Goal: Task Accomplishment & Management: Use online tool/utility

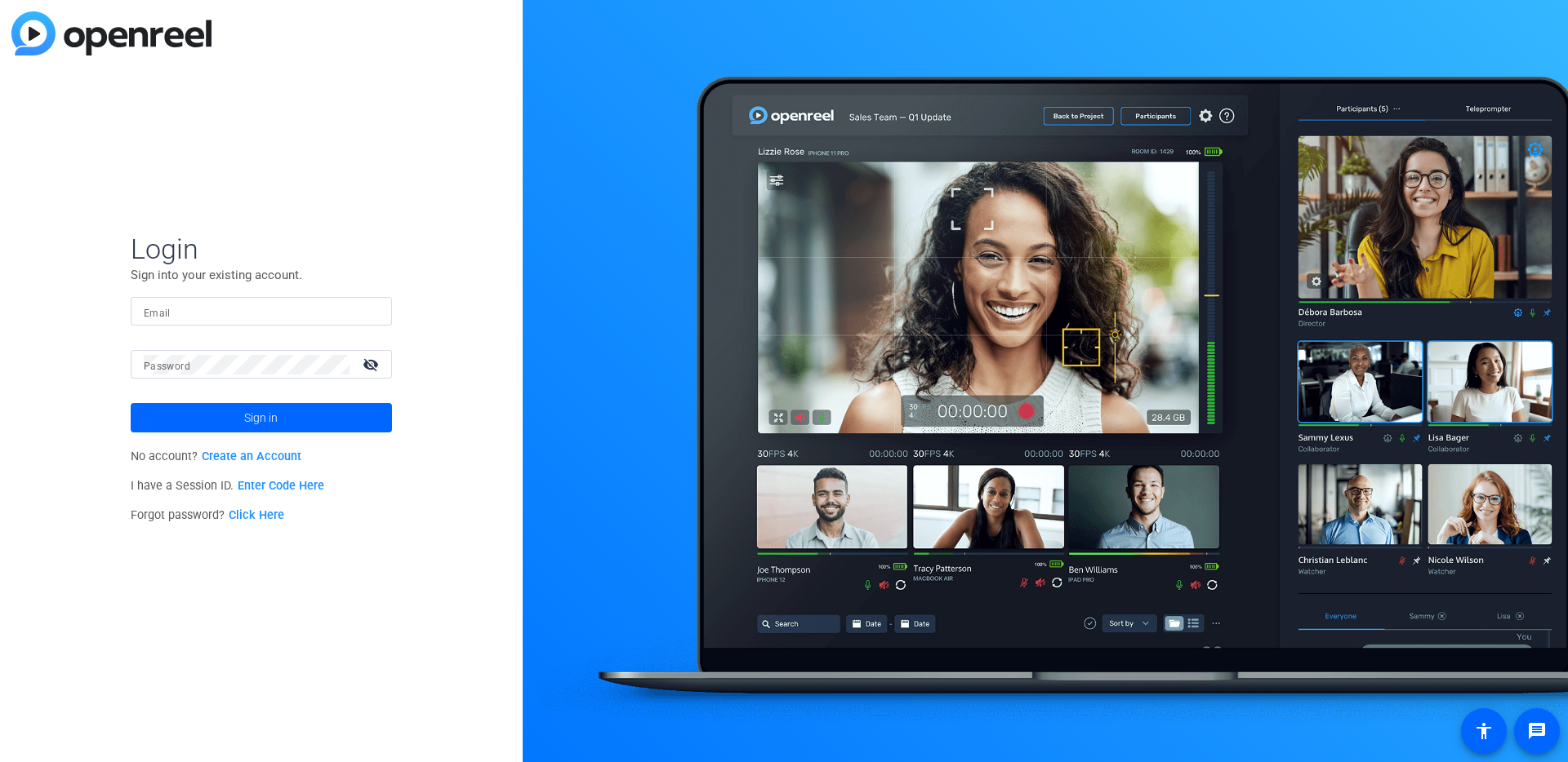
click at [255, 334] on mat-form-field "Email" at bounding box center [261, 323] width 261 height 53
click at [281, 299] on div at bounding box center [261, 311] width 235 height 29
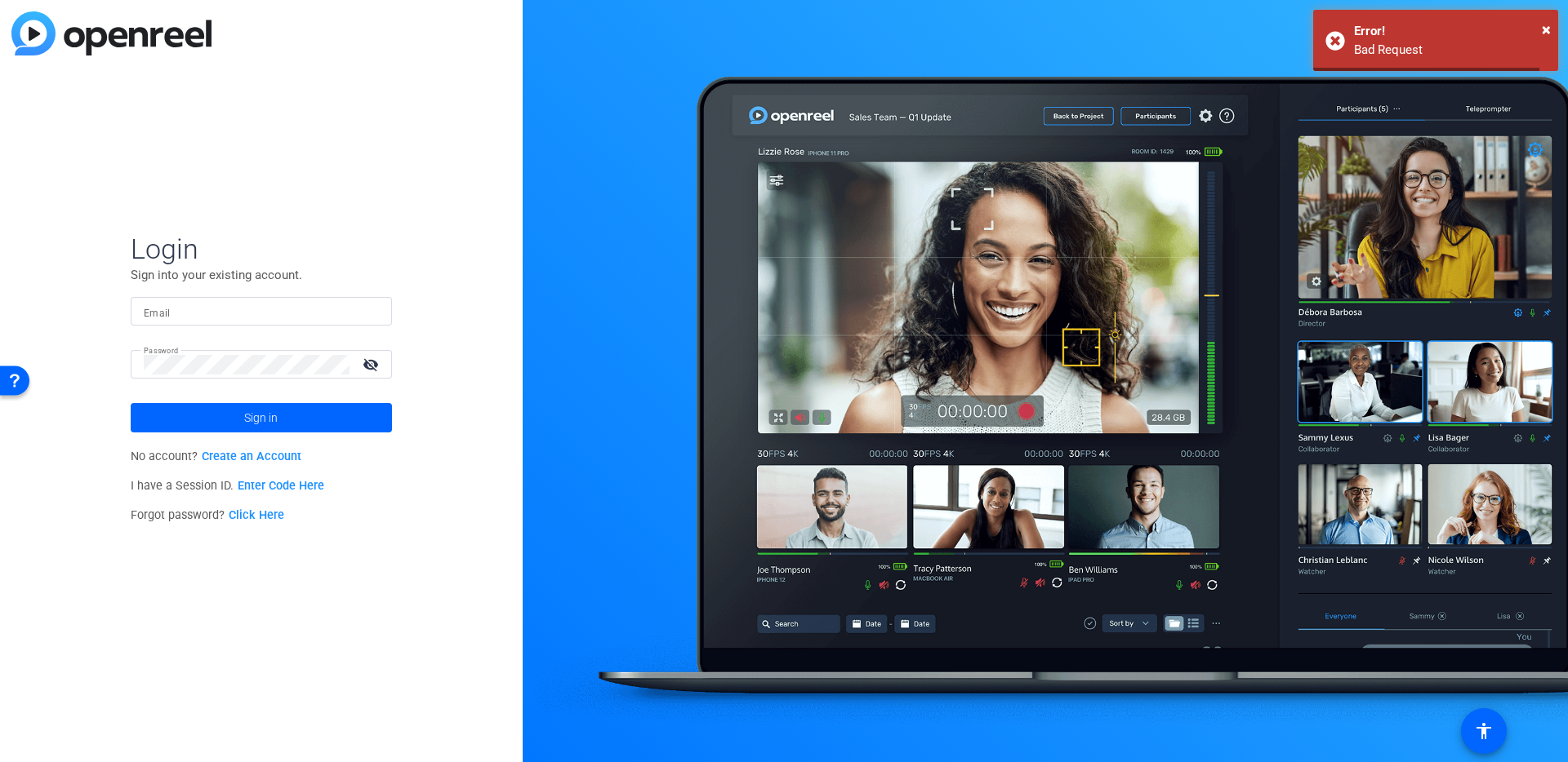
click at [234, 315] on input "Email" at bounding box center [261, 311] width 235 height 19
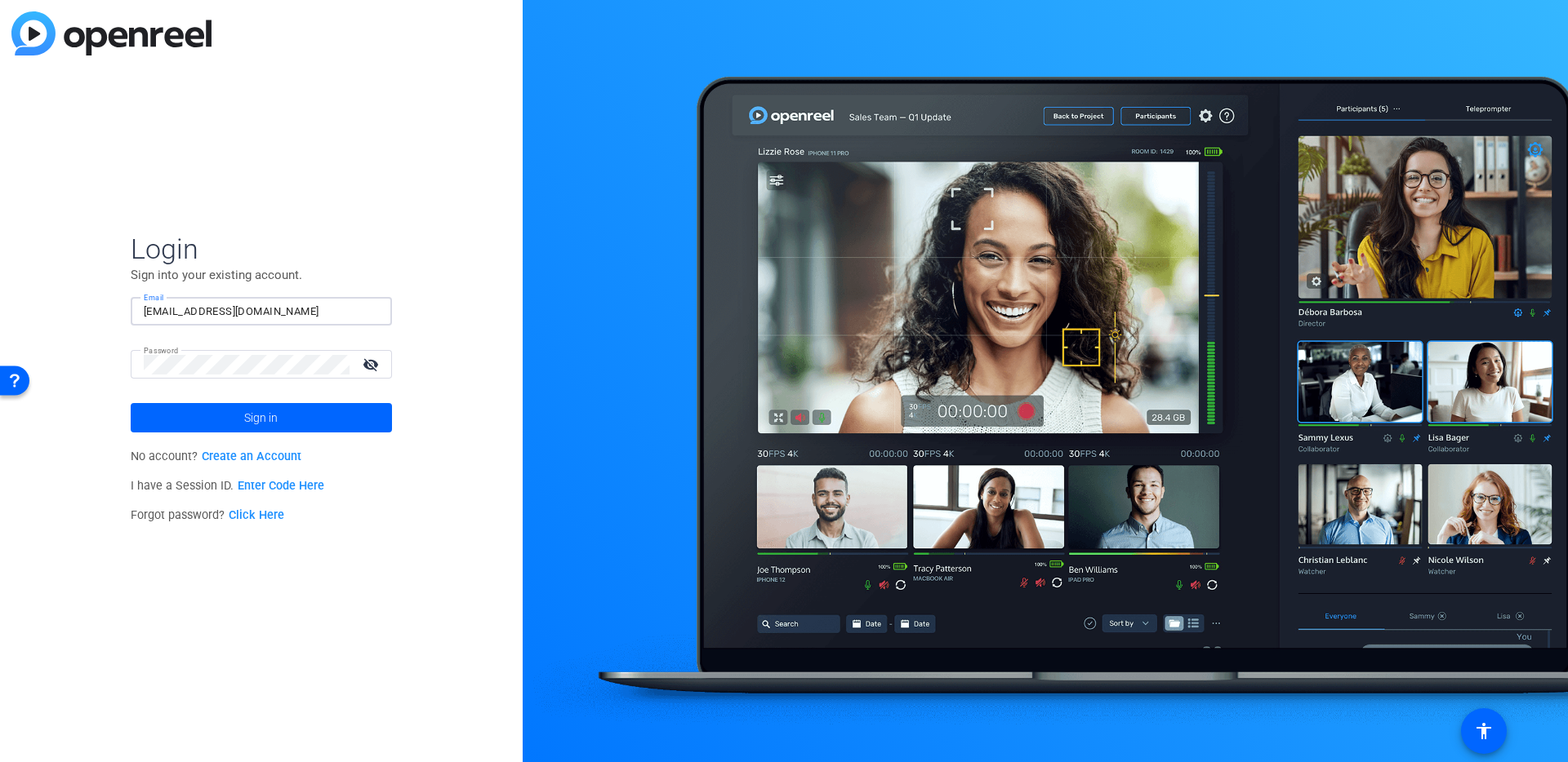
type input "aviram@riverside.fm"
drag, startPoint x: 268, startPoint y: 235, endPoint x: 268, endPoint y: 305, distance: 70.0
click at [268, 235] on span "Login" at bounding box center [261, 249] width 261 height 34
click at [268, 406] on span "Sign in" at bounding box center [260, 418] width 34 height 41
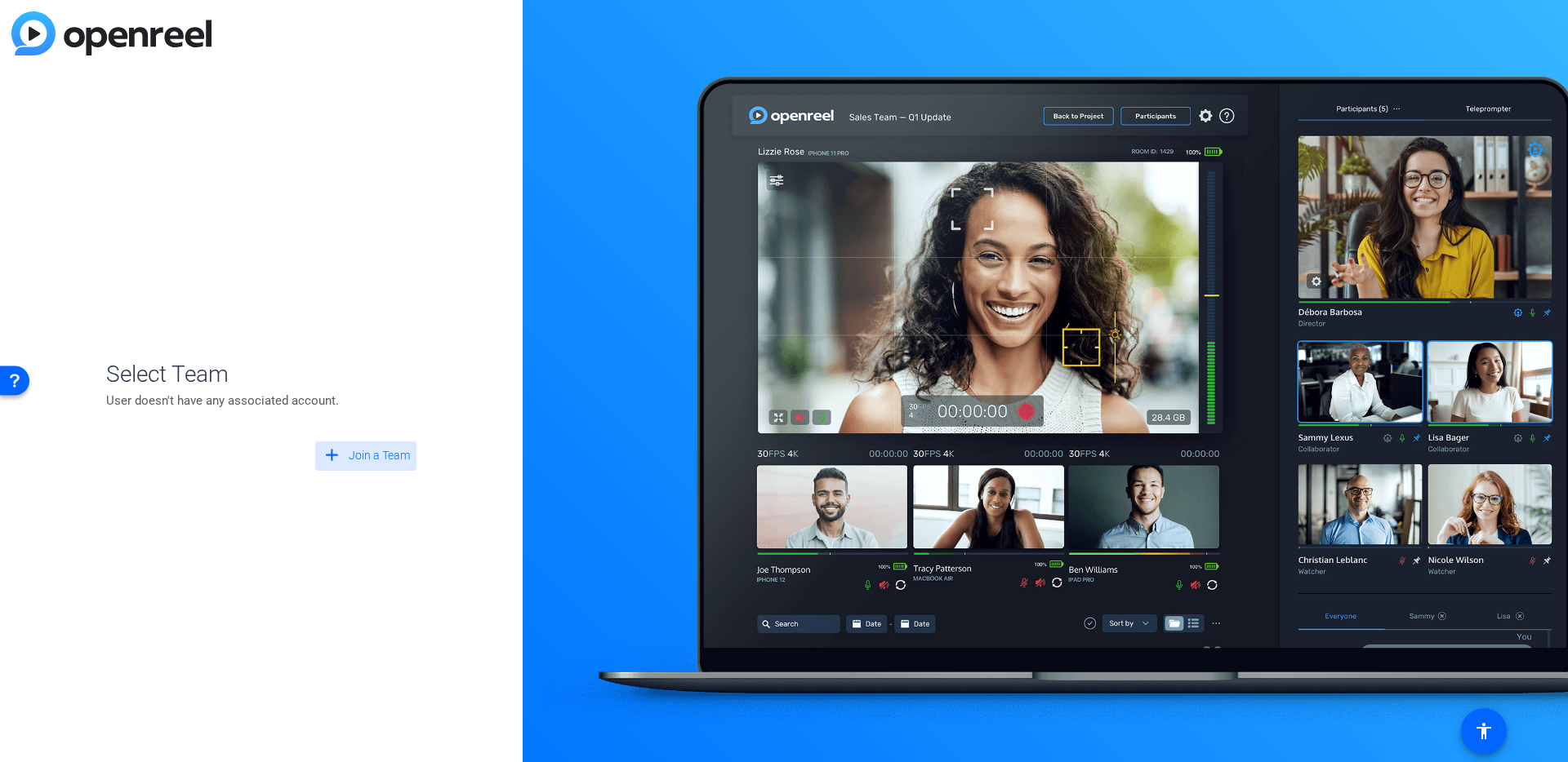
click at [354, 448] on span "Join a Team" at bounding box center [378, 456] width 61 height 17
click at [314, 407] on span "Create New Team" at bounding box center [261, 402] width 204 height 15
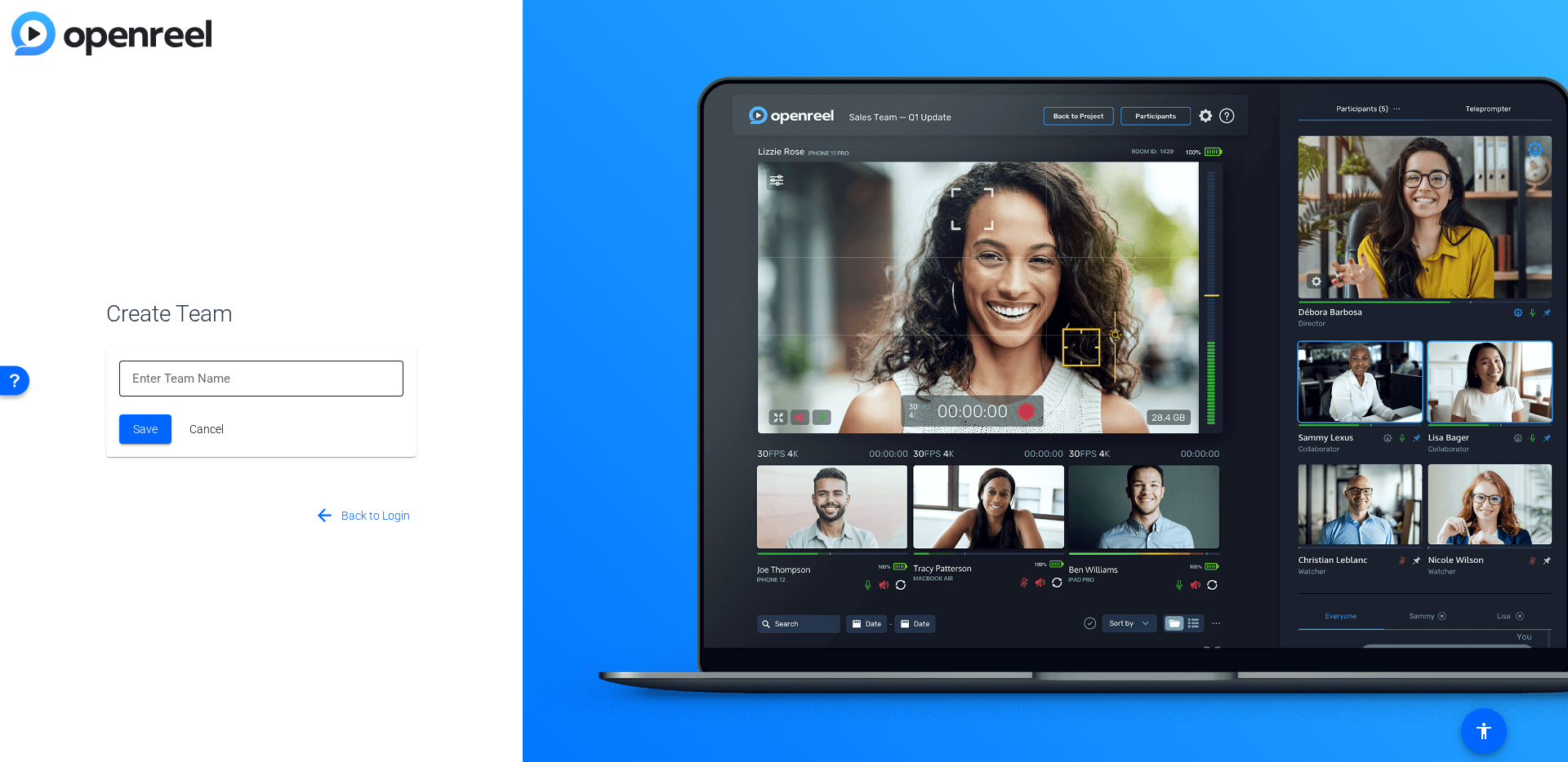
click at [311, 378] on input at bounding box center [261, 379] width 258 height 19
type input "Riverside"
click at [149, 430] on span "Save" at bounding box center [145, 430] width 24 height 17
click at [158, 431] on span at bounding box center [145, 429] width 52 height 40
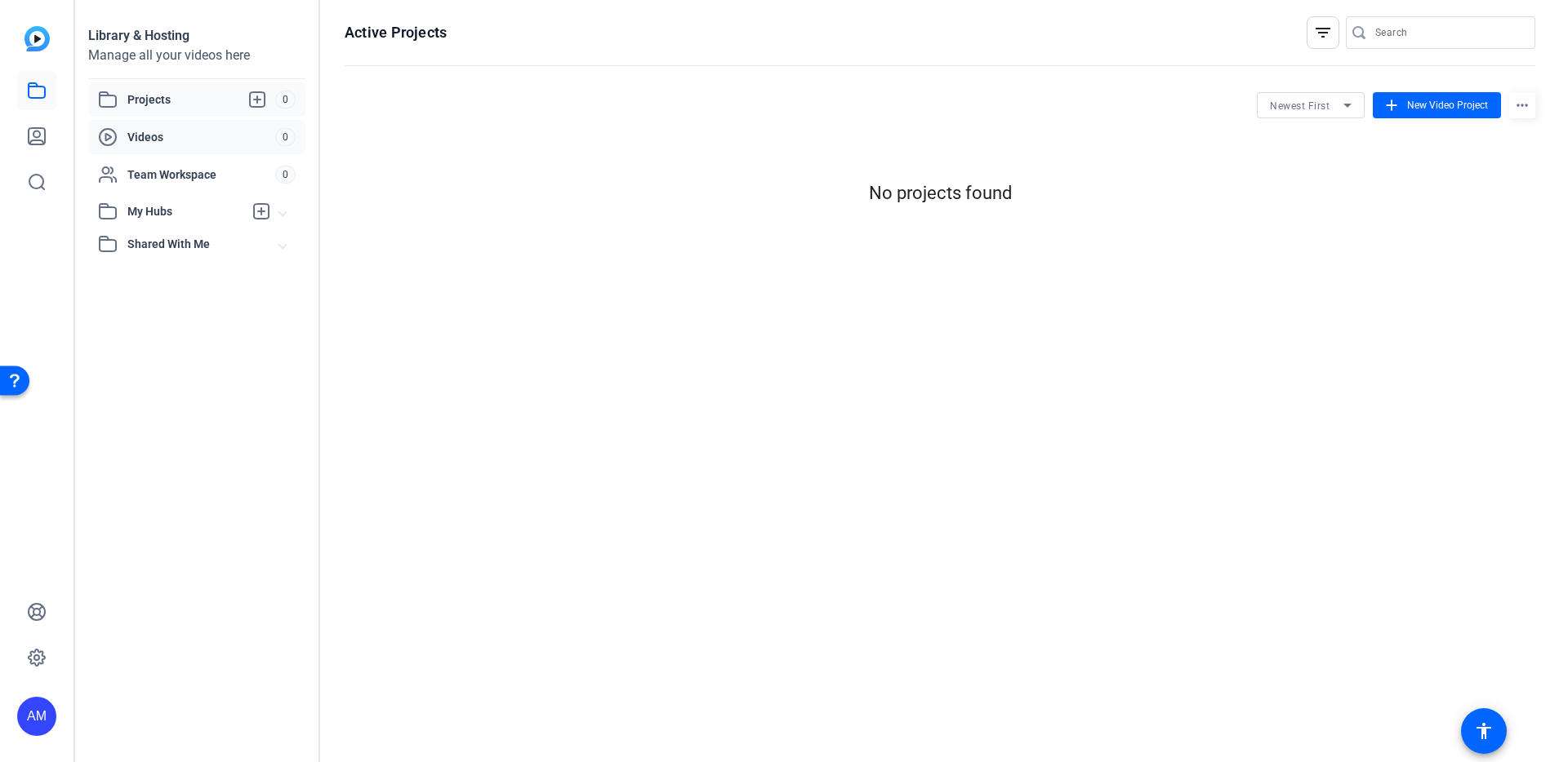
click at [203, 124] on div "Videos 0" at bounding box center [196, 136] width 218 height 34
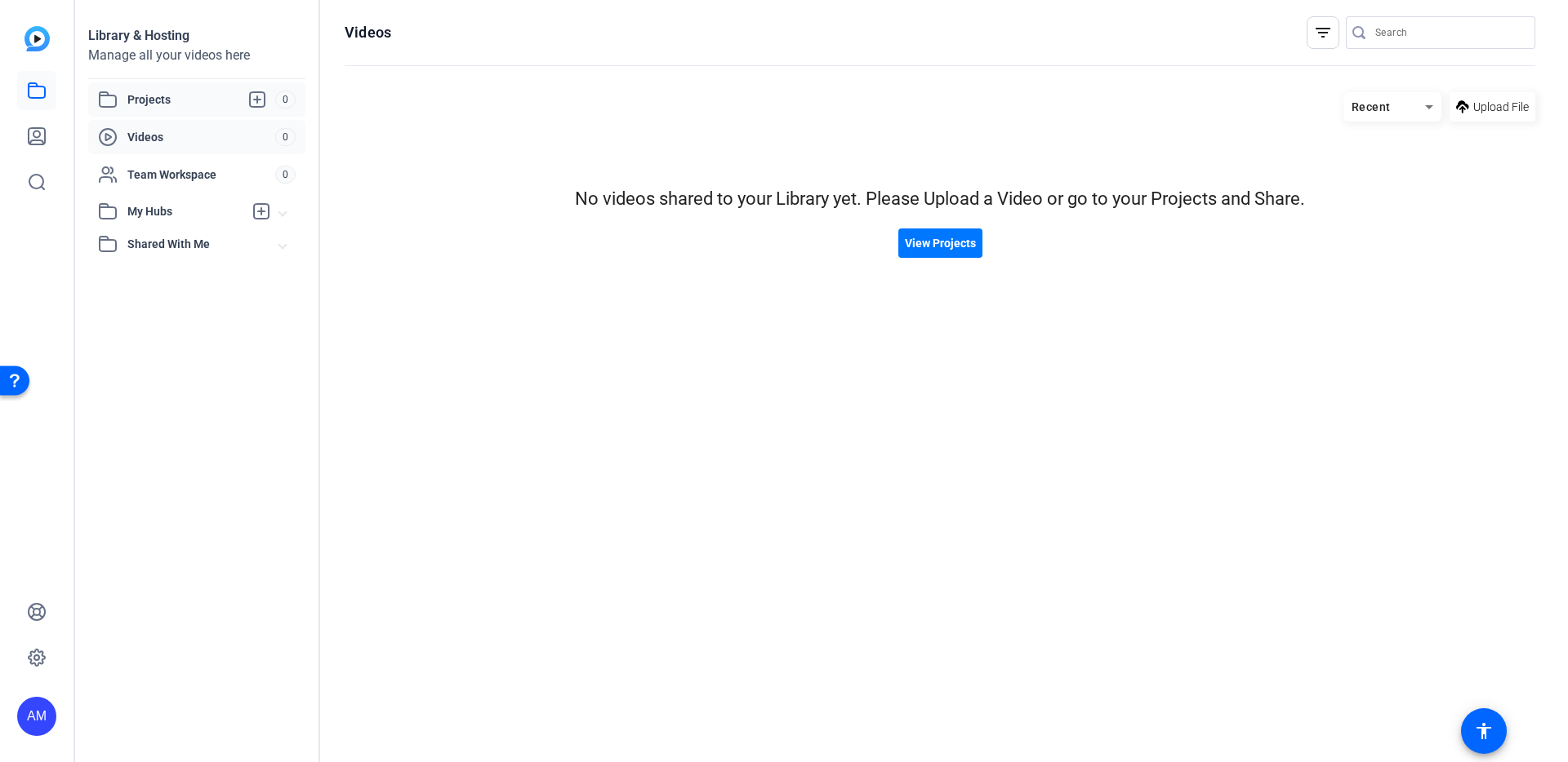
click at [197, 96] on span "Projects" at bounding box center [201, 100] width 148 height 19
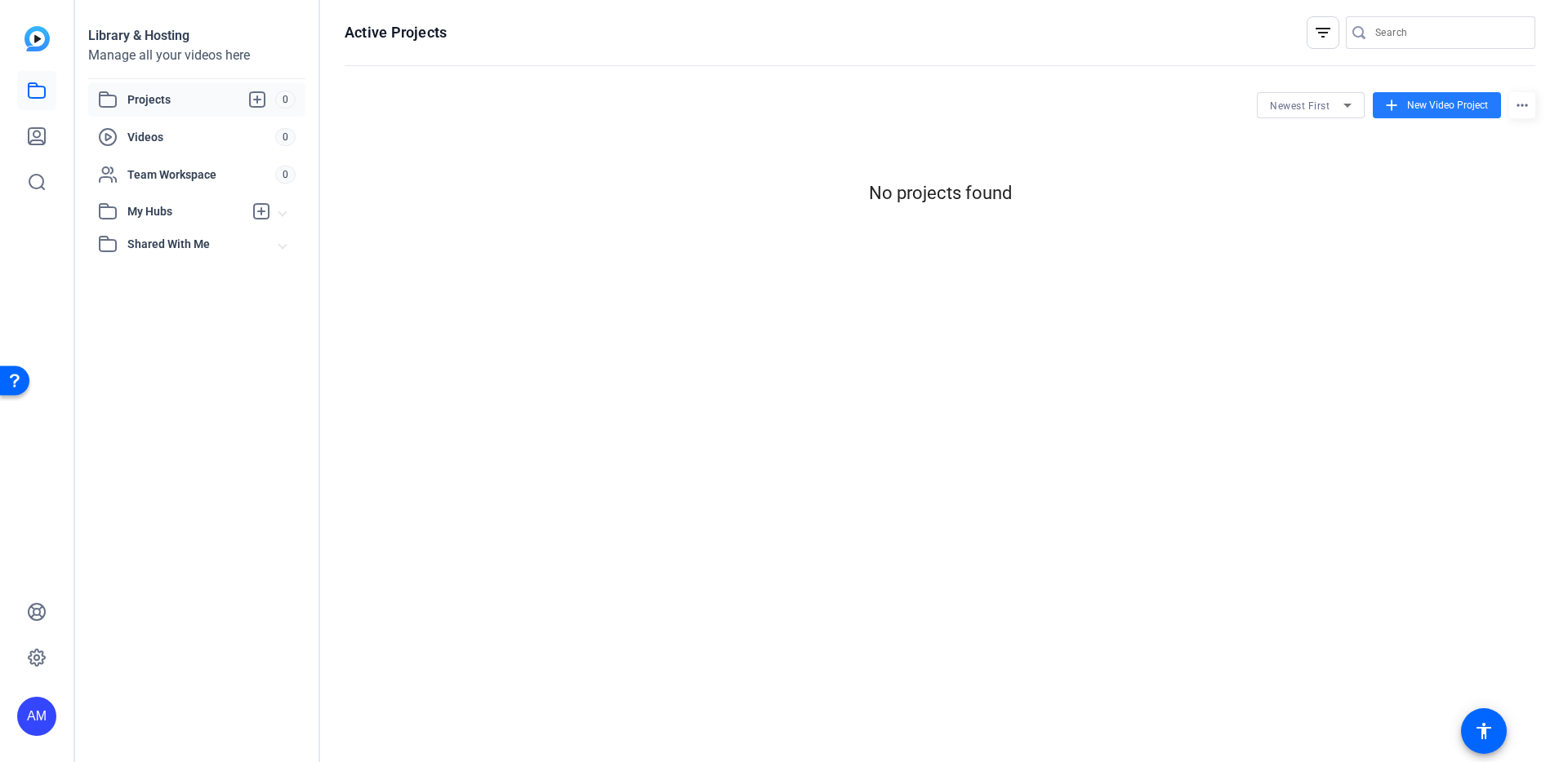
click at [1417, 95] on span at bounding box center [1436, 105] width 129 height 40
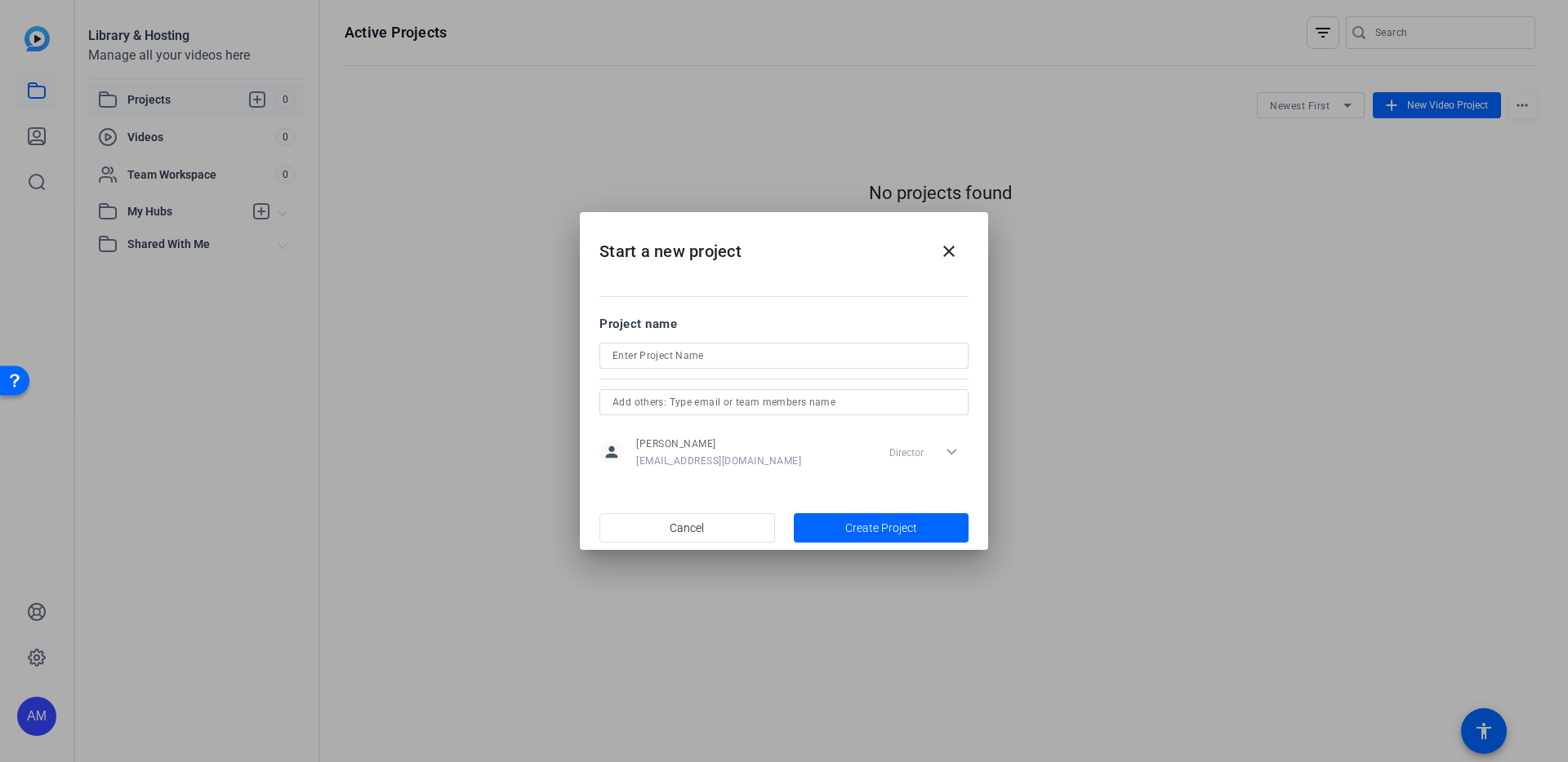
click at [735, 367] on div at bounding box center [784, 356] width 343 height 26
click at [735, 365] on input at bounding box center [784, 356] width 343 height 19
type input "Test"
click at [856, 523] on span "Create Project" at bounding box center [881, 529] width 72 height 17
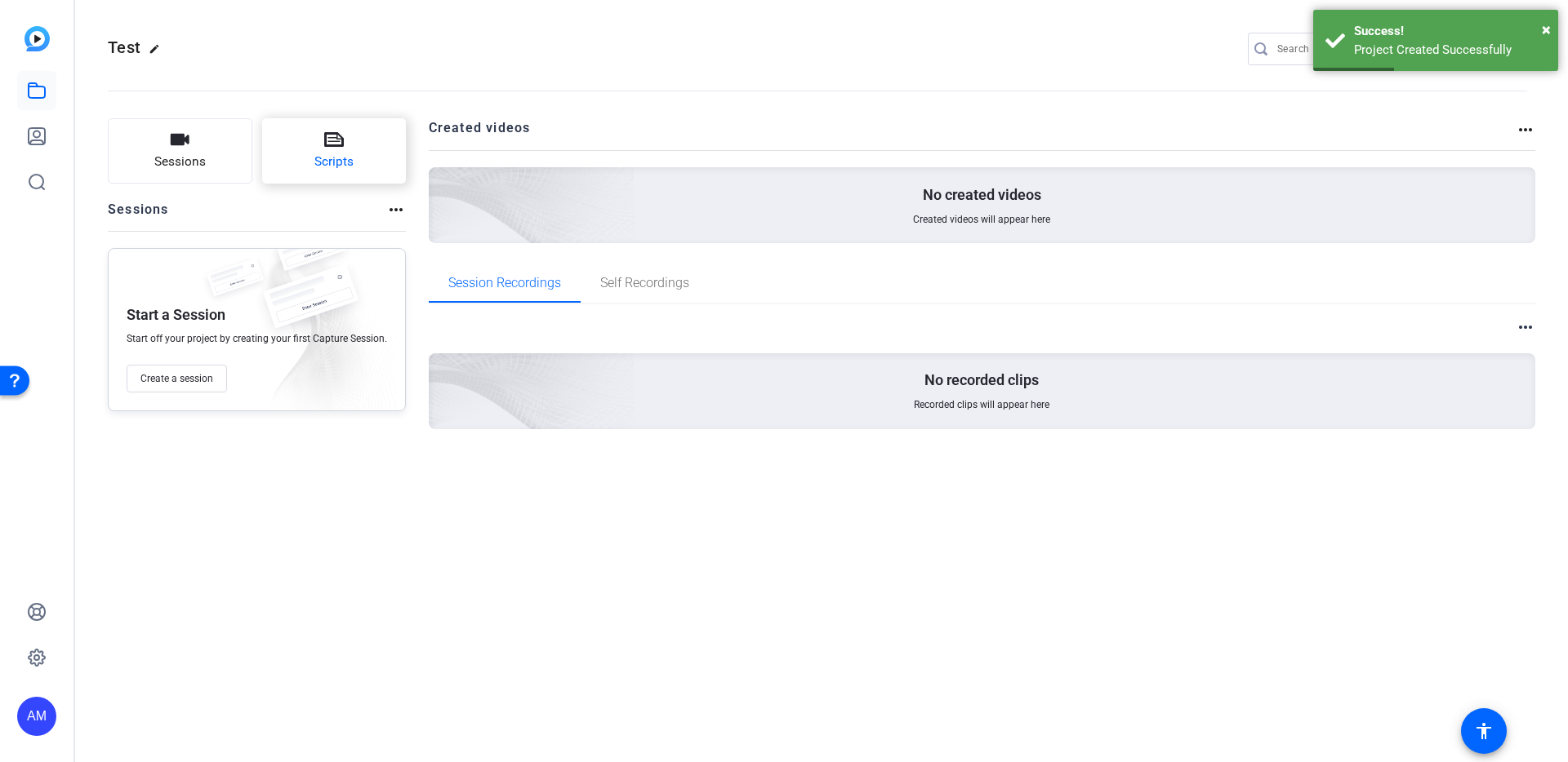
click at [320, 142] on button "Scripts" at bounding box center [334, 151] width 144 height 66
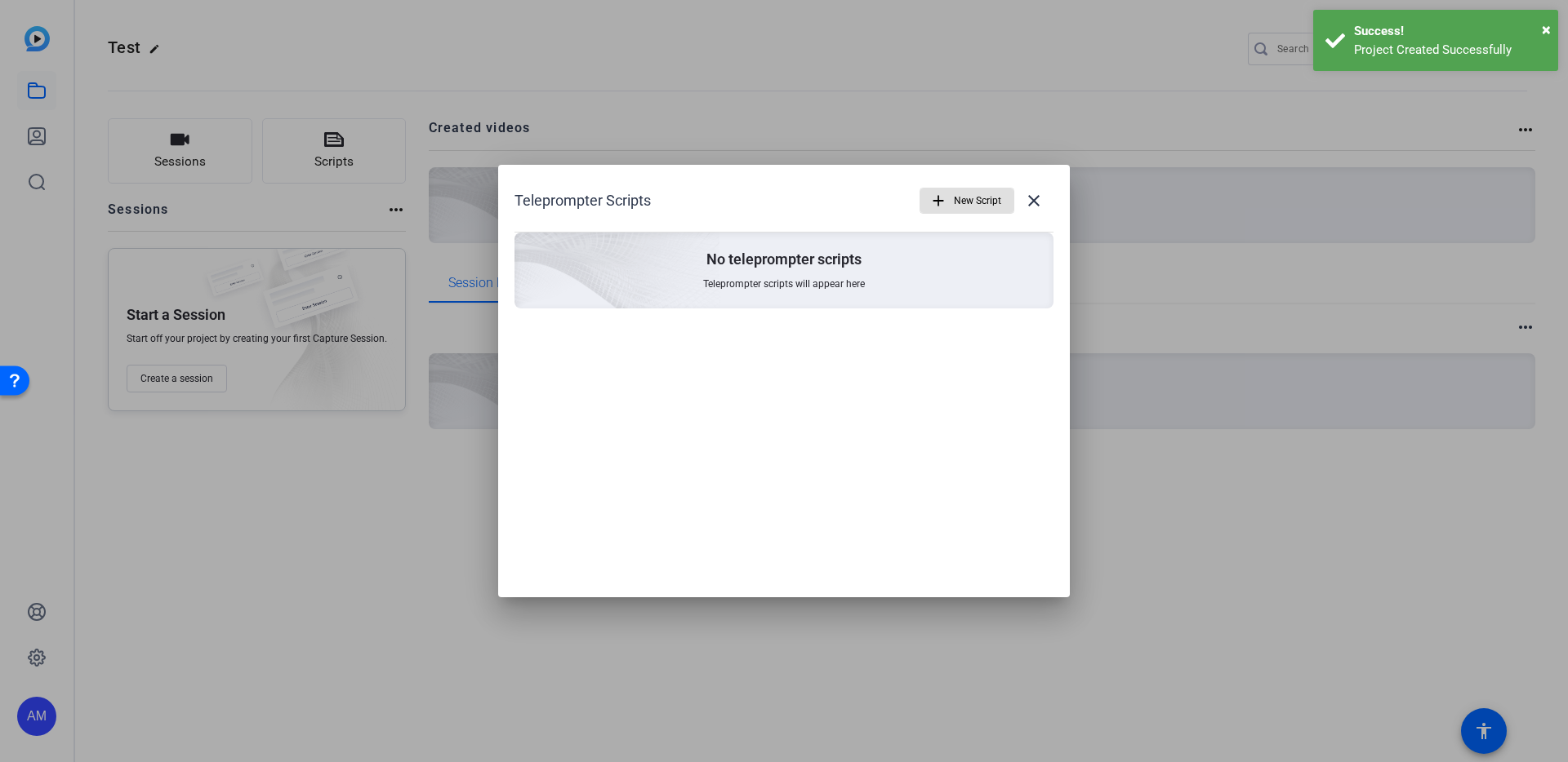
click at [952, 204] on span "button" at bounding box center [966, 200] width 93 height 40
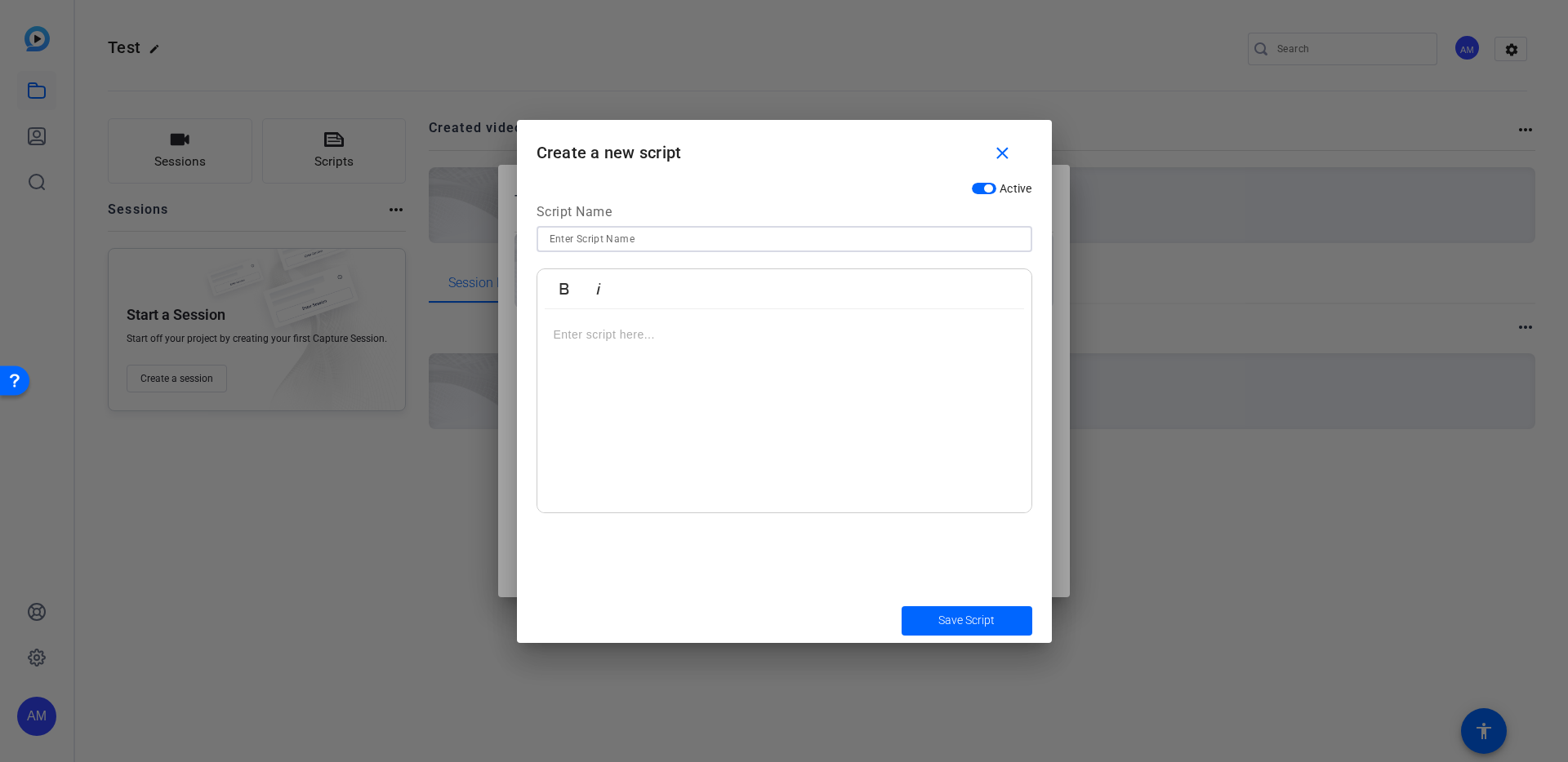
click at [888, 237] on input at bounding box center [784, 239] width 469 height 19
type input "Test Script"
click at [873, 411] on div at bounding box center [784, 411] width 494 height 204
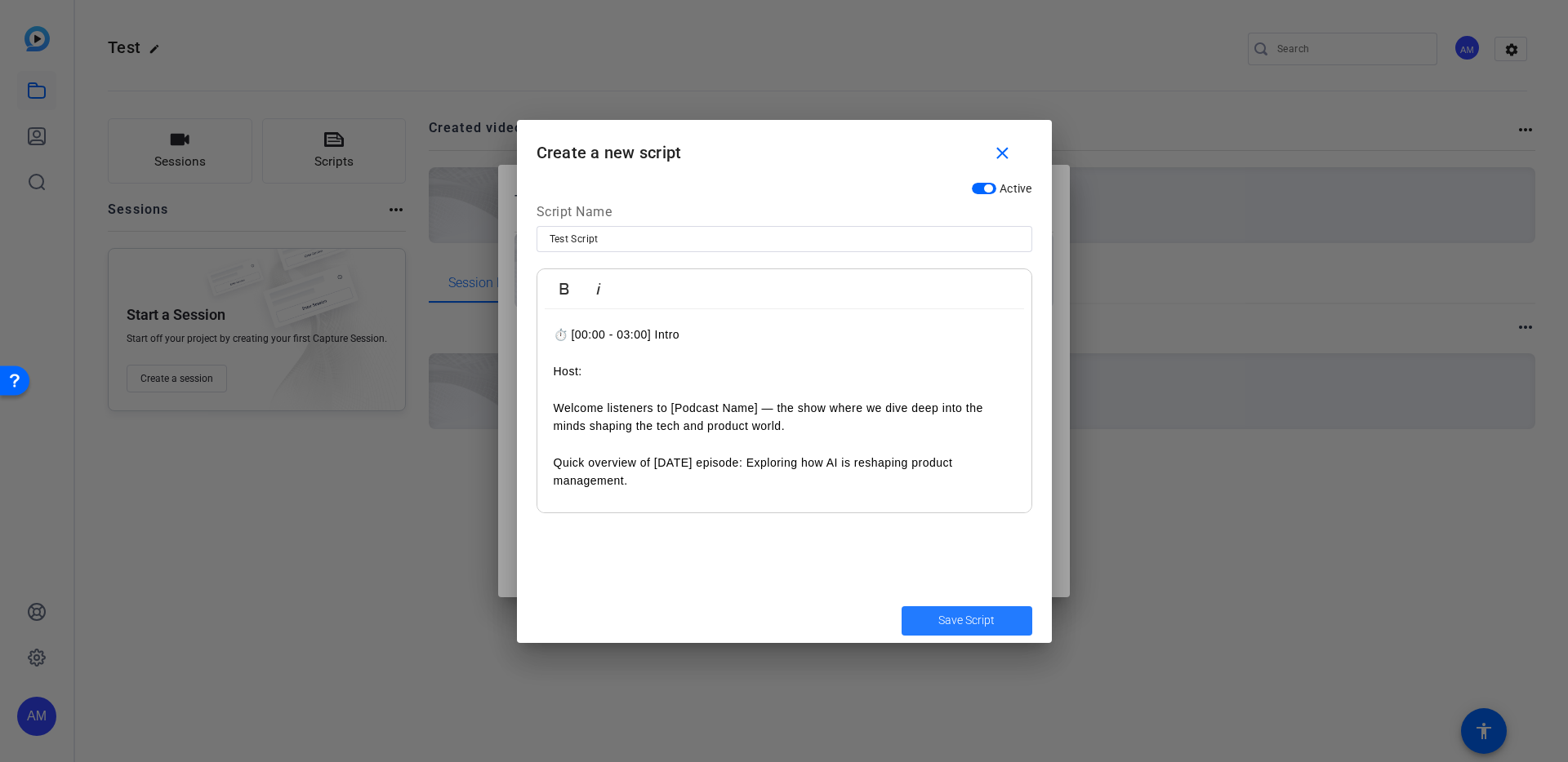
click at [957, 627] on span "Save Script" at bounding box center [966, 621] width 56 height 17
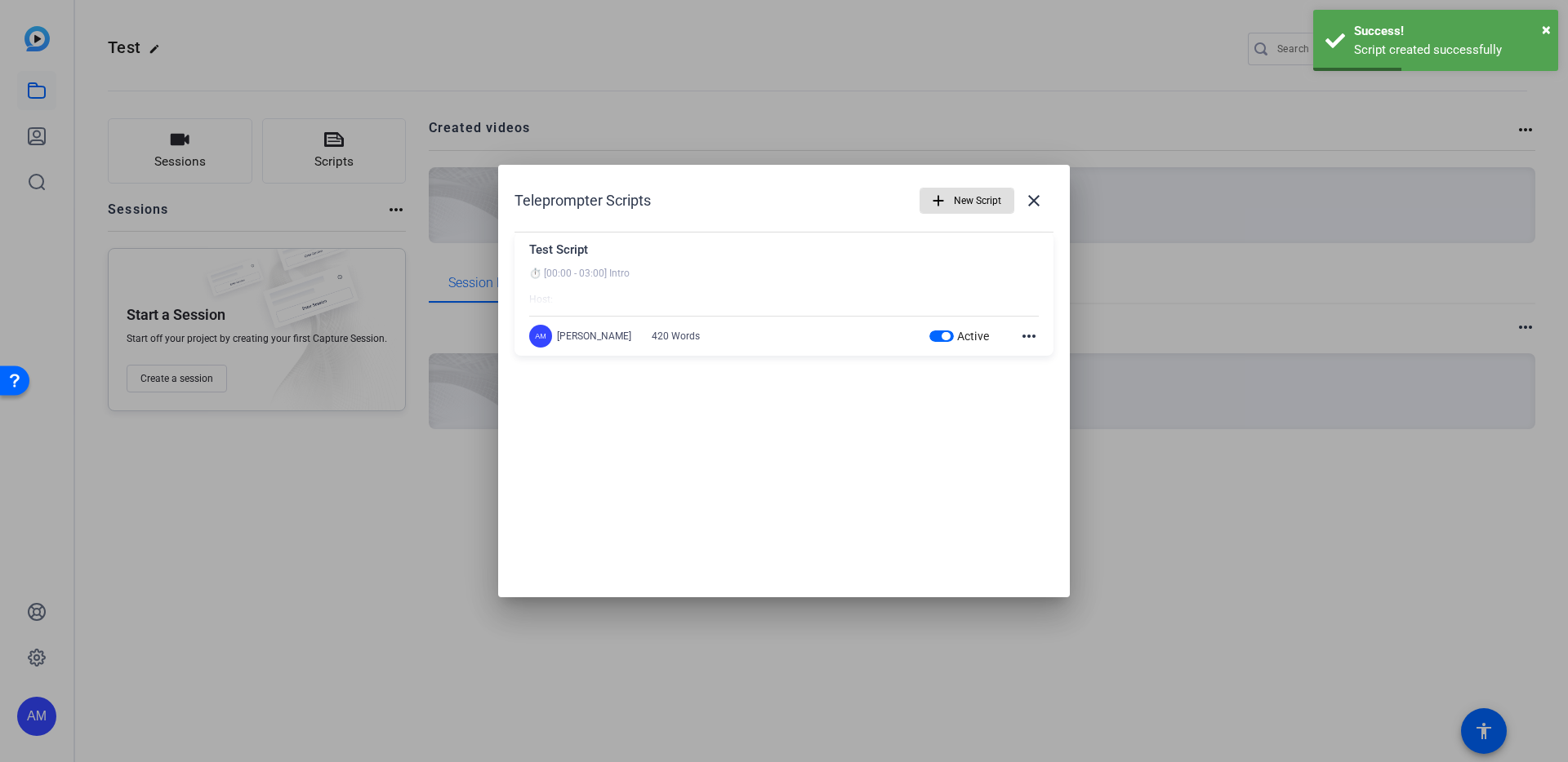
click at [1030, 337] on mat-icon "more_horiz" at bounding box center [1029, 337] width 19 height 19
click at [993, 280] on div at bounding box center [784, 381] width 1568 height 762
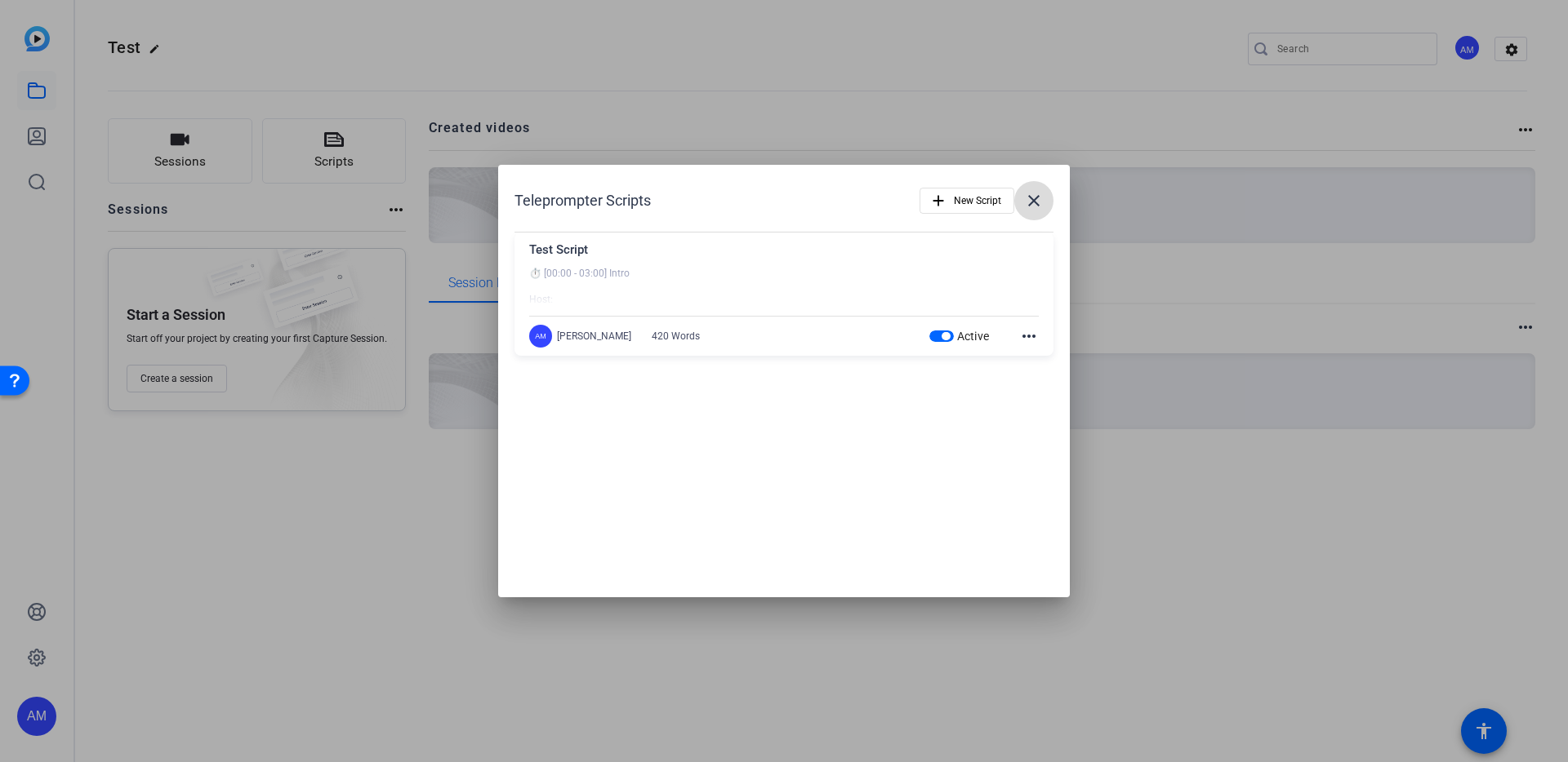
click at [1036, 198] on mat-icon "close" at bounding box center [1034, 201] width 19 height 19
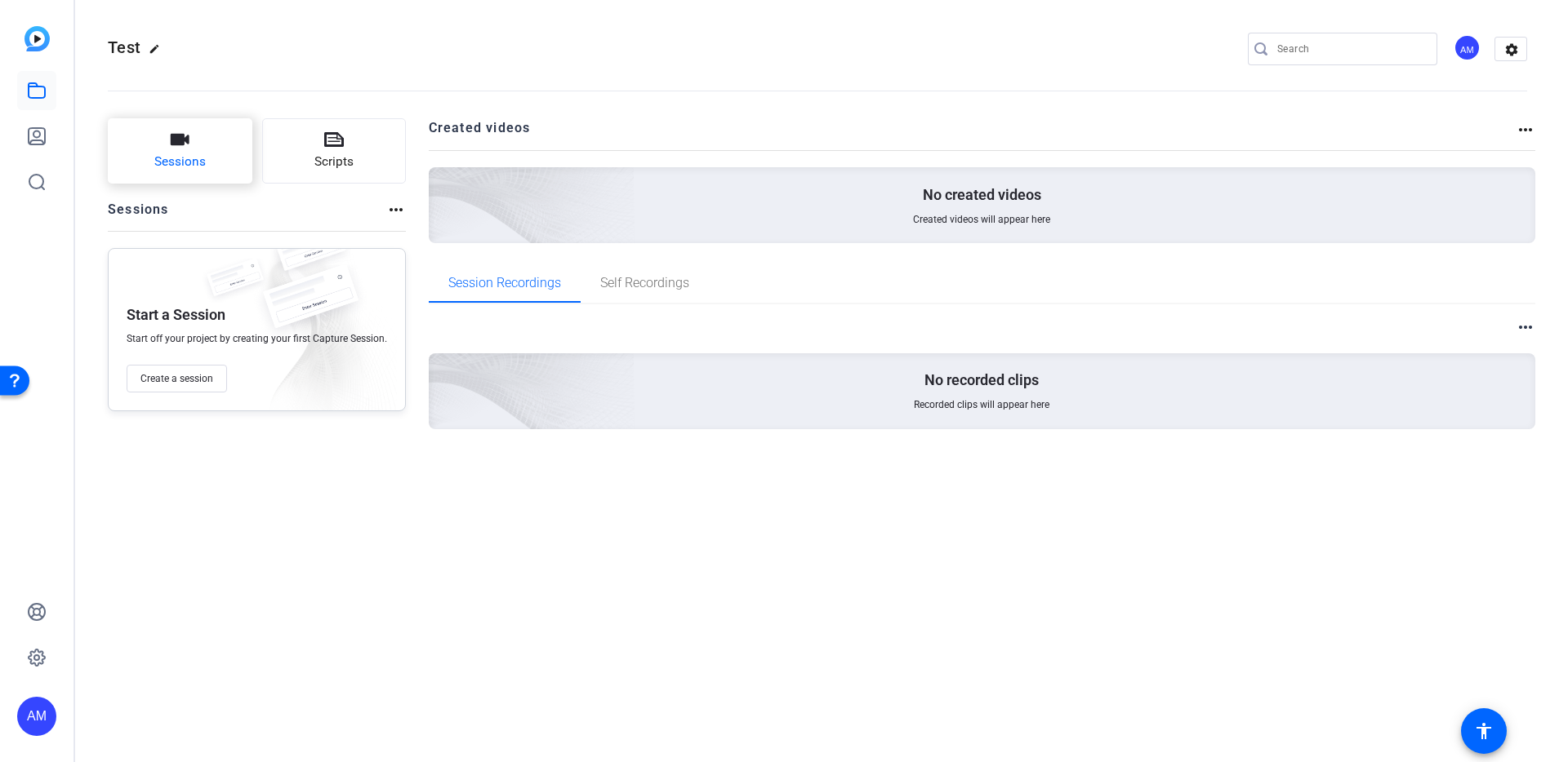
click at [202, 161] on span "Sessions" at bounding box center [180, 161] width 51 height 18
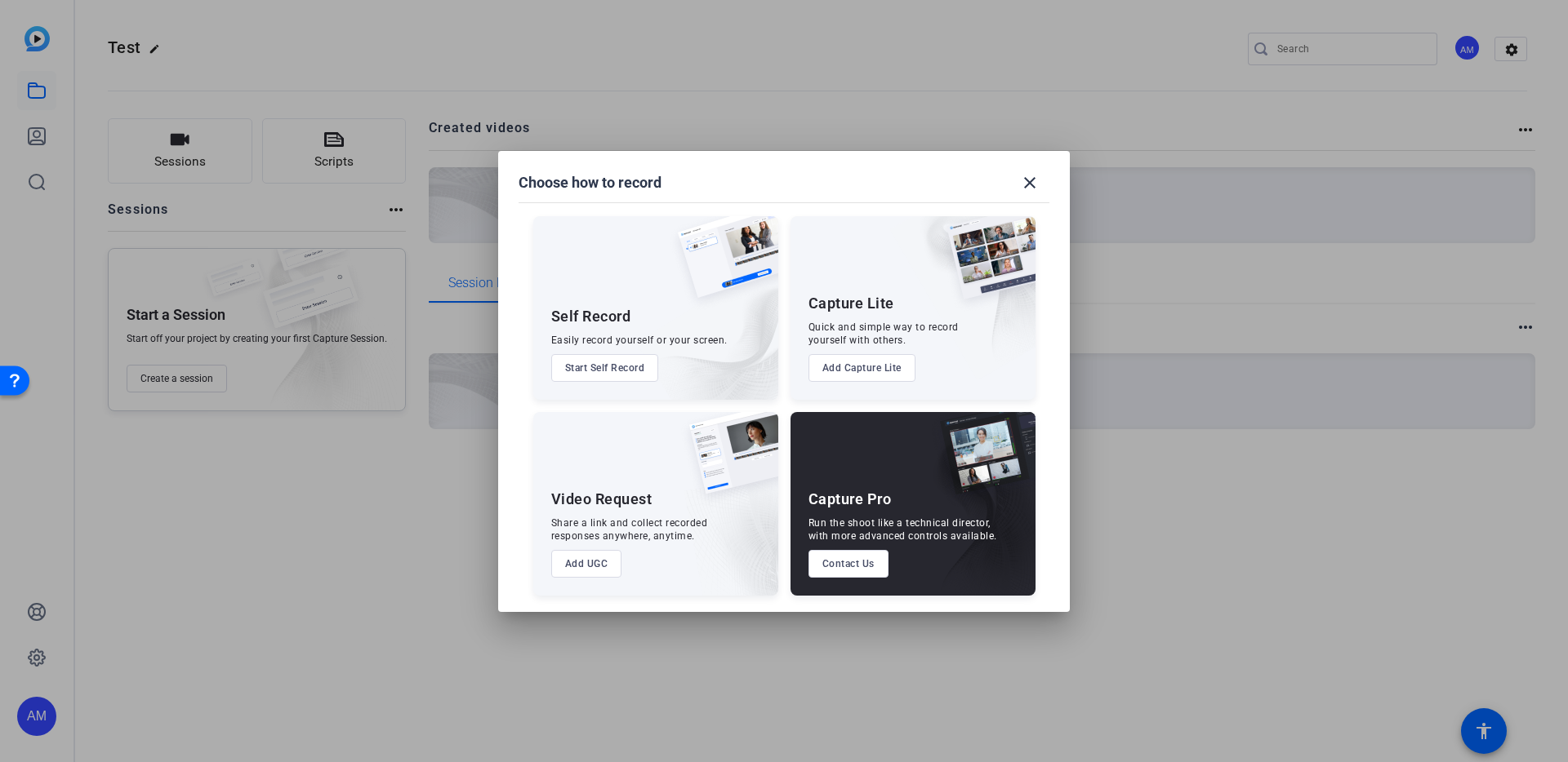
click at [865, 369] on button "Add Capture Lite" at bounding box center [862, 367] width 107 height 28
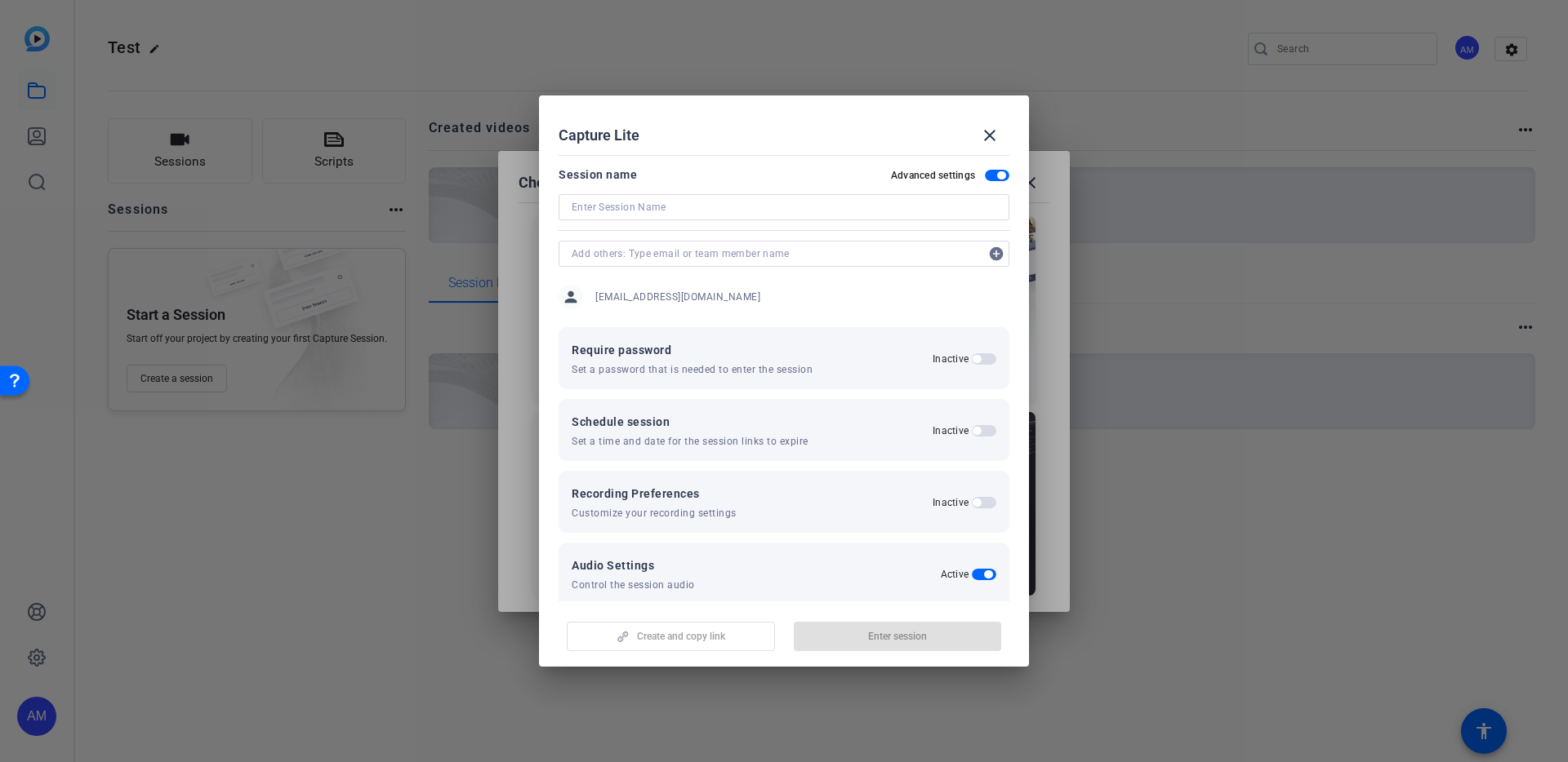
click at [838, 215] on input at bounding box center [784, 207] width 425 height 19
type input "Test session"
click at [0, 0] on input "text" at bounding box center [0, 0] width 0 height 0
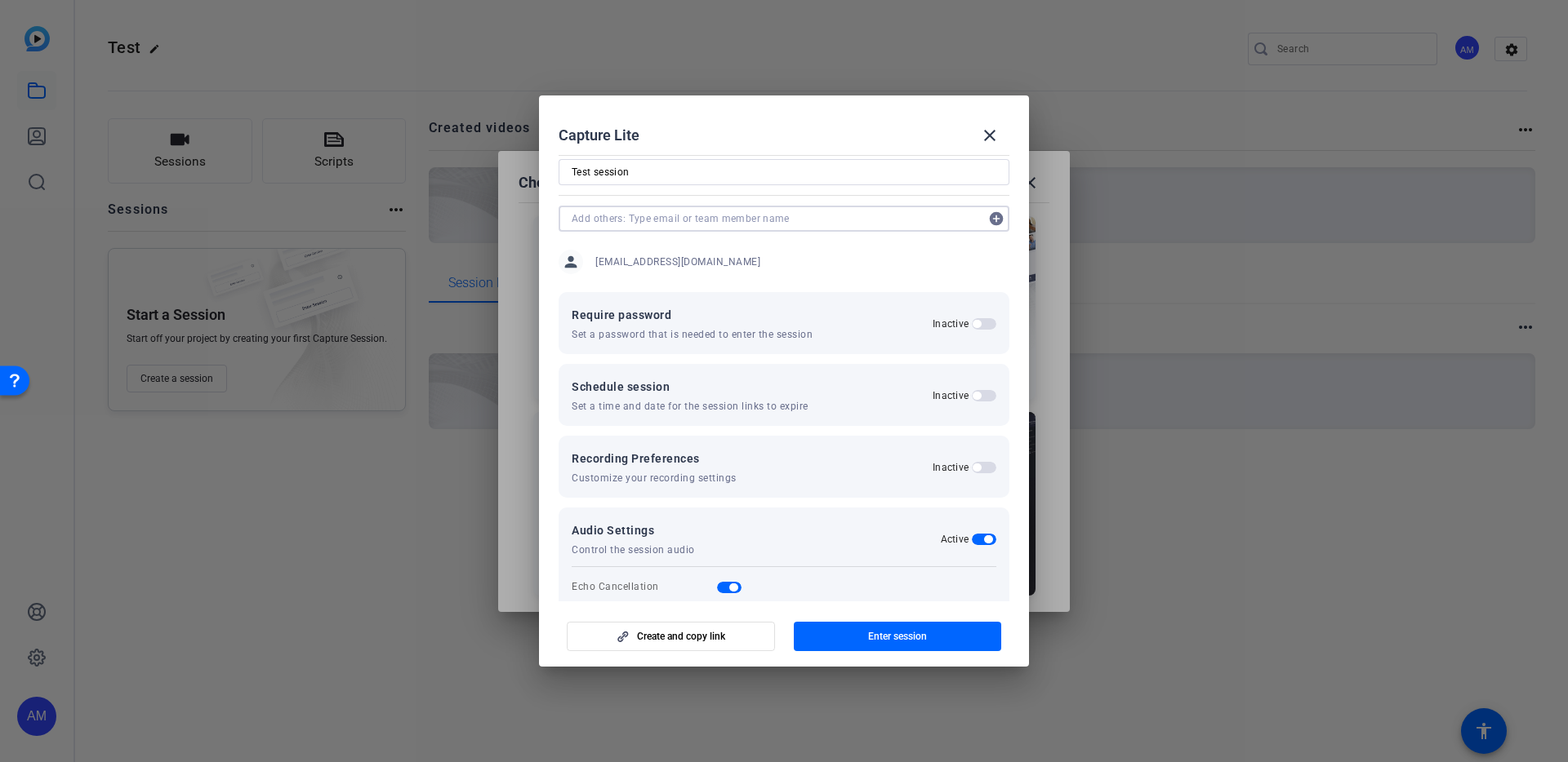
scroll to position [33, 0]
click at [931, 636] on span "button" at bounding box center [898, 636] width 208 height 40
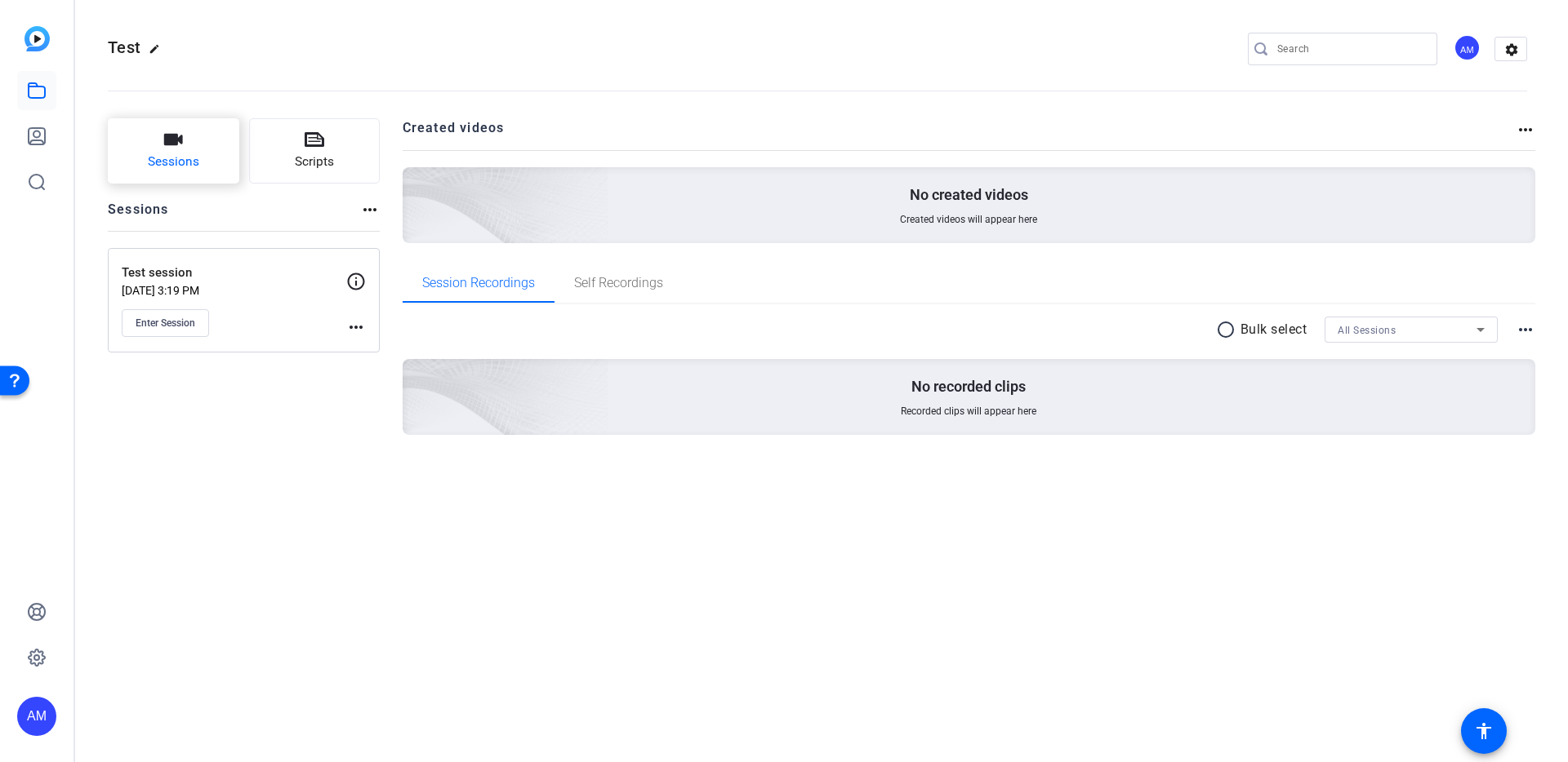
click at [189, 141] on button "Sessions" at bounding box center [173, 151] width 132 height 66
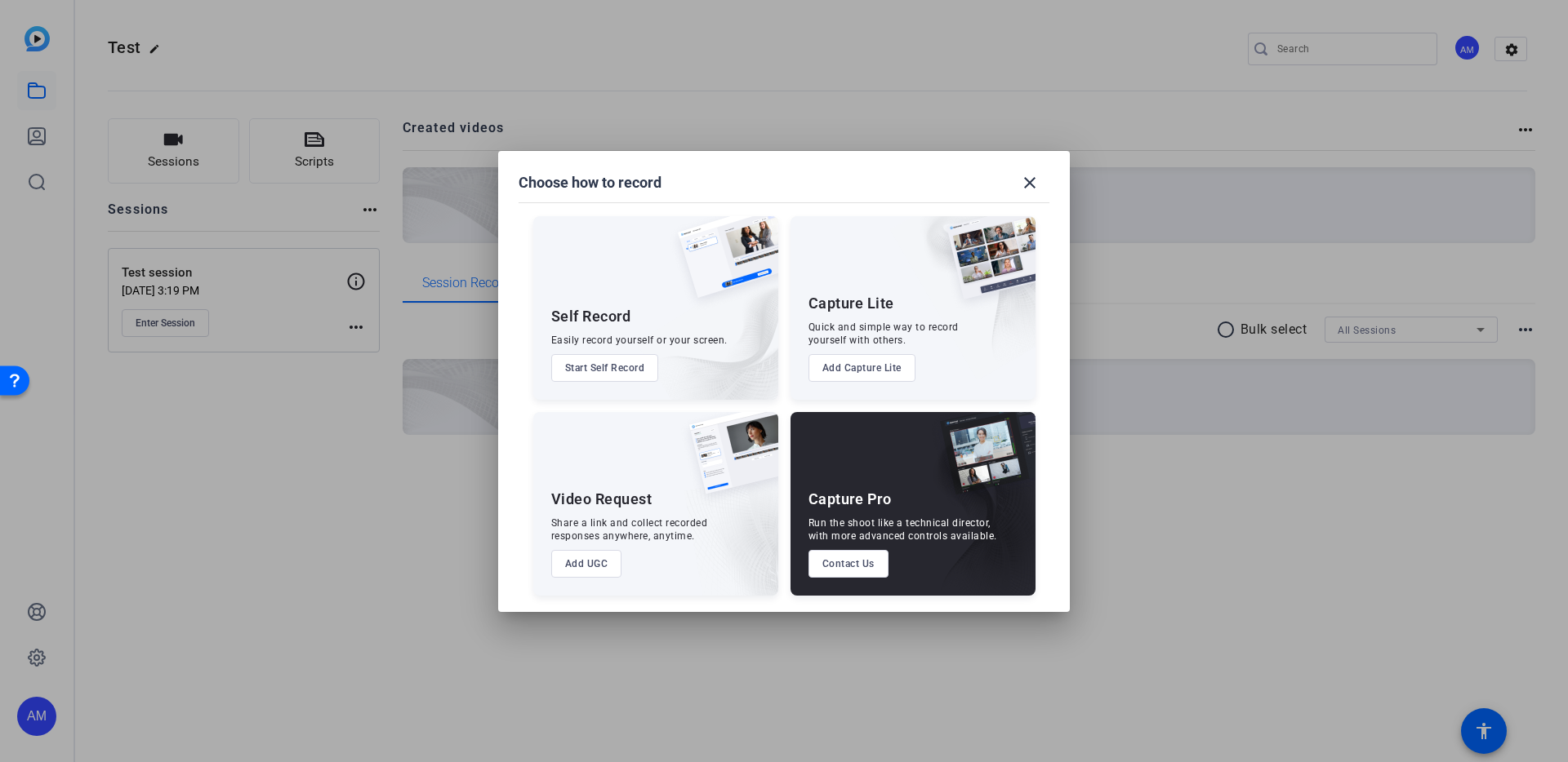
click at [850, 511] on div "Capture Pro Run the shoot like a technical director, with more advanced control…" at bounding box center [912, 504] width 245 height 184
click at [1034, 176] on mat-icon "close" at bounding box center [1029, 183] width 19 height 19
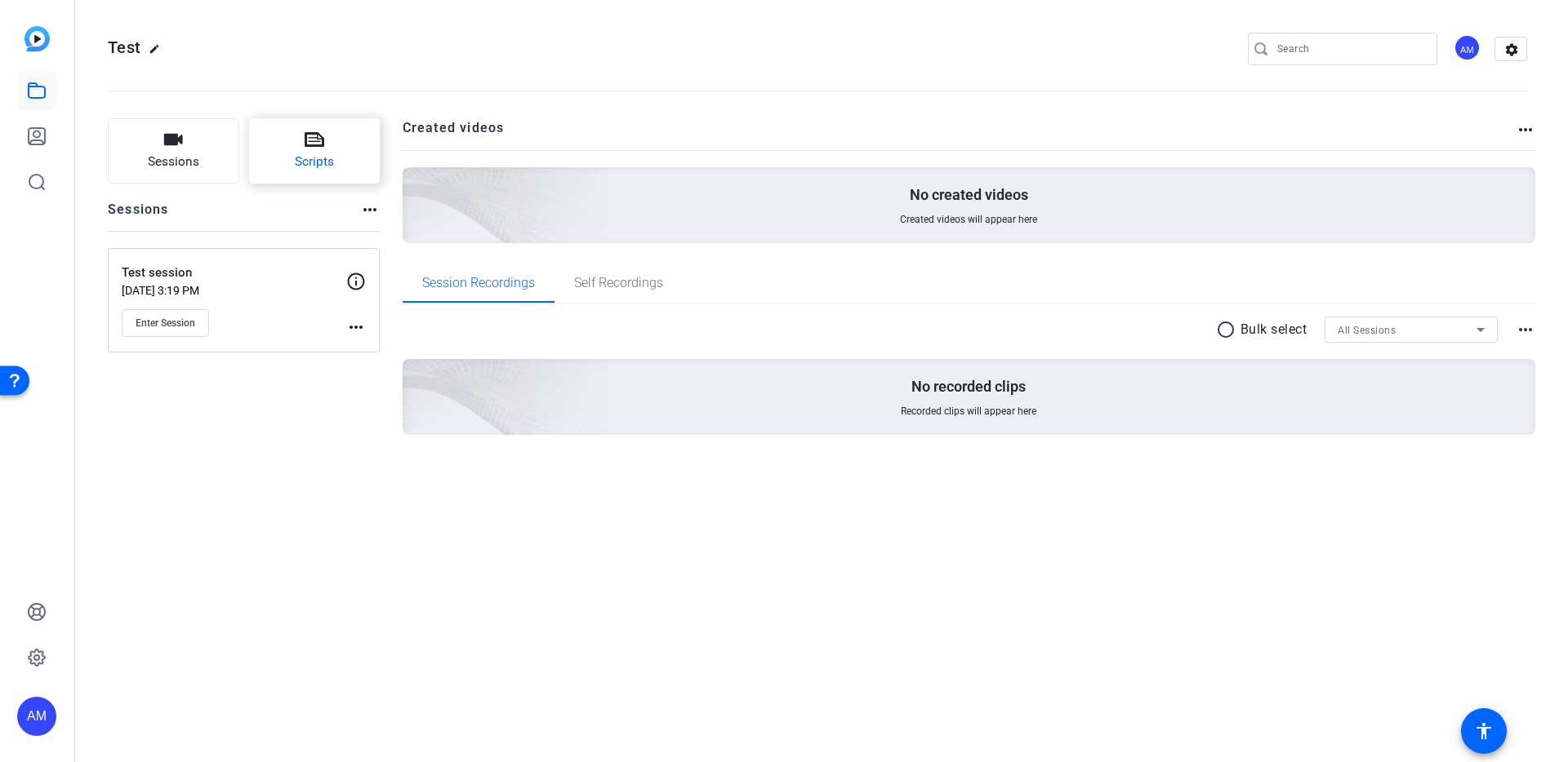
click at [317, 158] on span "Scripts" at bounding box center [314, 161] width 40 height 18
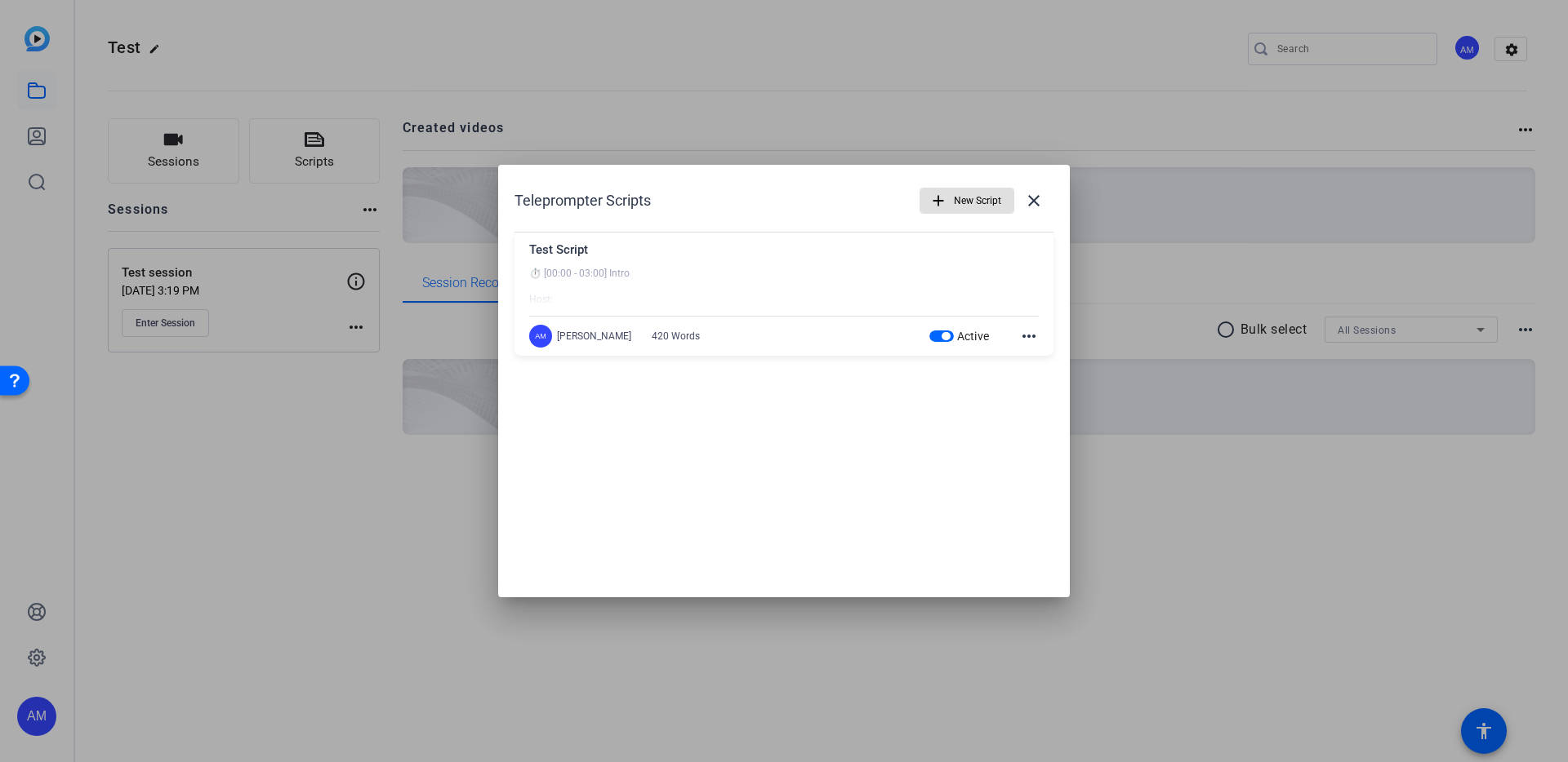
click at [1026, 338] on mat-icon "more_horiz" at bounding box center [1029, 337] width 19 height 19
click at [1044, 202] on div at bounding box center [784, 381] width 1568 height 762
click at [0, 0] on mat-icon "close" at bounding box center [0, 0] width 0 height 0
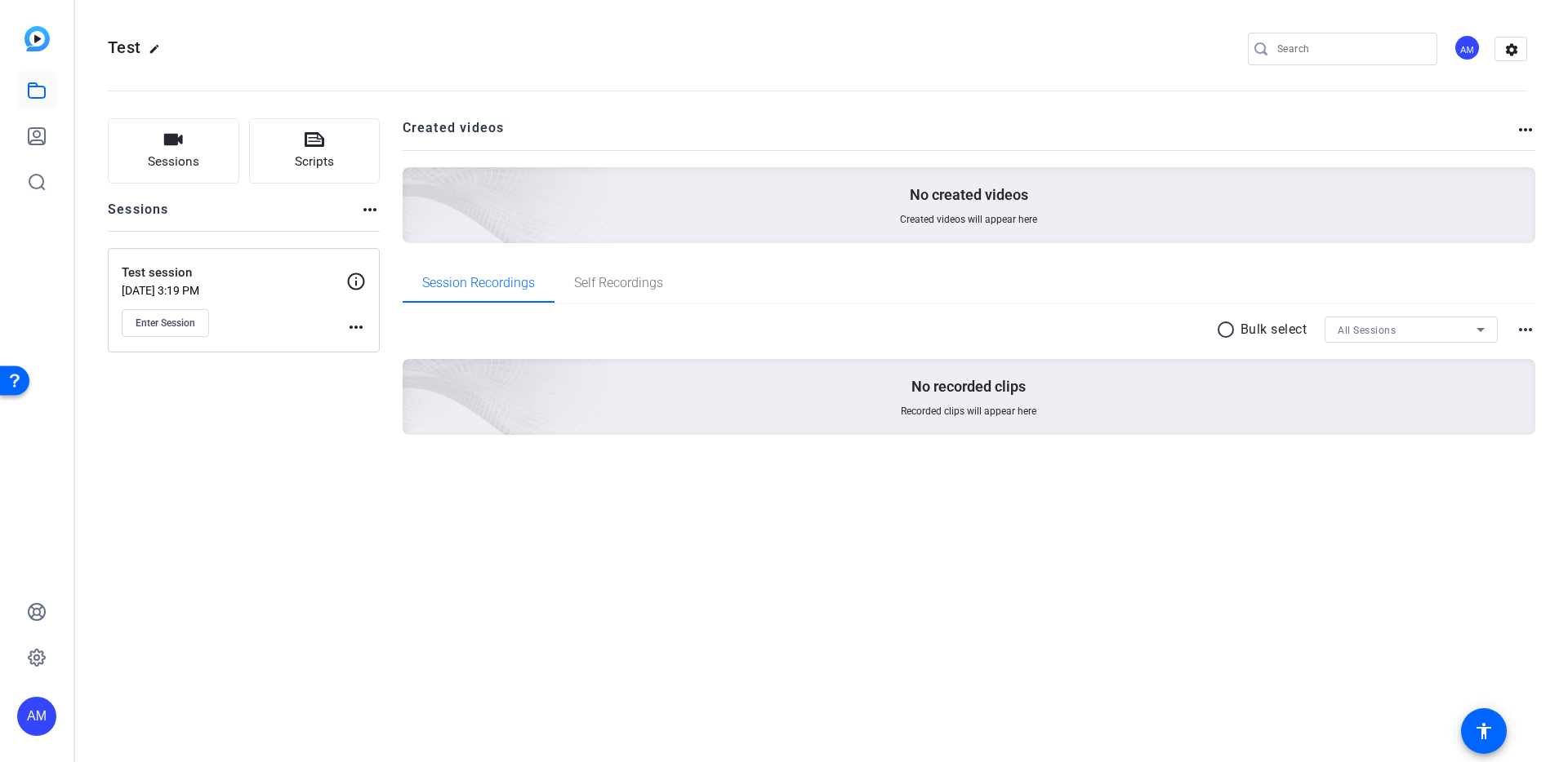
click at [363, 346] on div "Test session Sep 07, 2025 @ 3:19 PM Enter Session more_horiz" at bounding box center [243, 301] width 272 height 104
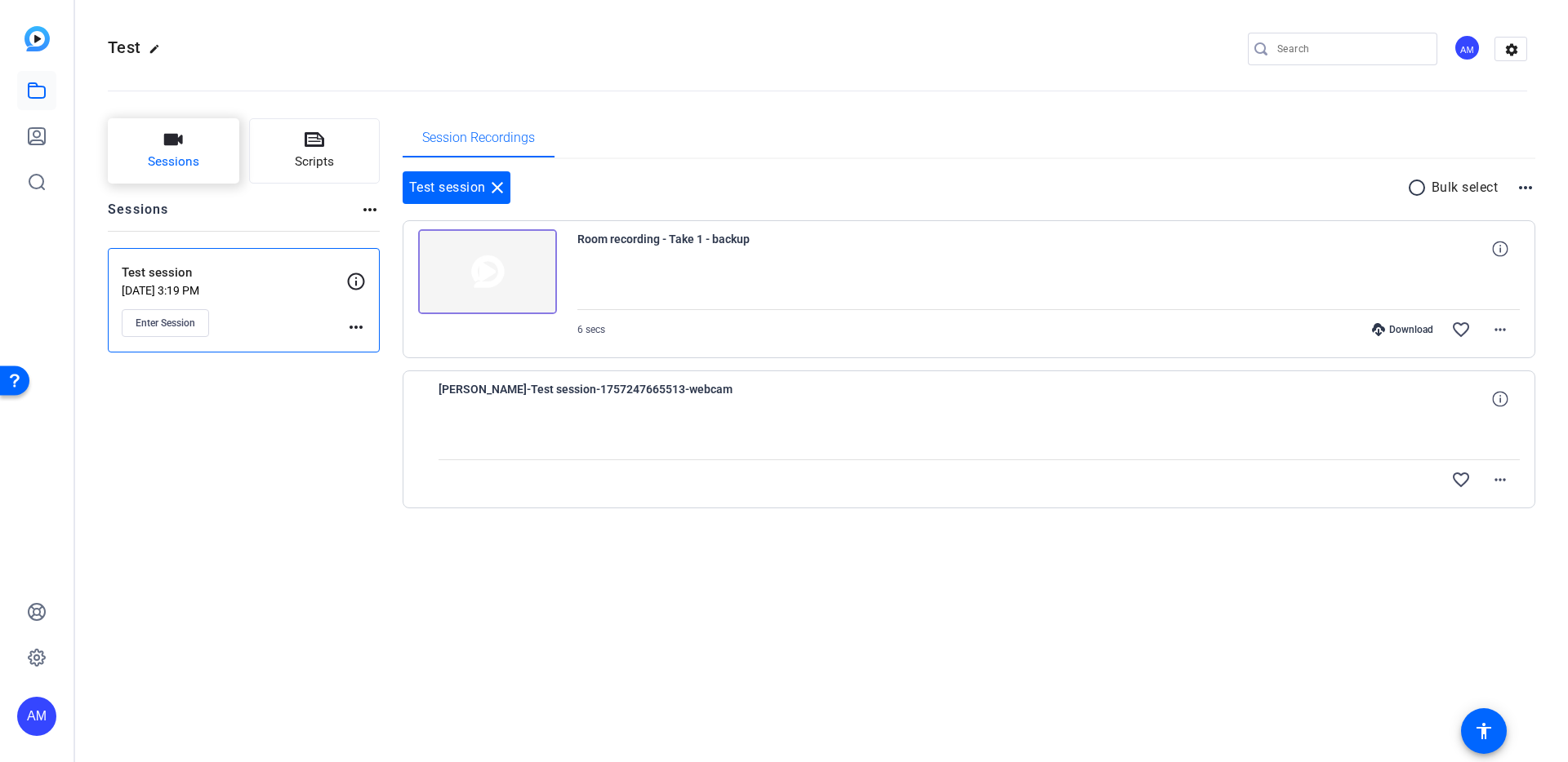
click at [200, 172] on button "Sessions" at bounding box center [173, 151] width 132 height 66
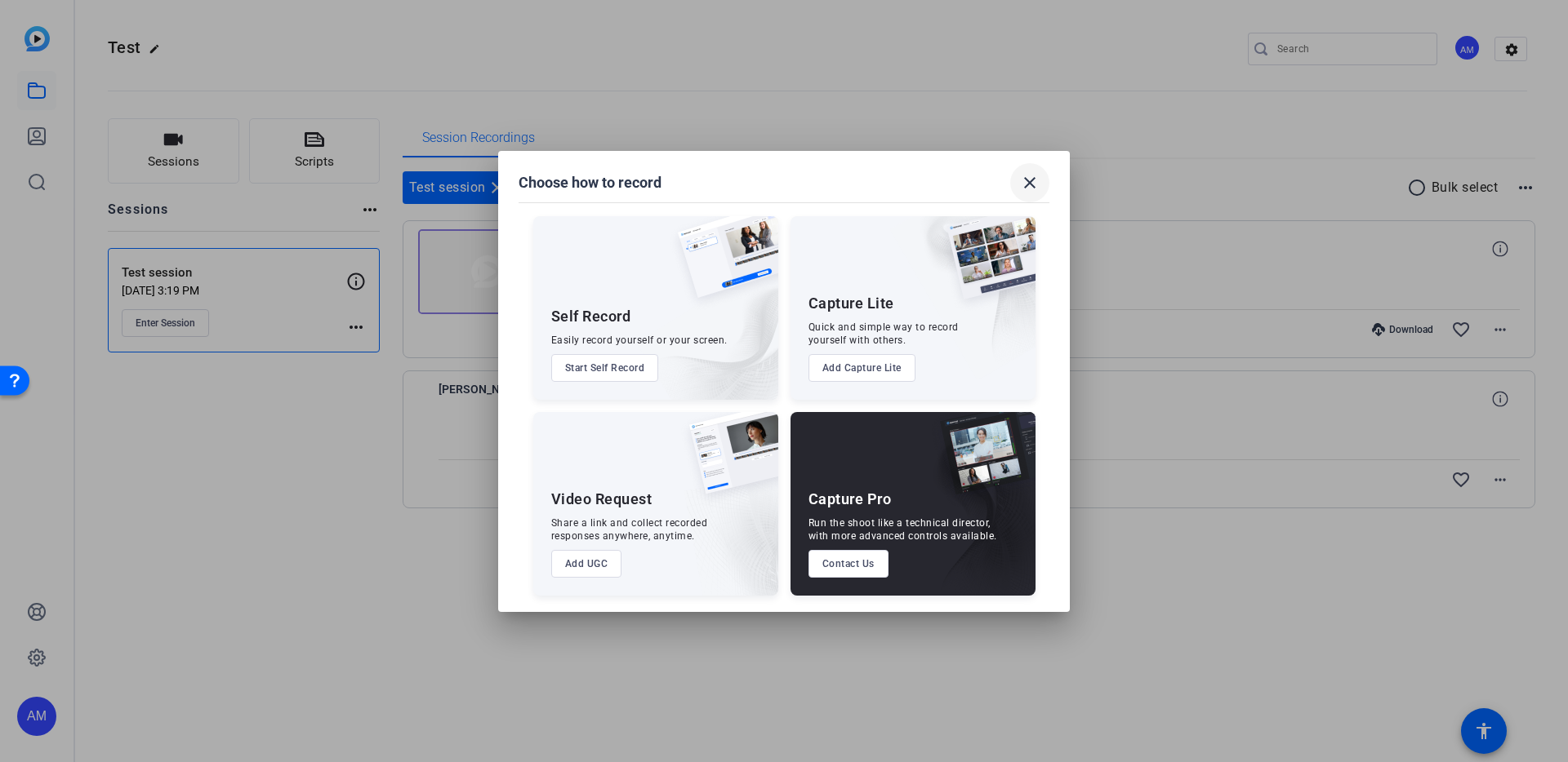
click at [1038, 178] on mat-icon "close" at bounding box center [1029, 183] width 19 height 19
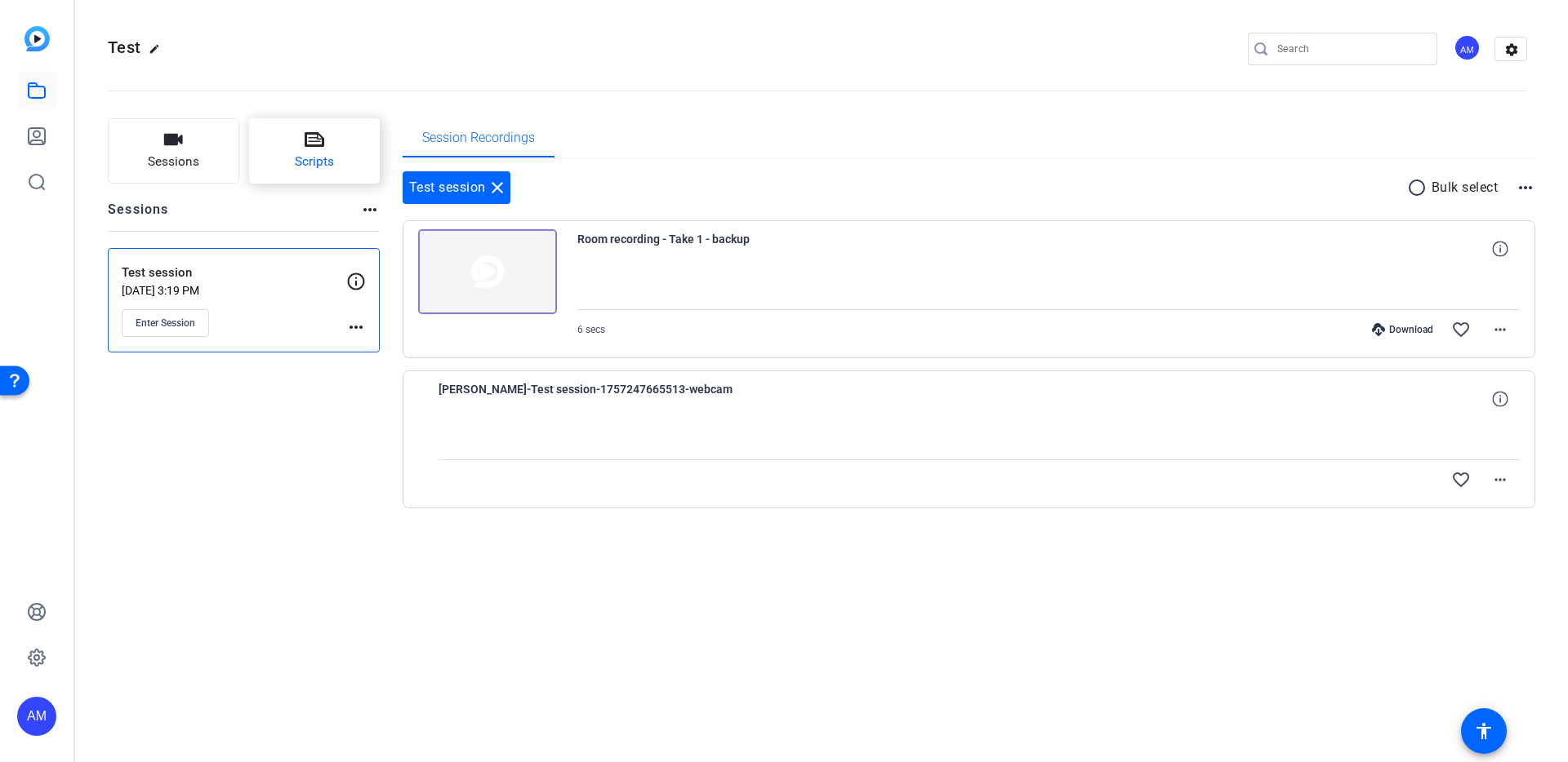
click at [293, 170] on button "Scripts" at bounding box center [314, 151] width 132 height 66
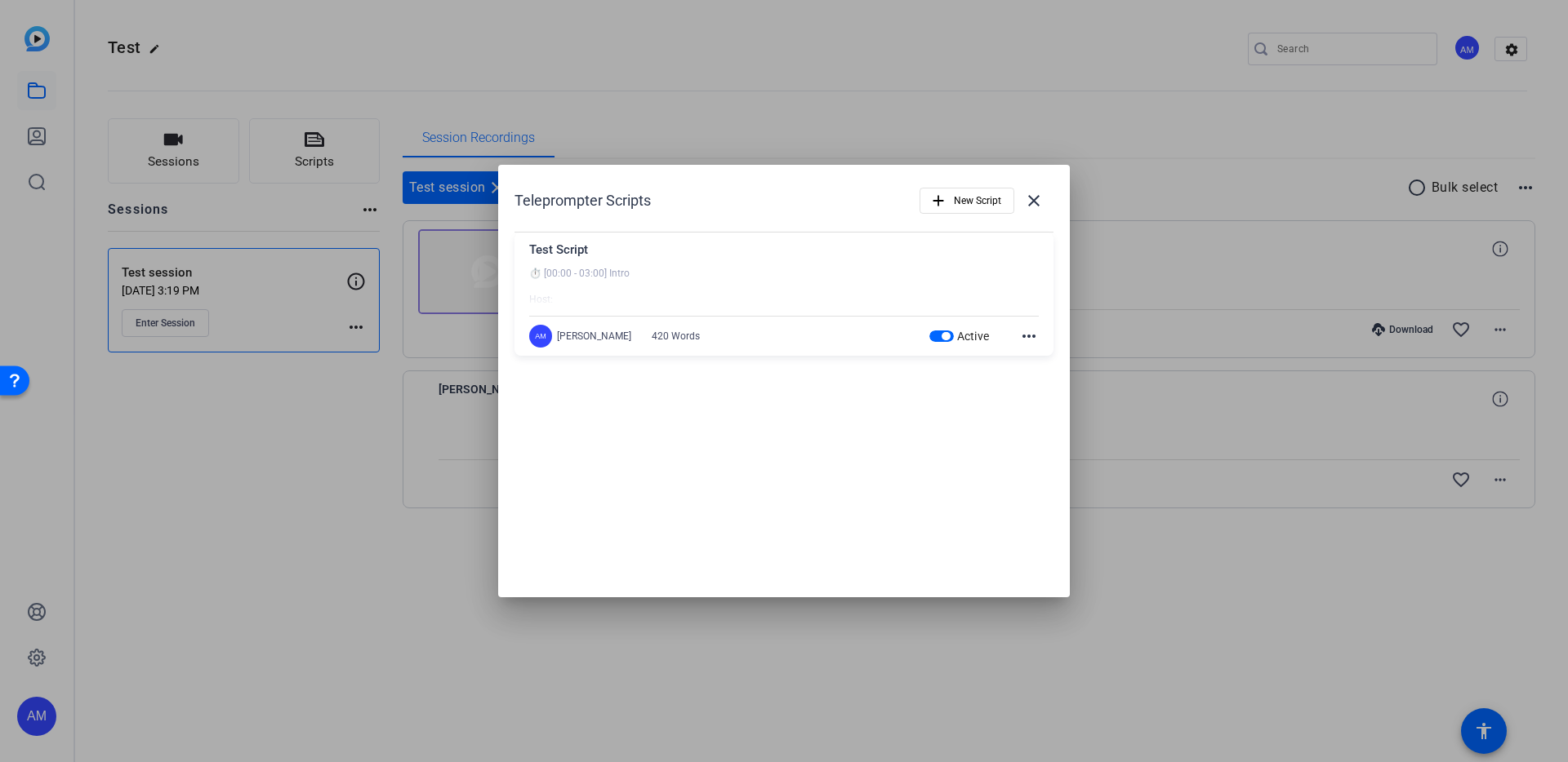
click at [1026, 337] on mat-icon "more_horiz" at bounding box center [1029, 337] width 19 height 19
click at [554, 80] on div at bounding box center [784, 381] width 1568 height 762
click at [214, 140] on div at bounding box center [784, 381] width 1568 height 762
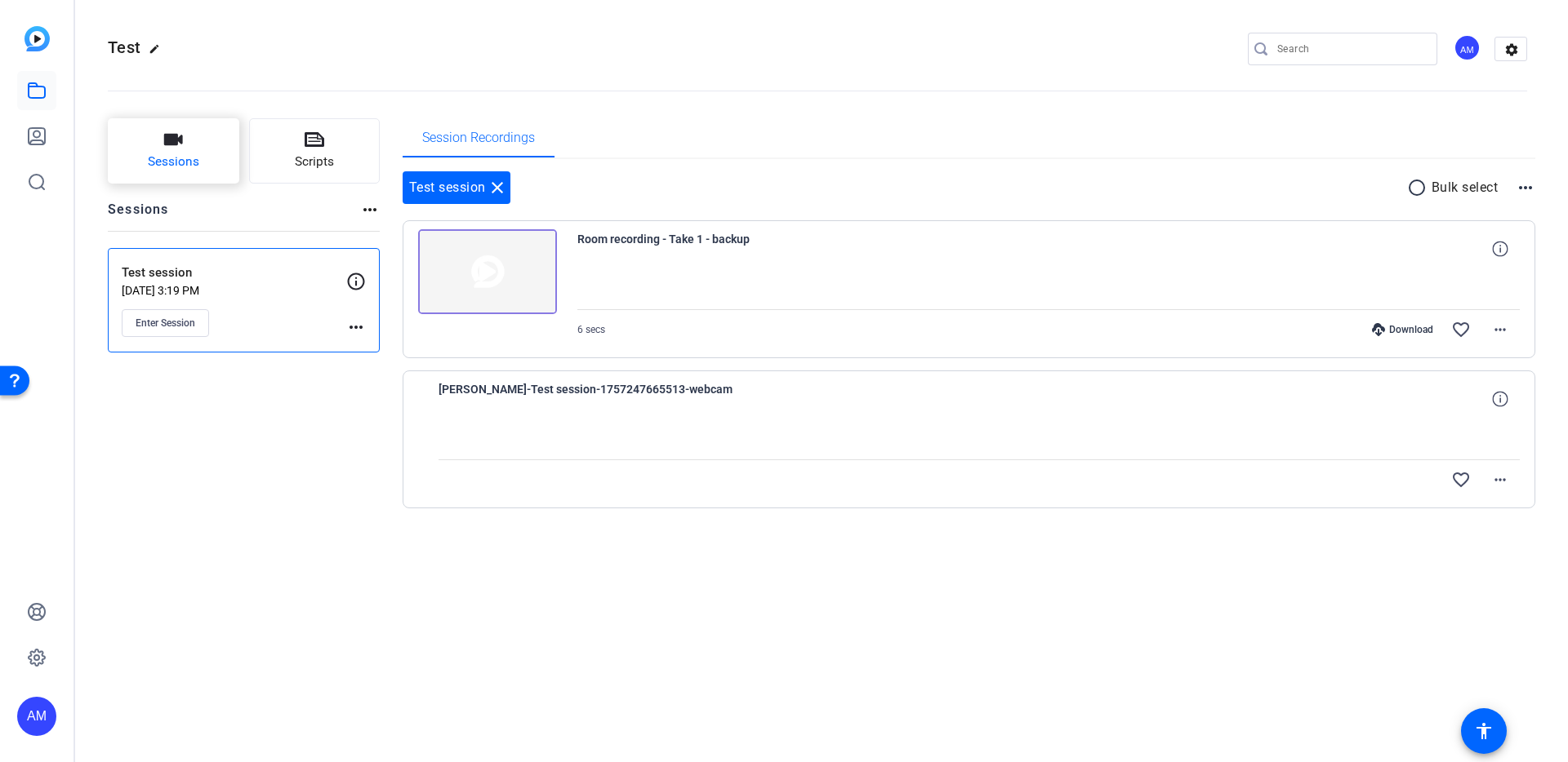
click at [201, 147] on button "Sessions" at bounding box center [173, 151] width 132 height 66
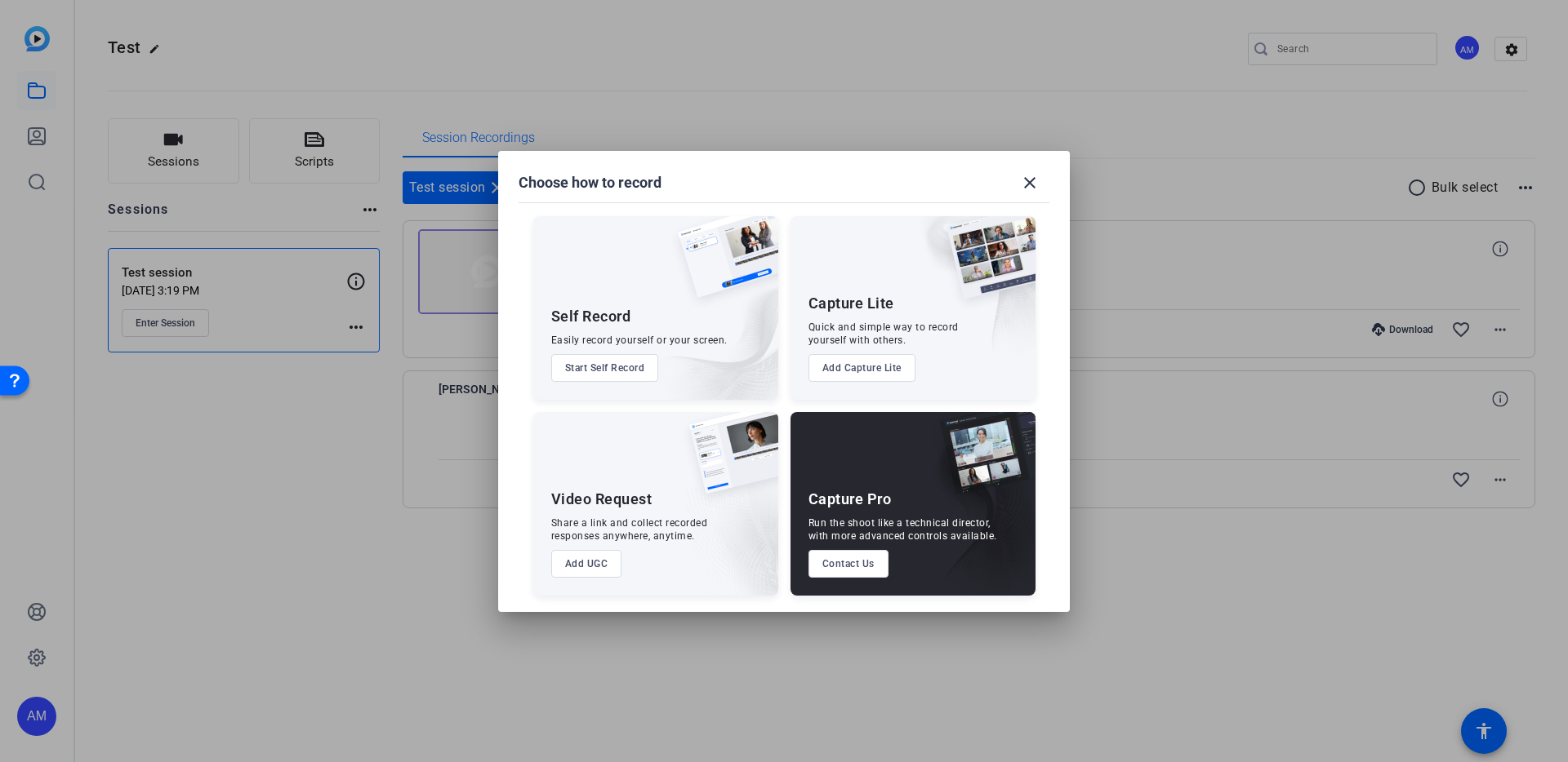
click at [589, 337] on div "Easily record yourself or your screen." at bounding box center [639, 340] width 176 height 14
click at [589, 365] on button "Start Self Record" at bounding box center [605, 367] width 107 height 28
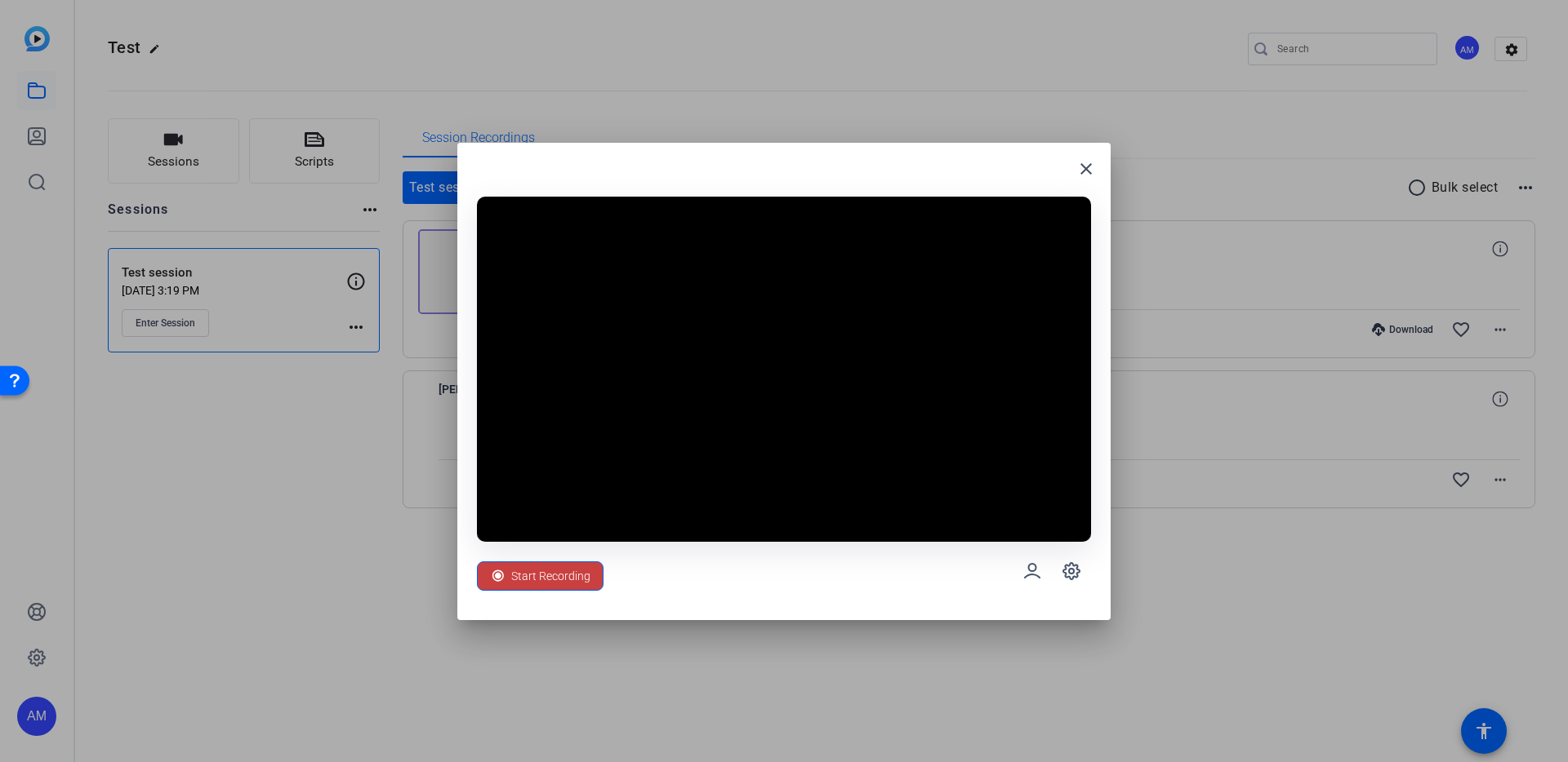
click at [547, 579] on span "Start Recording" at bounding box center [550, 576] width 79 height 31
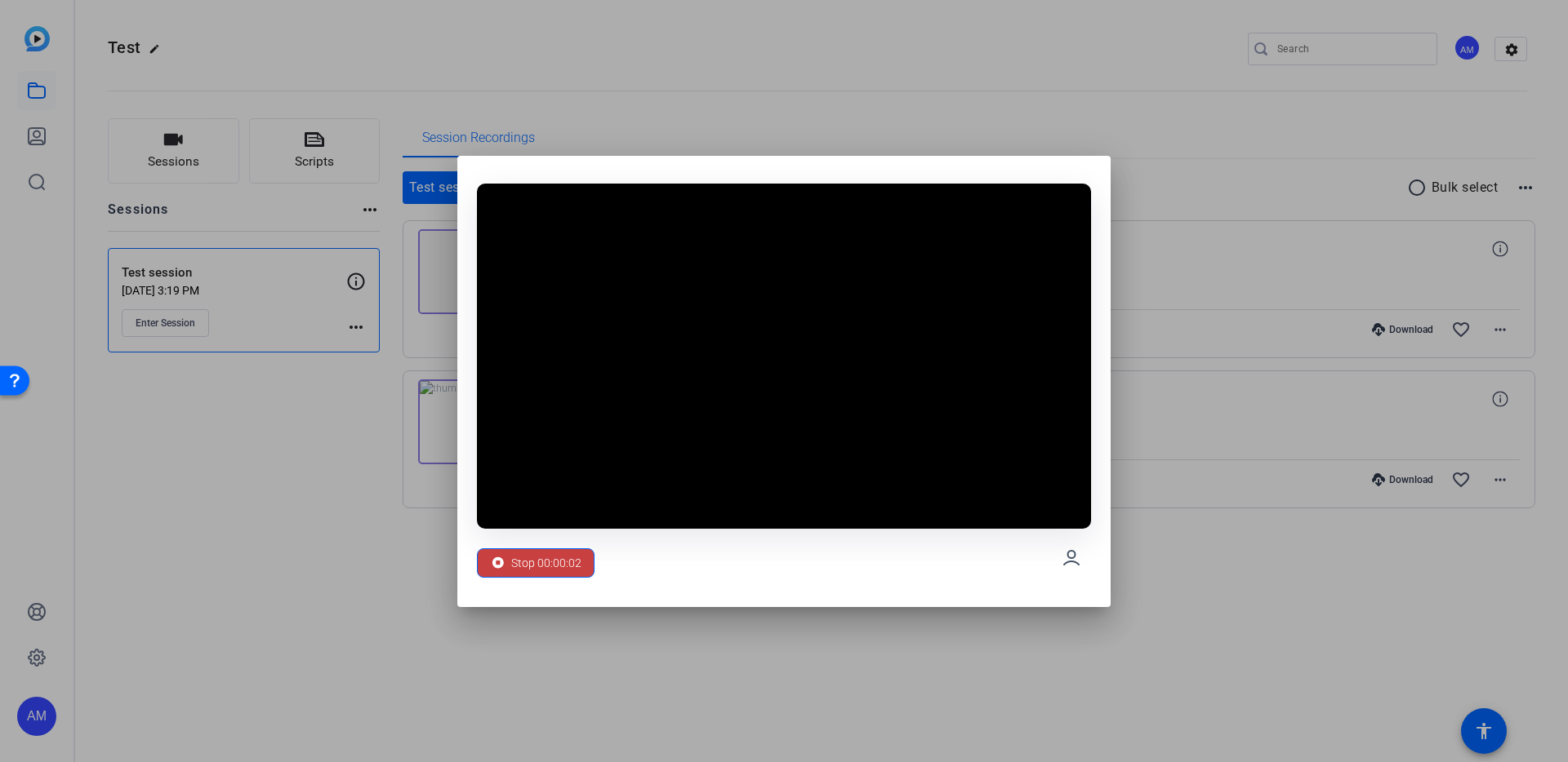
click at [509, 558] on div "Stop 00:00:02" at bounding box center [536, 563] width 92 height 31
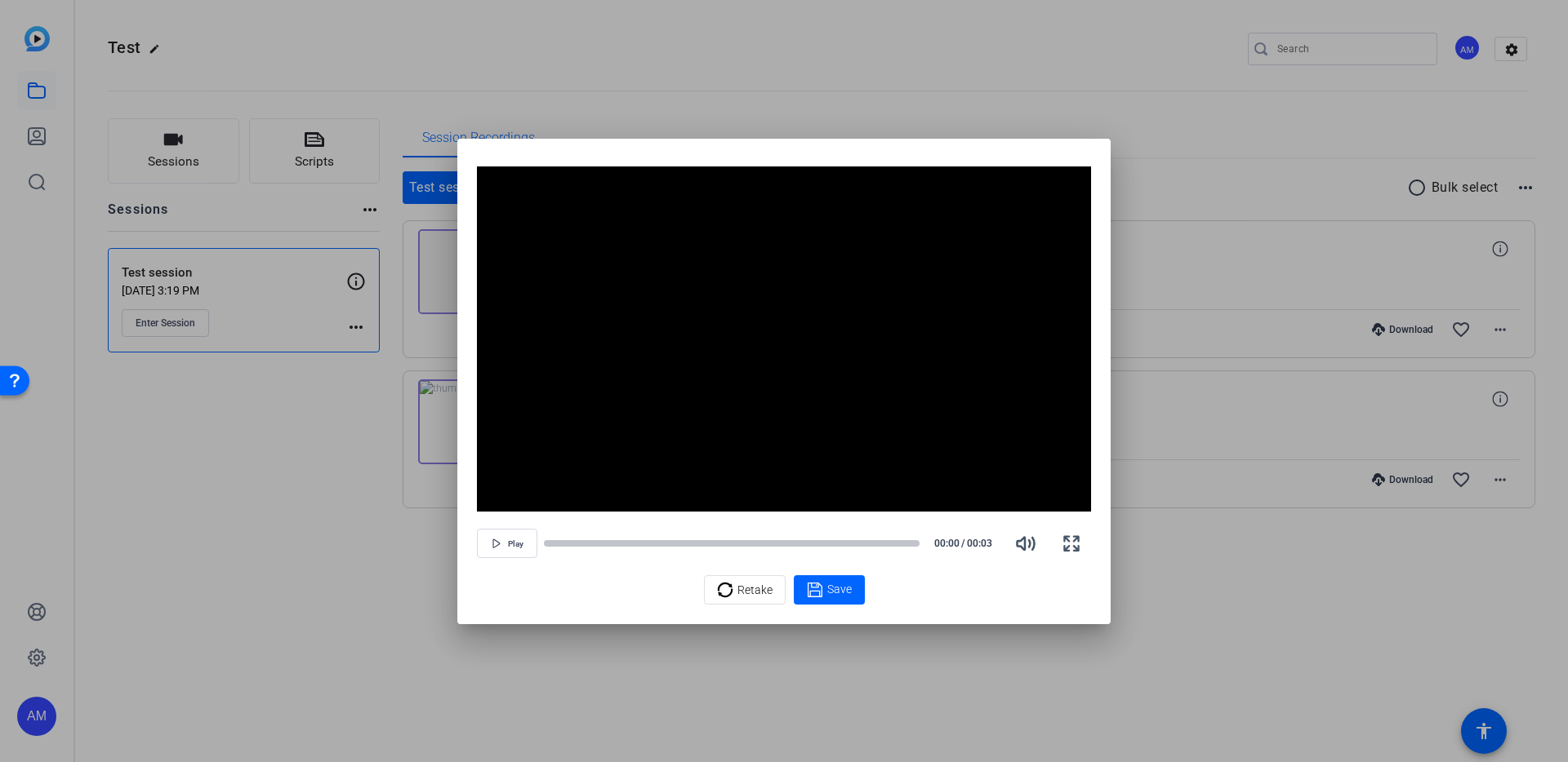
click at [1211, 218] on div at bounding box center [784, 381] width 1568 height 762
click at [277, 365] on div at bounding box center [784, 381] width 1568 height 762
click at [379, 36] on div at bounding box center [784, 381] width 1568 height 762
click at [1272, 337] on div at bounding box center [784, 381] width 1568 height 762
click at [1072, 554] on span "button" at bounding box center [1071, 543] width 40 height 40
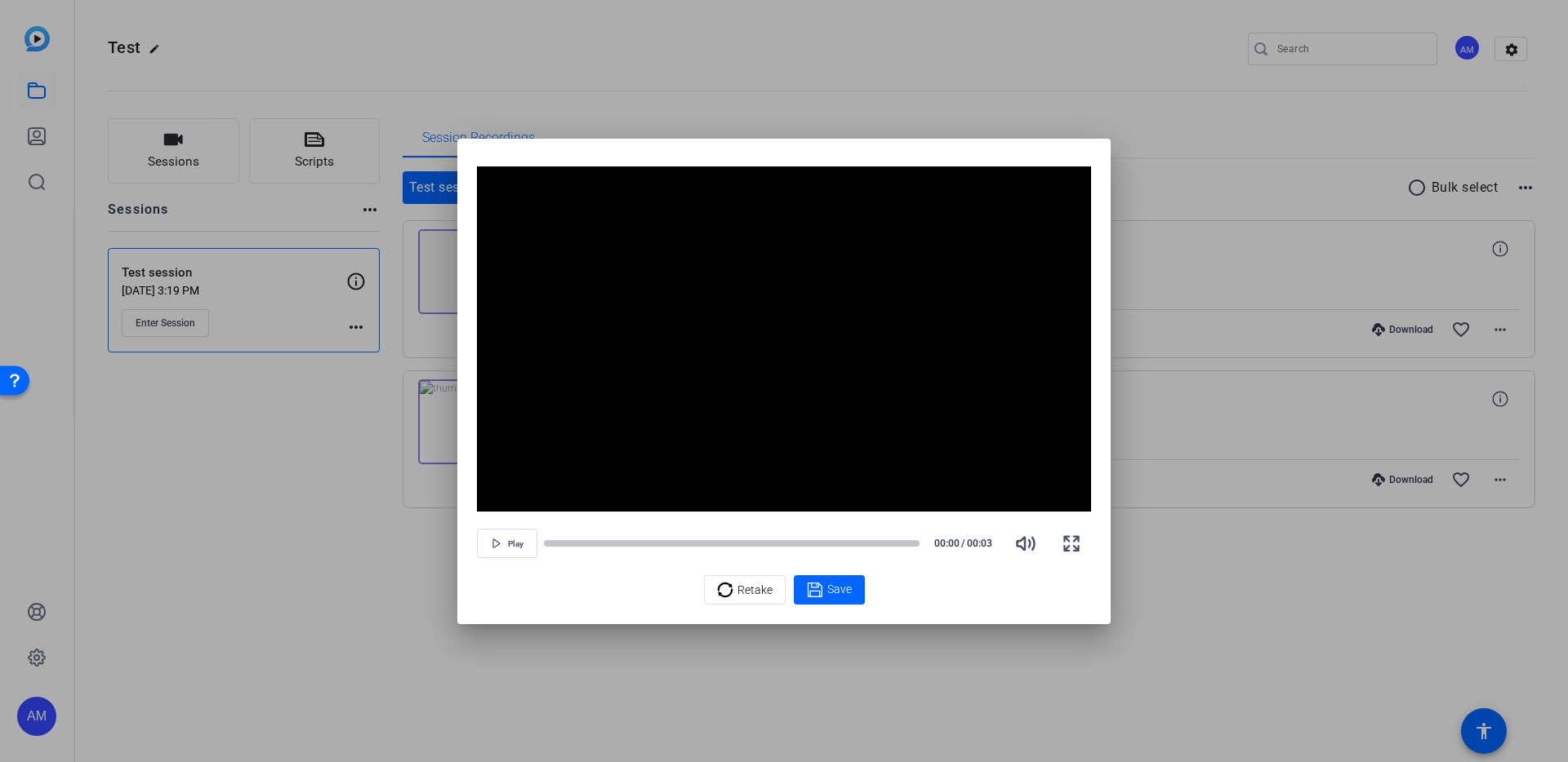
click at [267, 249] on div at bounding box center [784, 381] width 1568 height 762
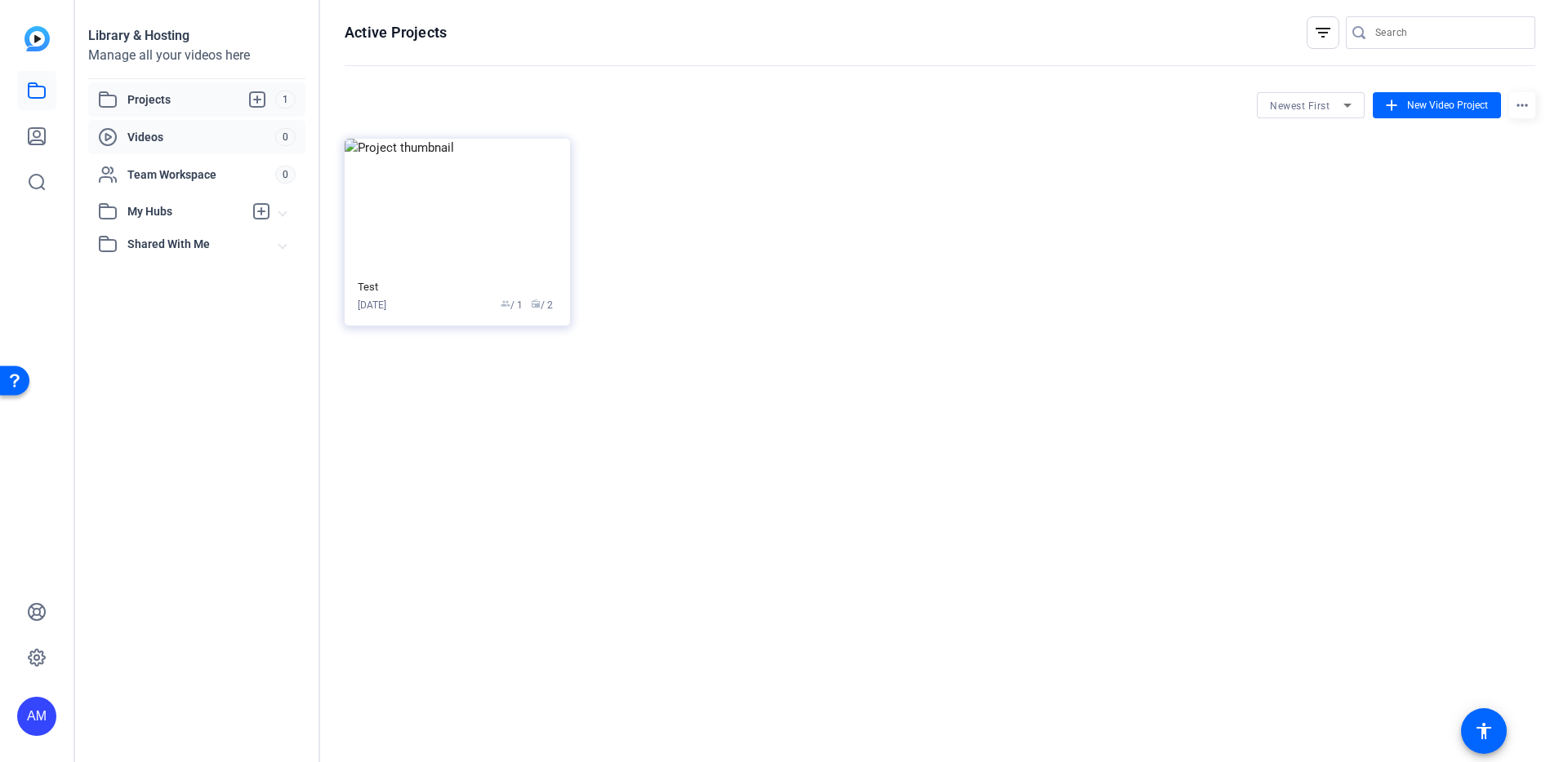
click at [188, 128] on div "Videos" at bounding box center [186, 137] width 177 height 19
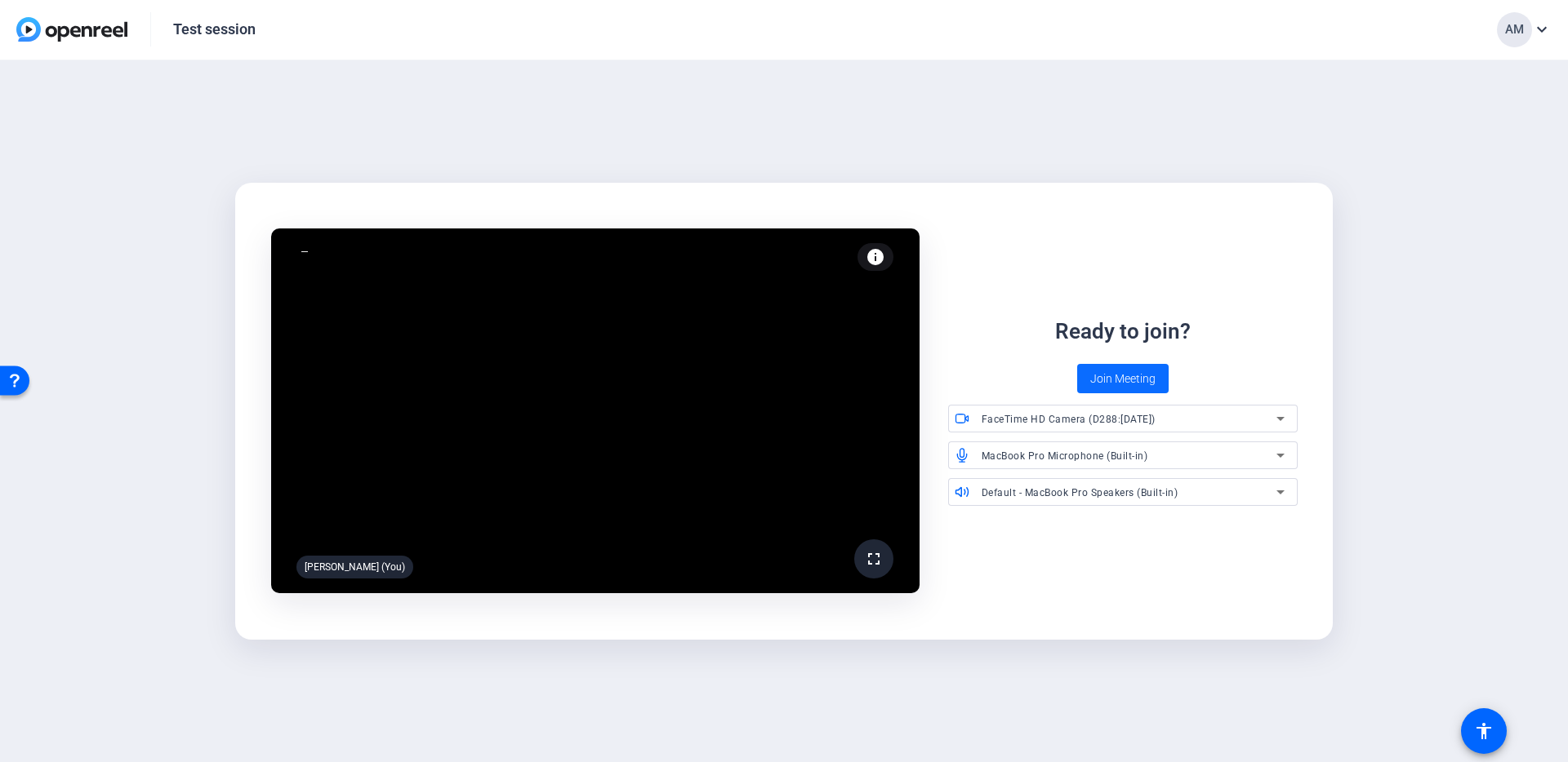
click at [1111, 377] on span "Join Meeting" at bounding box center [1123, 379] width 66 height 17
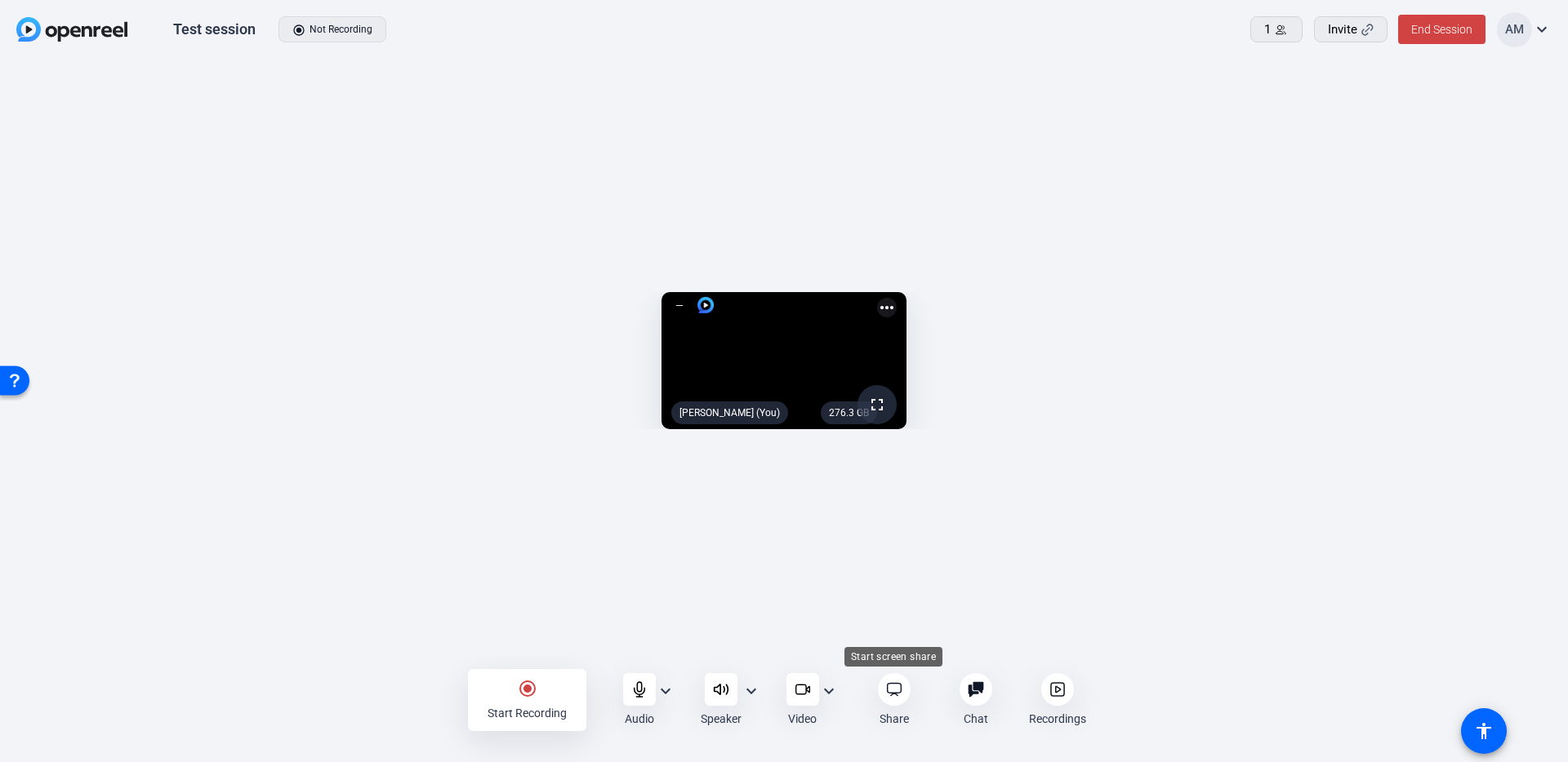
click at [918, 692] on div "Share" at bounding box center [894, 700] width 77 height 54
click at [1549, 42] on div "AM expand_more" at bounding box center [1524, 30] width 55 height 35
click at [1238, 220] on div at bounding box center [784, 381] width 1568 height 762
click at [802, 375] on video at bounding box center [784, 361] width 245 height 138
click at [897, 298] on mat-icon "more_horiz" at bounding box center [887, 308] width 19 height 19
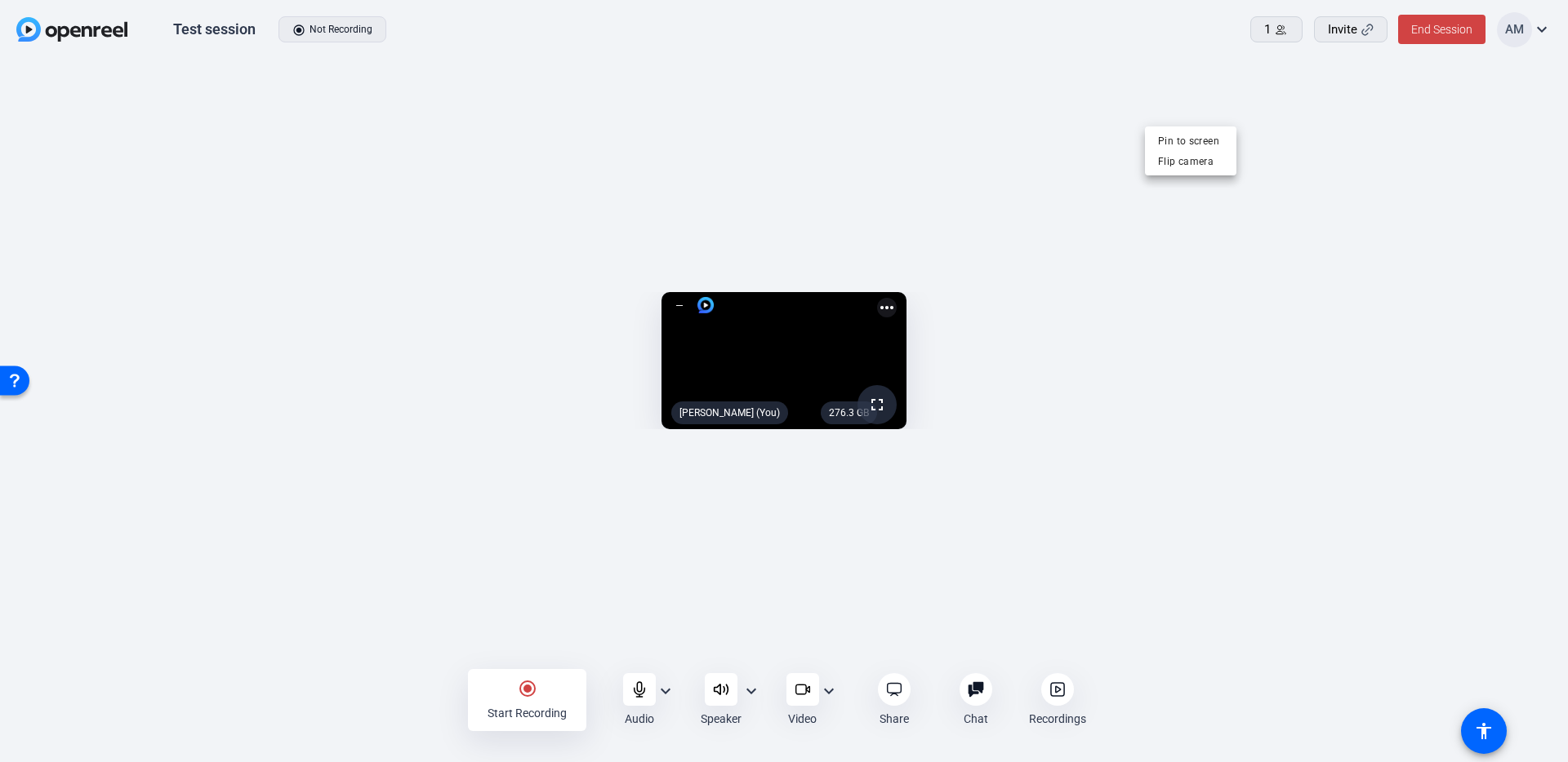
click at [1226, 121] on div at bounding box center [784, 381] width 1568 height 762
click at [1271, 26] on div "1" at bounding box center [1276, 29] width 24 height 18
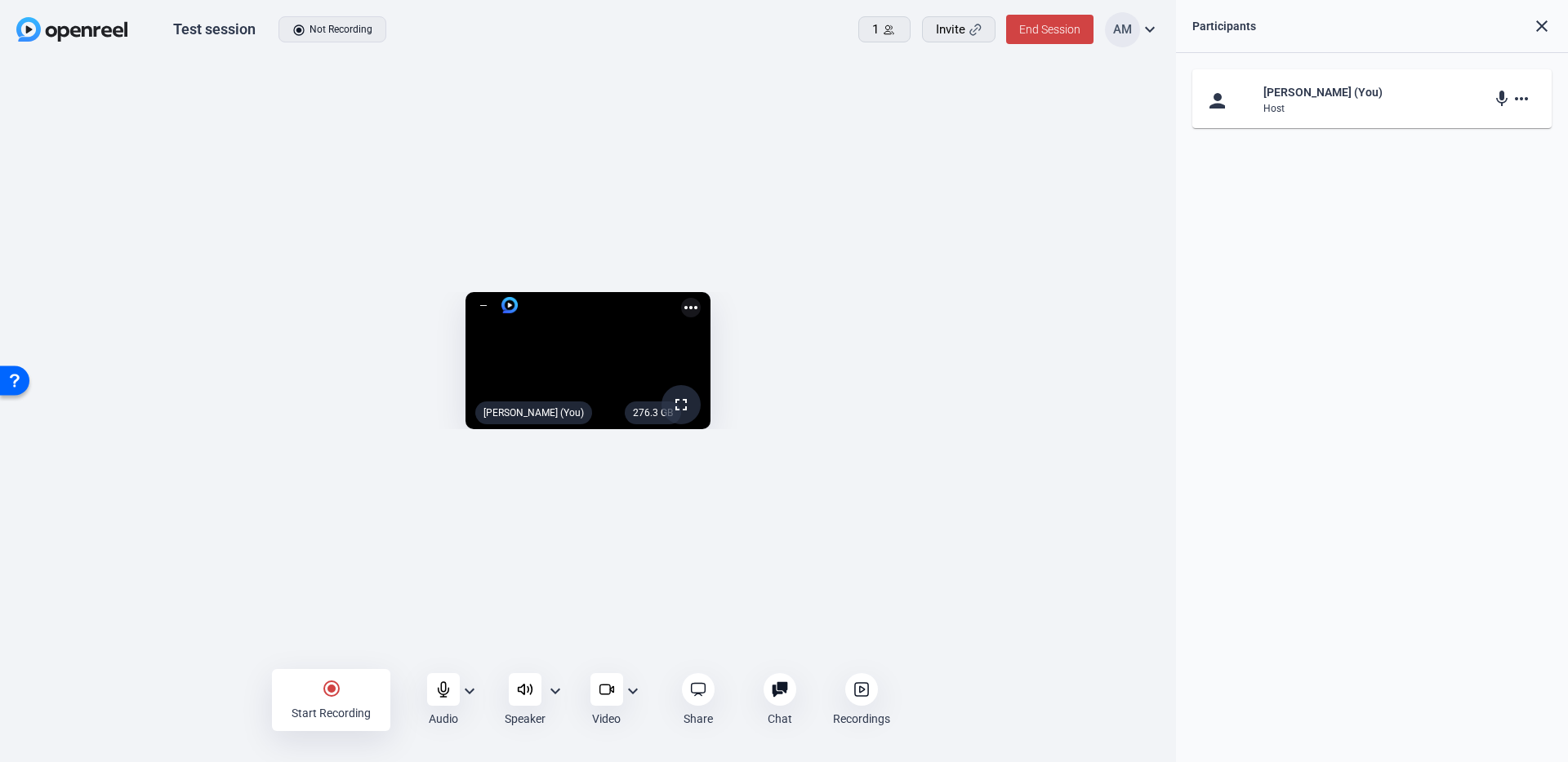
click at [1154, 33] on mat-icon "expand_more" at bounding box center [1149, 29] width 19 height 19
click at [1154, 32] on div at bounding box center [784, 381] width 1568 height 762
click at [967, 40] on span at bounding box center [959, 29] width 72 height 40
click at [972, 29] on icon at bounding box center [975, 29] width 13 height 13
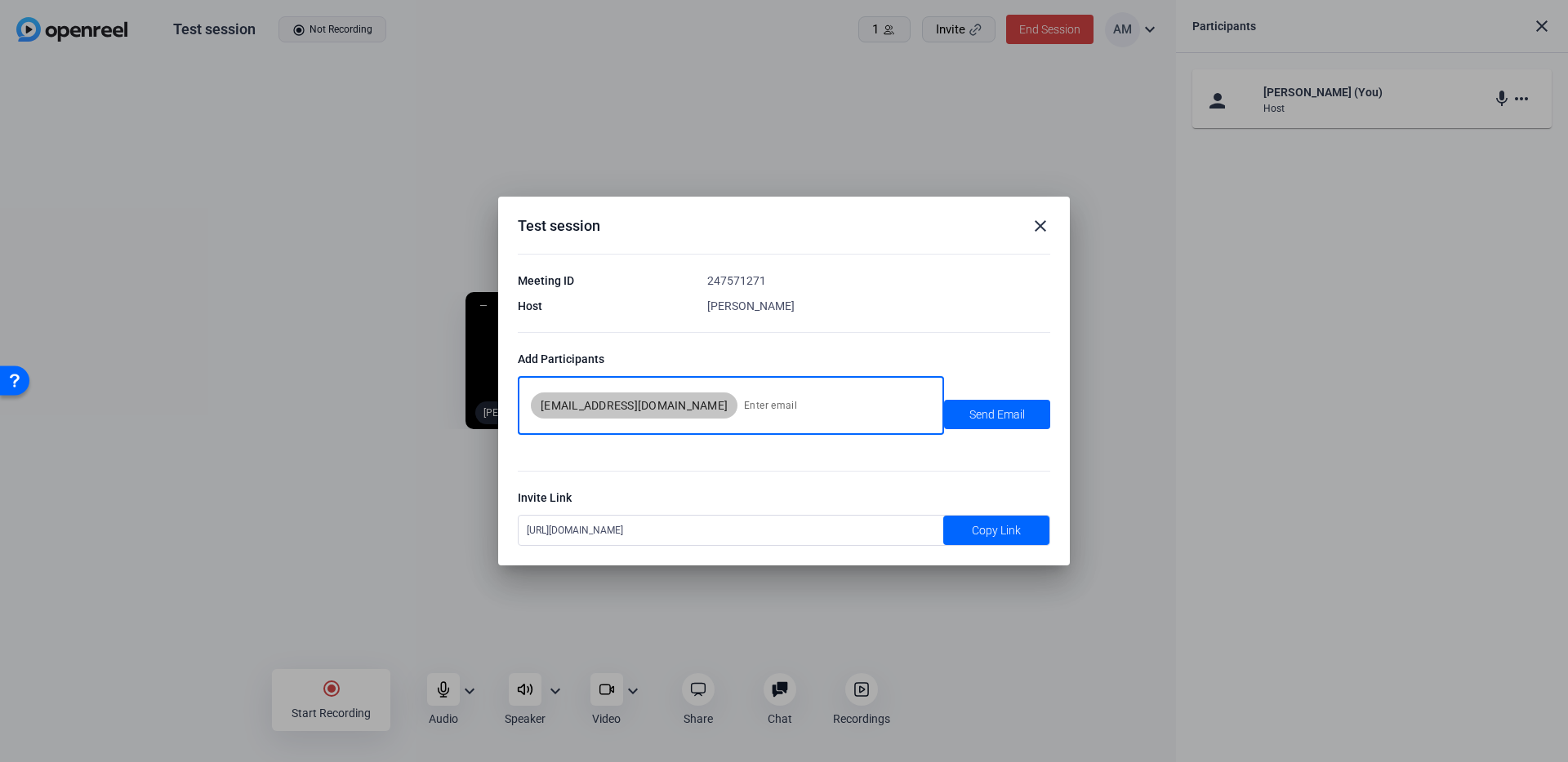
click at [757, 406] on input at bounding box center [834, 406] width 181 height 33
click at [974, 519] on span at bounding box center [996, 530] width 106 height 40
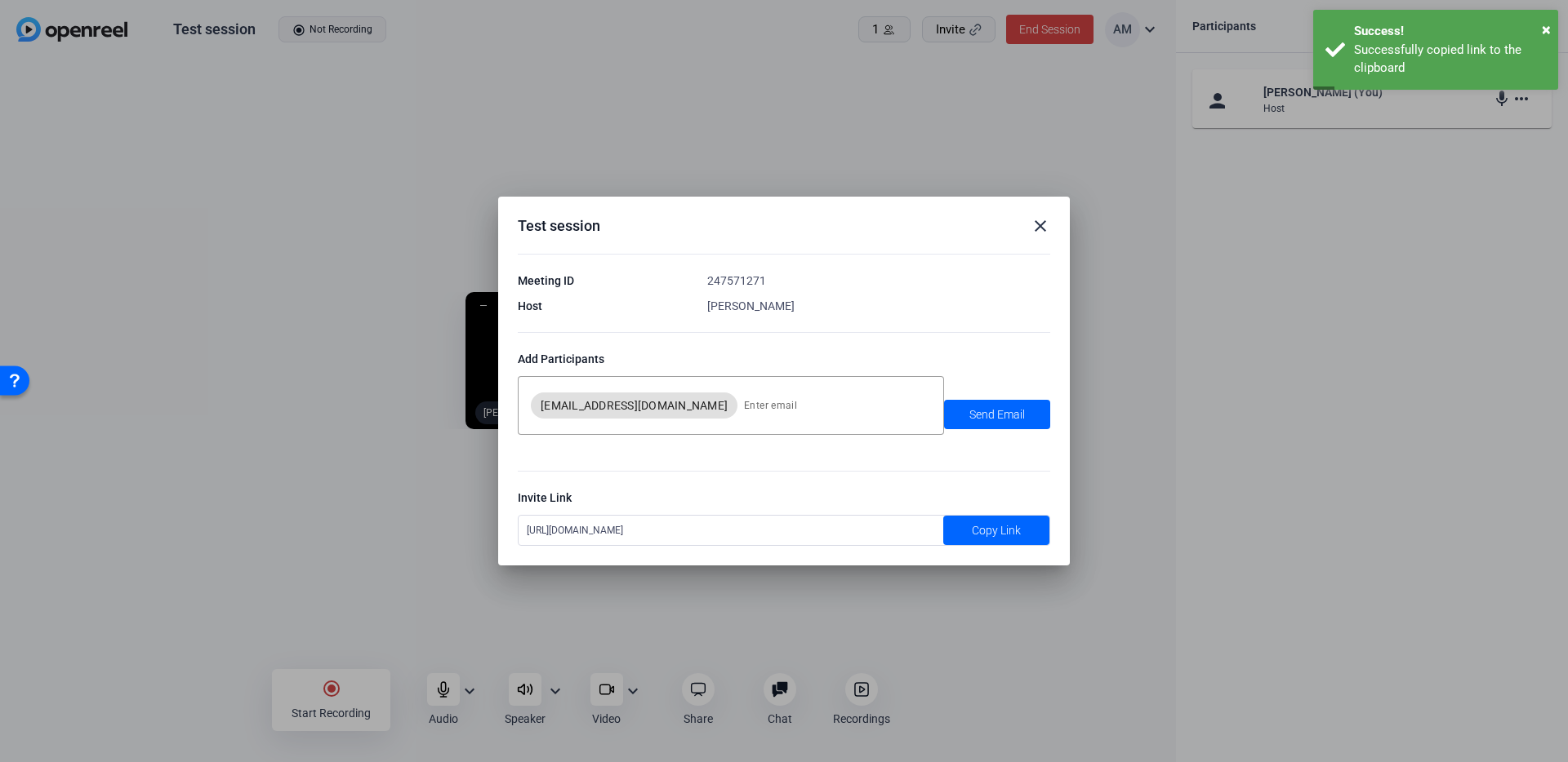
click at [1040, 228] on mat-icon "close" at bounding box center [1040, 226] width 19 height 19
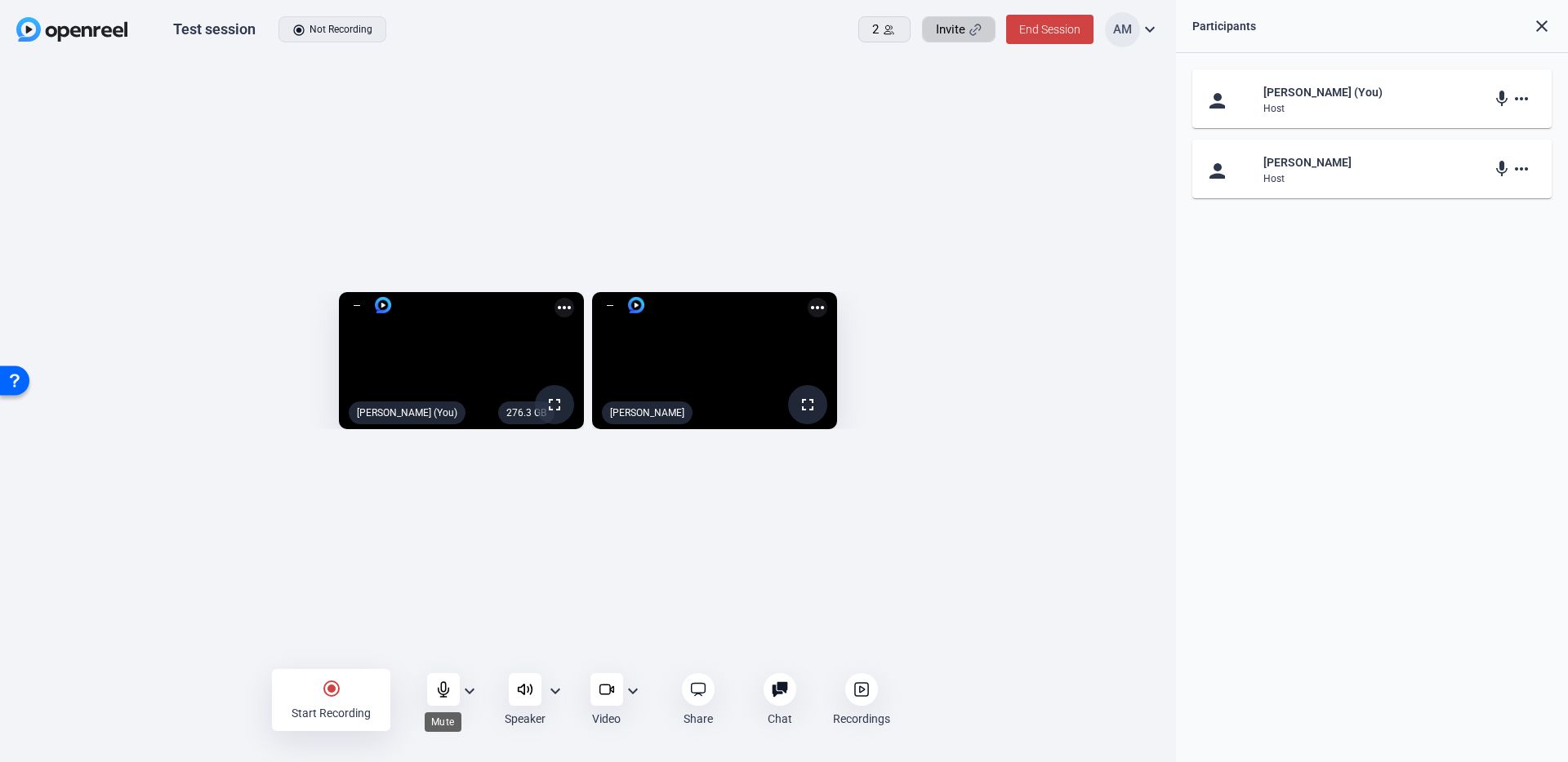
click at [446, 687] on icon at bounding box center [443, 689] width 16 height 16
click at [854, 706] on div "Recordings" at bounding box center [861, 700] width 77 height 54
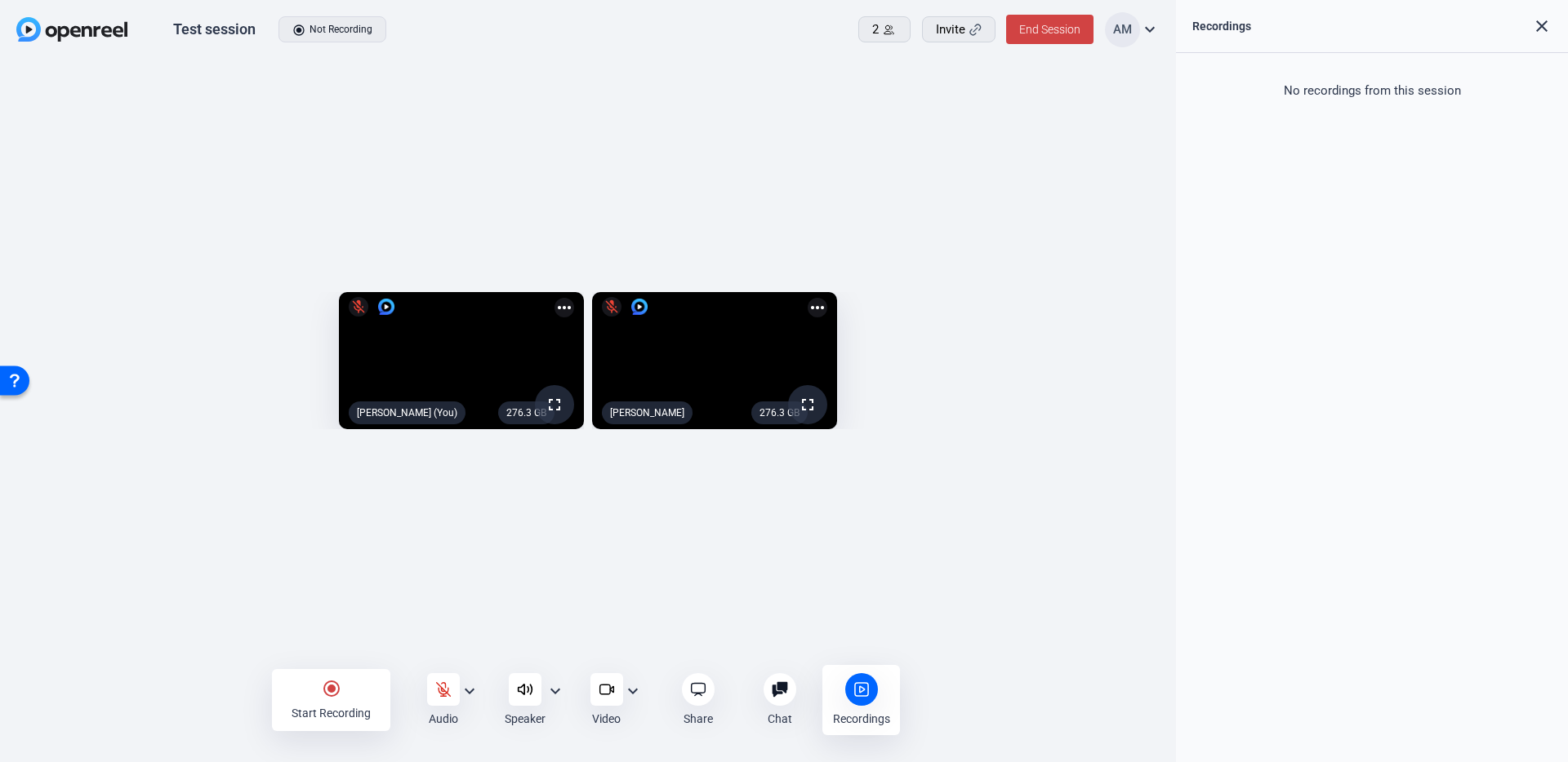
click at [843, 98] on div "276.3 GB fullscreen mic_off Aviram Marom (You) more_horiz 276.3 GB fullscreen m…" at bounding box center [588, 365] width 1176 height 610
click at [1139, 36] on div "AM expand_more" at bounding box center [1132, 30] width 55 height 35
click at [1139, 36] on div at bounding box center [784, 381] width 1568 height 762
click at [1532, 37] on div "Recordings close" at bounding box center [1372, 26] width 392 height 53
click at [1534, 30] on mat-icon "close" at bounding box center [1542, 26] width 19 height 19
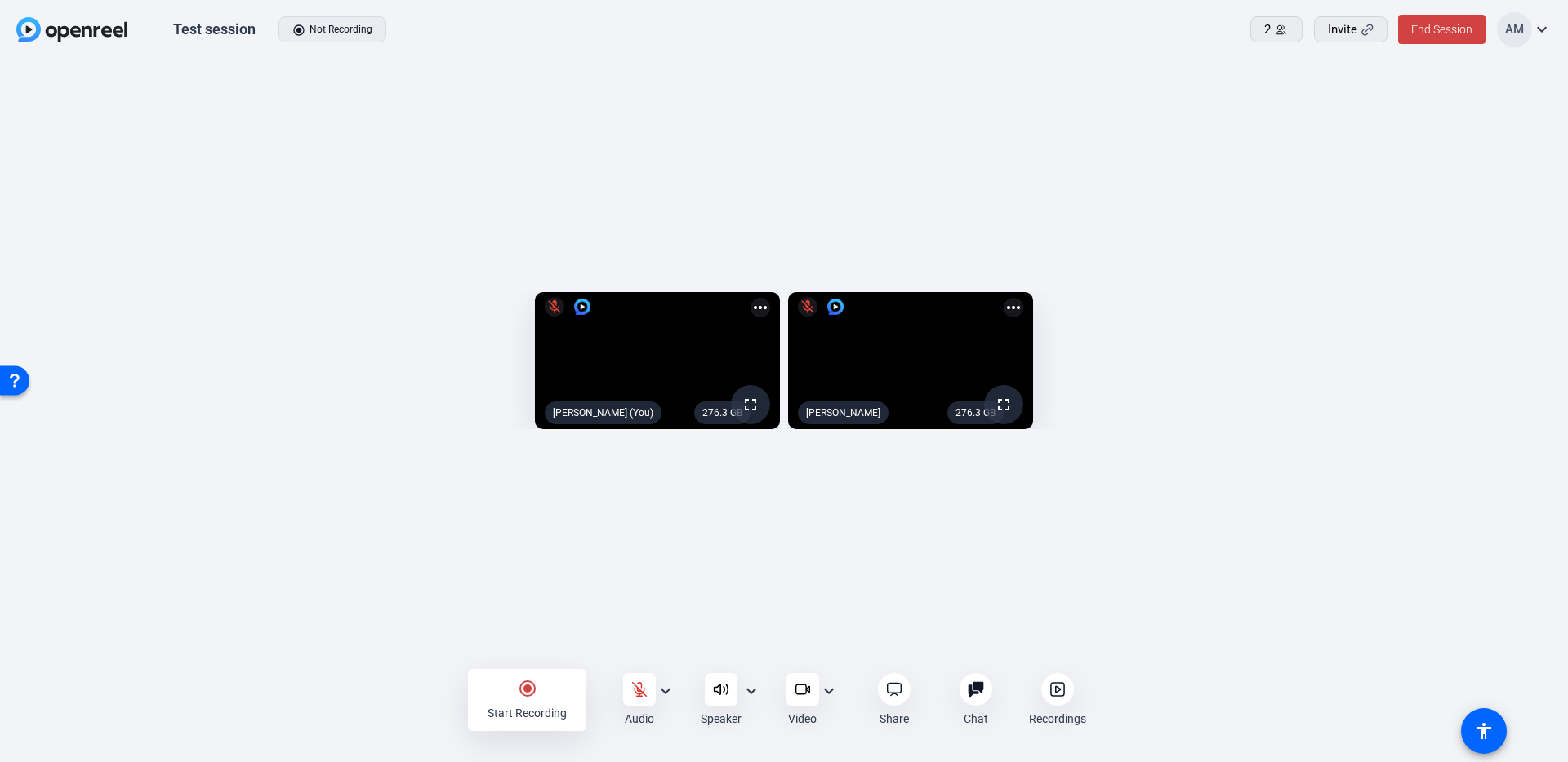
click at [1023, 298] on mat-icon "more_horiz" at bounding box center [1013, 308] width 19 height 19
click at [880, 706] on div at bounding box center [784, 381] width 1568 height 762
click at [891, 693] on icon at bounding box center [894, 689] width 14 height 13
click at [503, 691] on div "radio_button_checked Start Recording" at bounding box center [527, 700] width 118 height 62
click at [529, 684] on div "radio_button_checked Start Recording Audio expand_more Speaker expand_more Vide…" at bounding box center [784, 700] width 1568 height 61
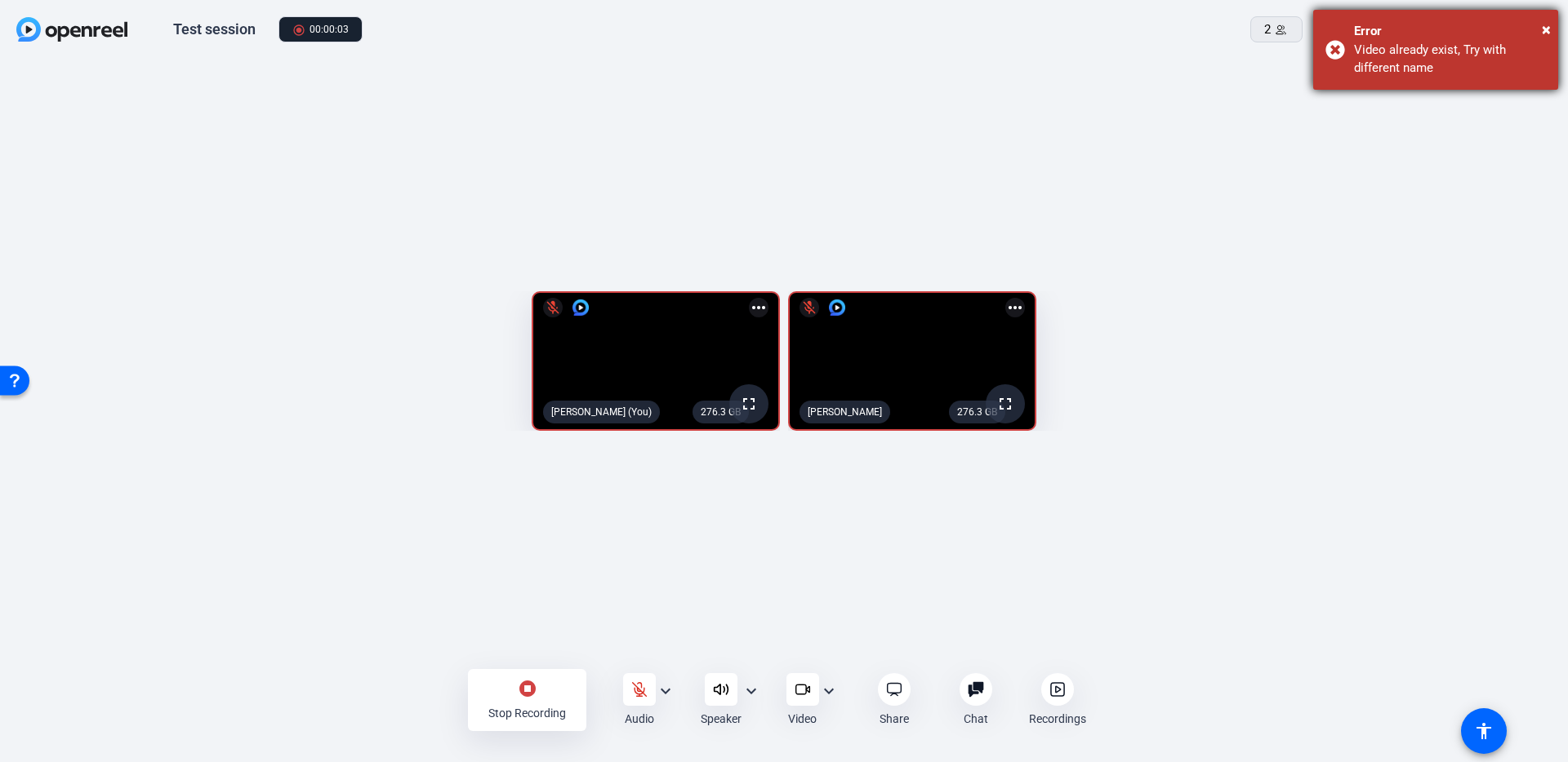
click at [1538, 29] on div "Error" at bounding box center [1450, 31] width 192 height 18
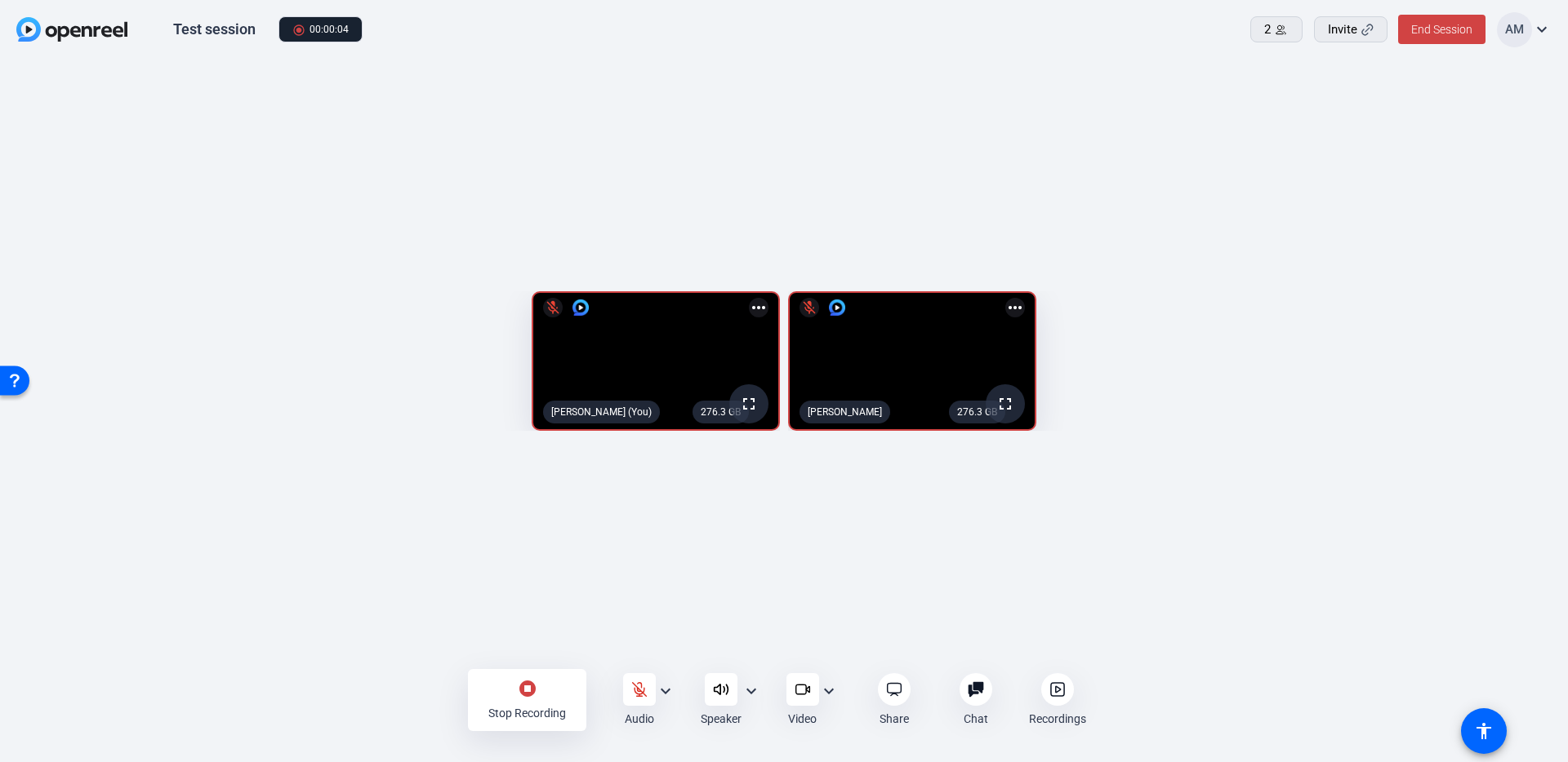
click at [486, 659] on div "276.3 GB fullscreen mic_off Aviram Marom (You) more_horiz 276.3 GB fullscreen m…" at bounding box center [784, 365] width 1568 height 610
click at [503, 694] on div "stop_circle Stop Recording" at bounding box center [527, 700] width 118 height 62
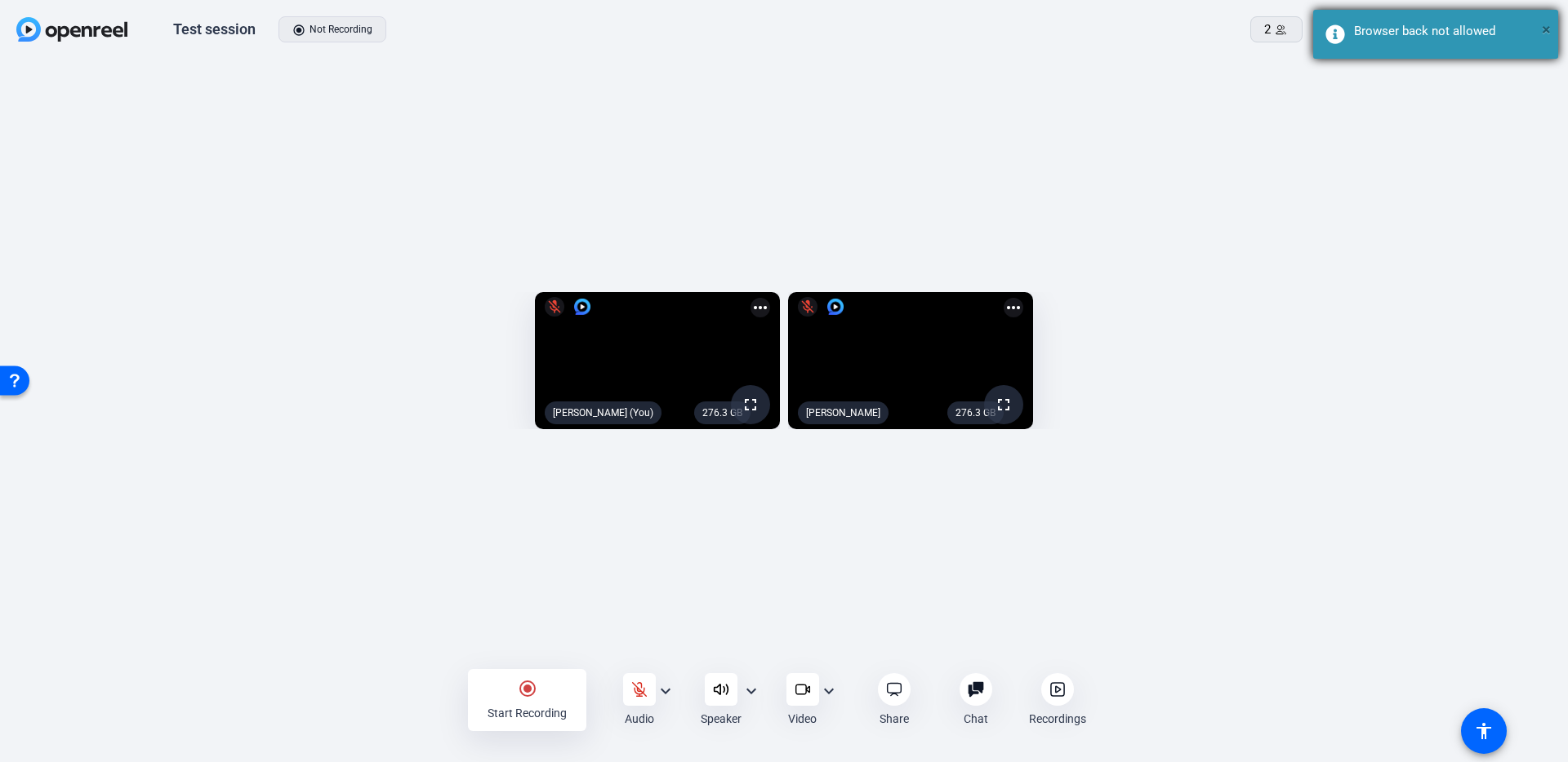
click at [1543, 29] on span "×" at bounding box center [1546, 29] width 9 height 19
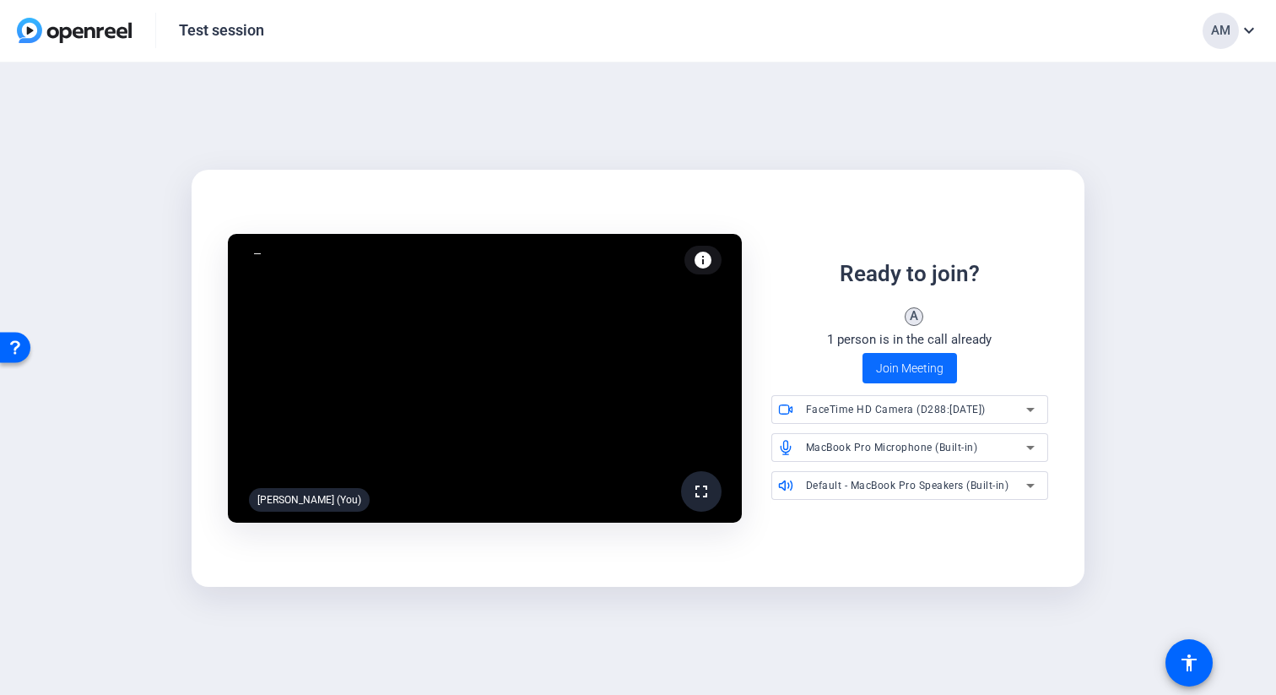
click at [919, 363] on span "Join Meeting" at bounding box center [910, 369] width 68 height 18
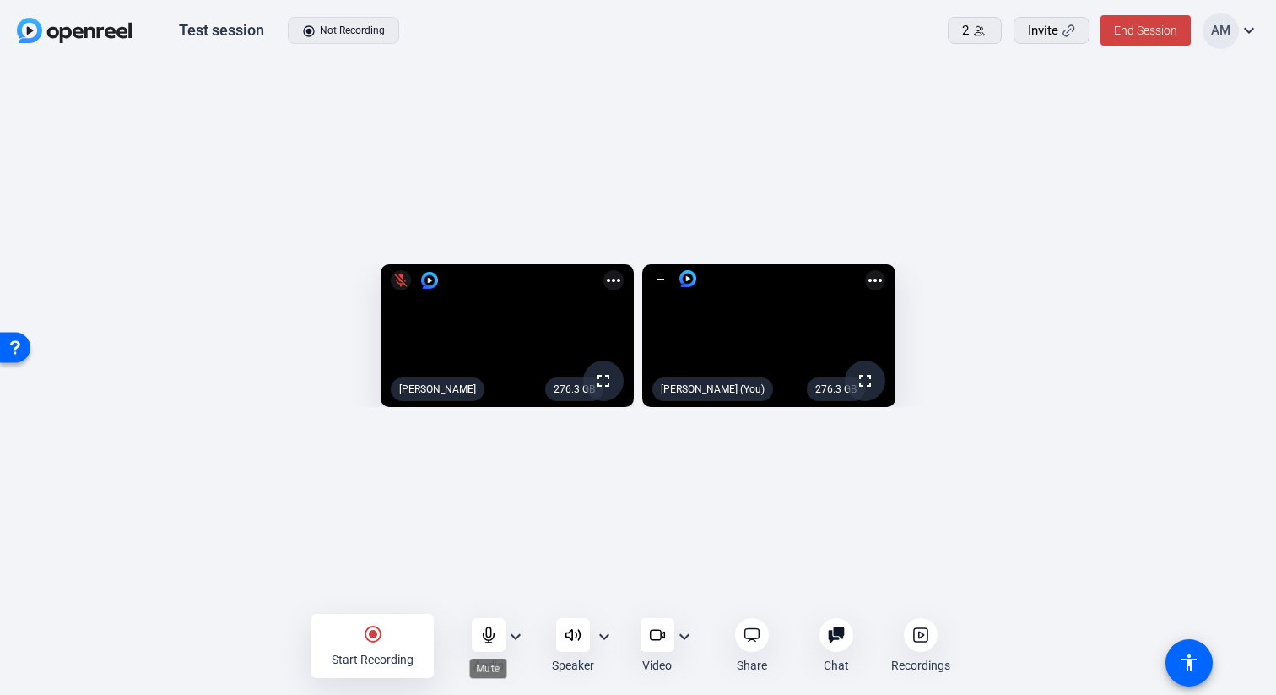
click at [486, 632] on icon at bounding box center [488, 634] width 11 height 15
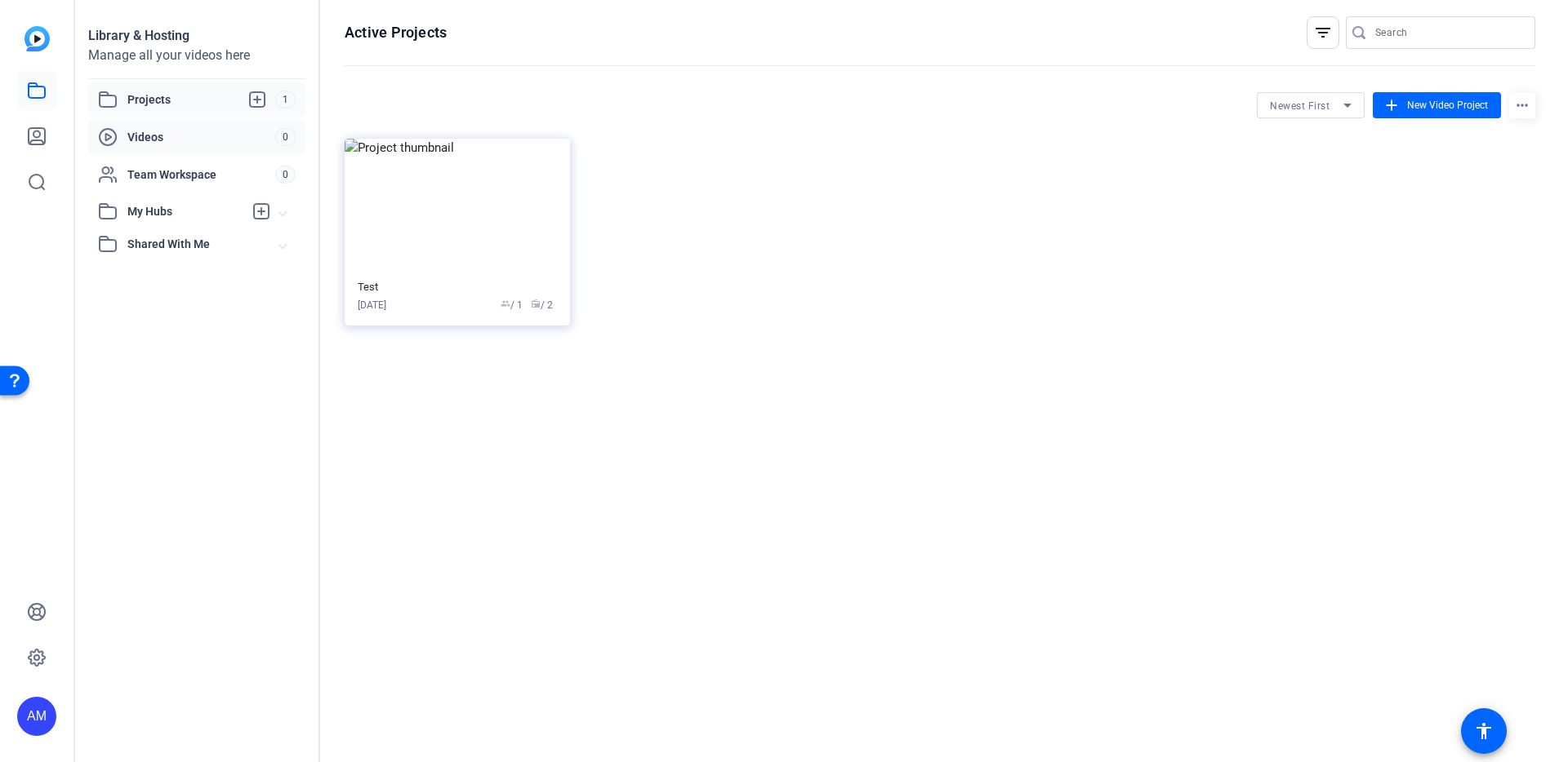
click at [183, 142] on span "Videos" at bounding box center [201, 136] width 148 height 16
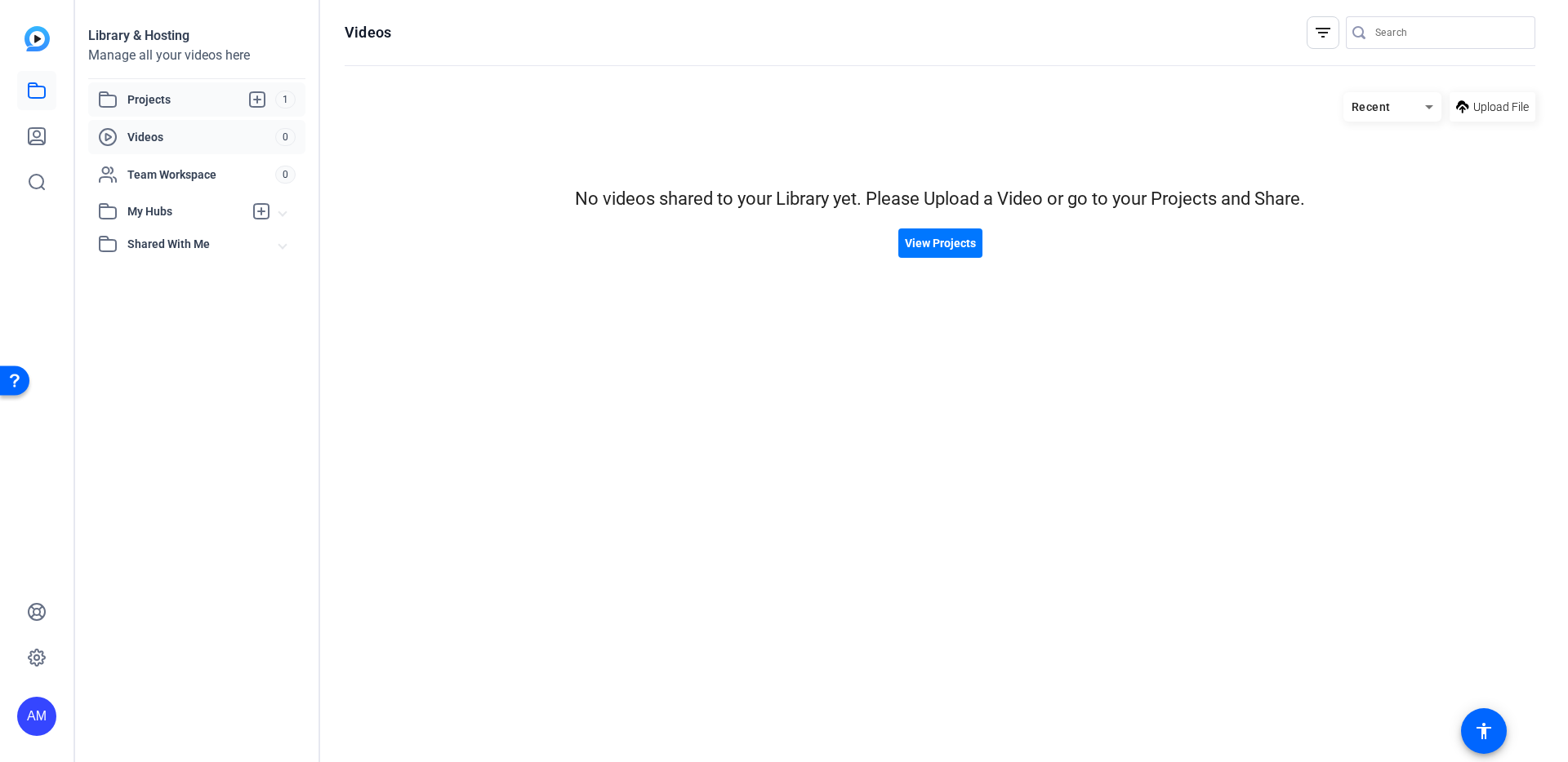
click at [190, 103] on span "Projects" at bounding box center [201, 100] width 148 height 19
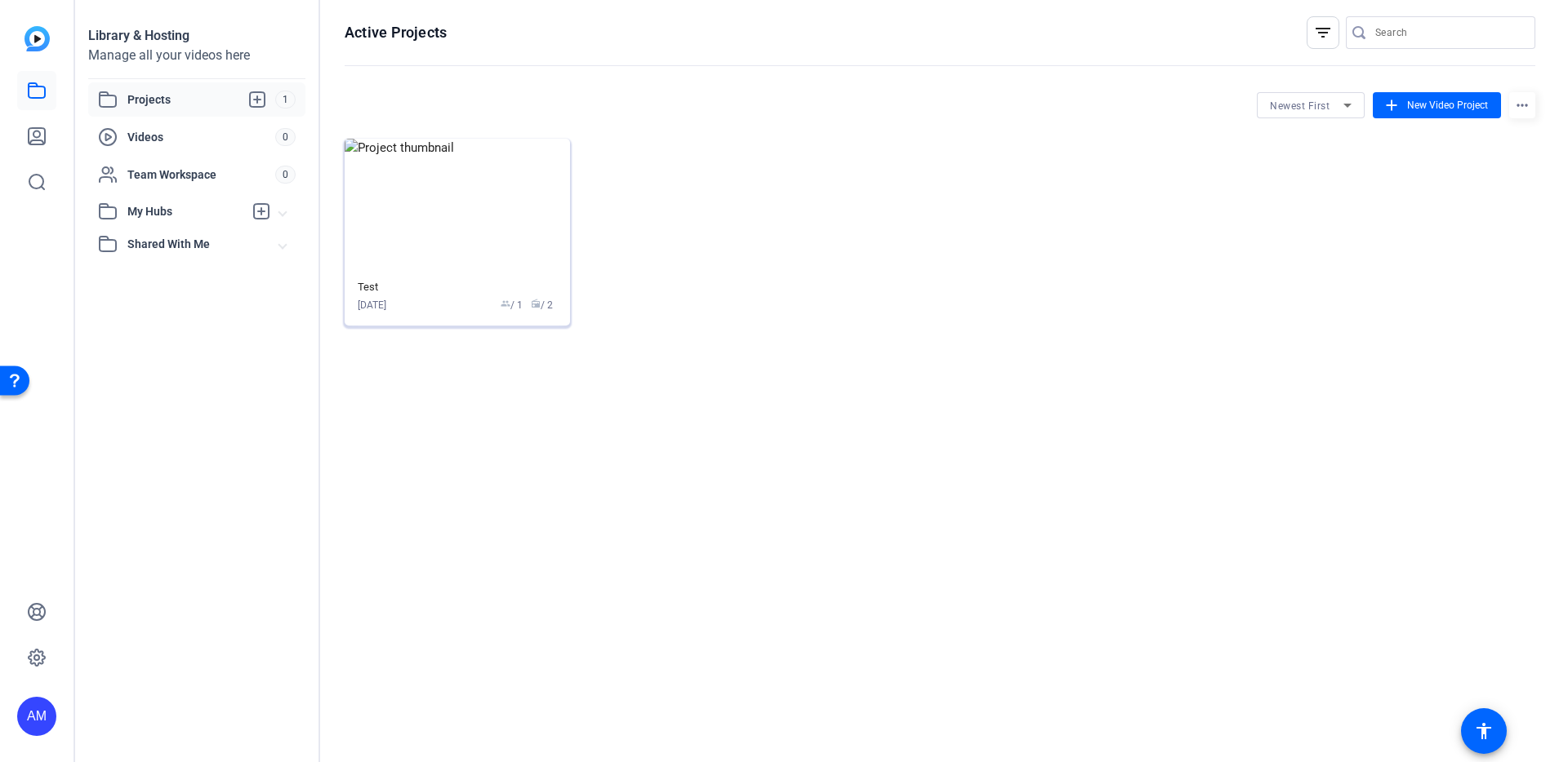
click at [441, 219] on img at bounding box center [457, 206] width 225 height 133
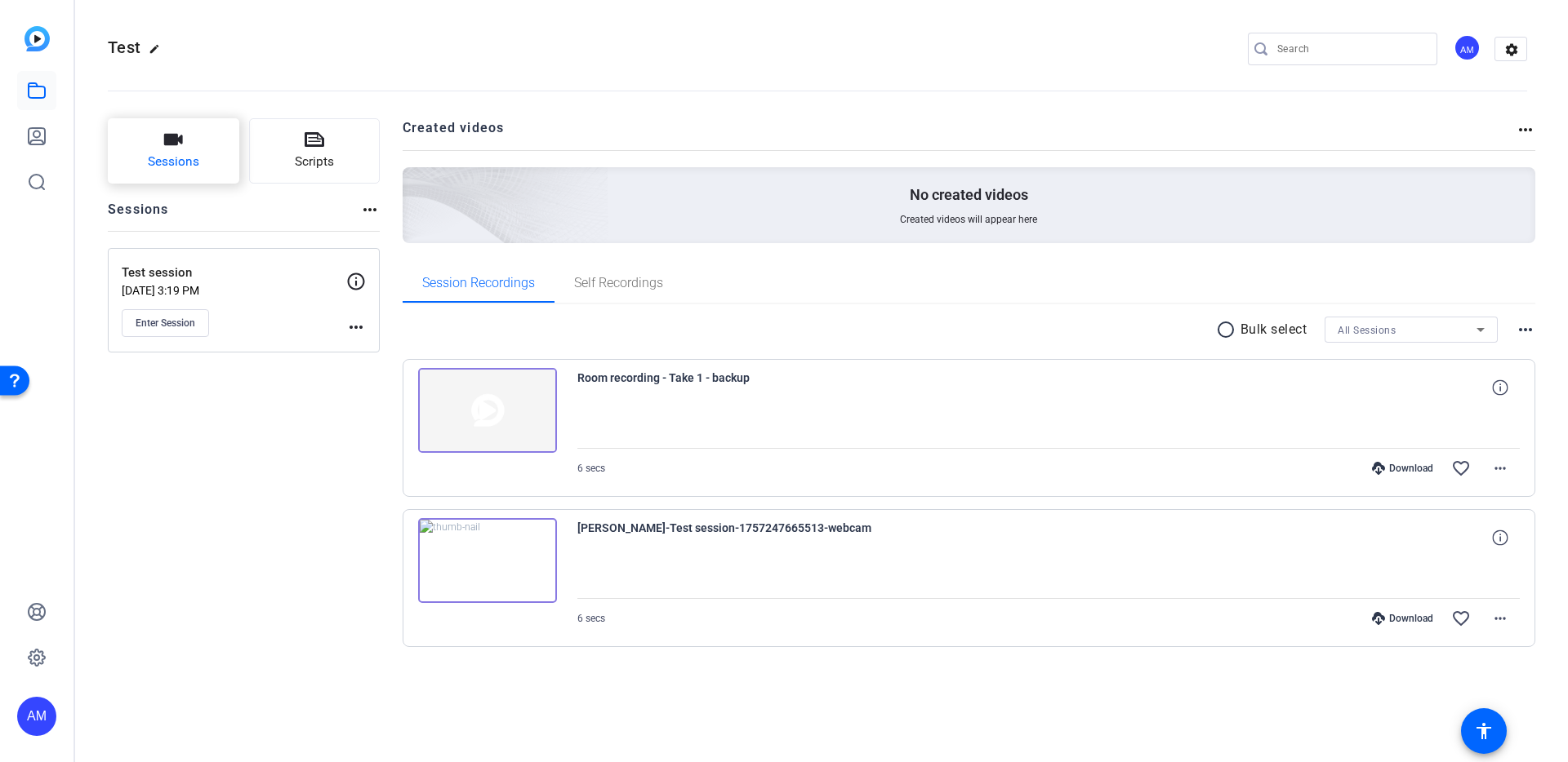
click at [179, 142] on icon "button" at bounding box center [173, 139] width 19 height 19
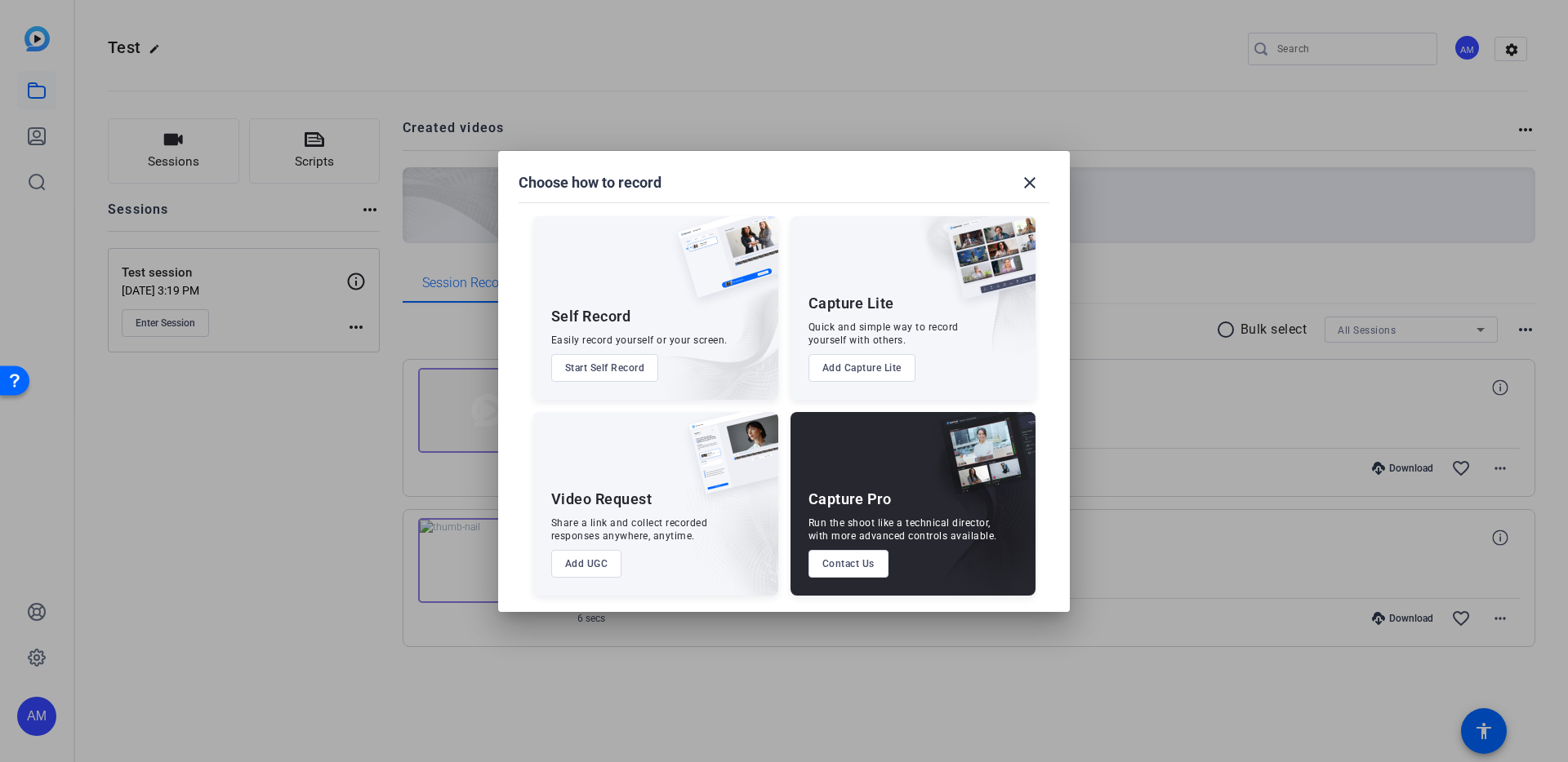
click at [867, 521] on div "Run the shoot like a technical director, with more advanced controls available." at bounding box center [902, 529] width 189 height 26
click at [864, 374] on button "Add Capture Lite" at bounding box center [862, 367] width 107 height 28
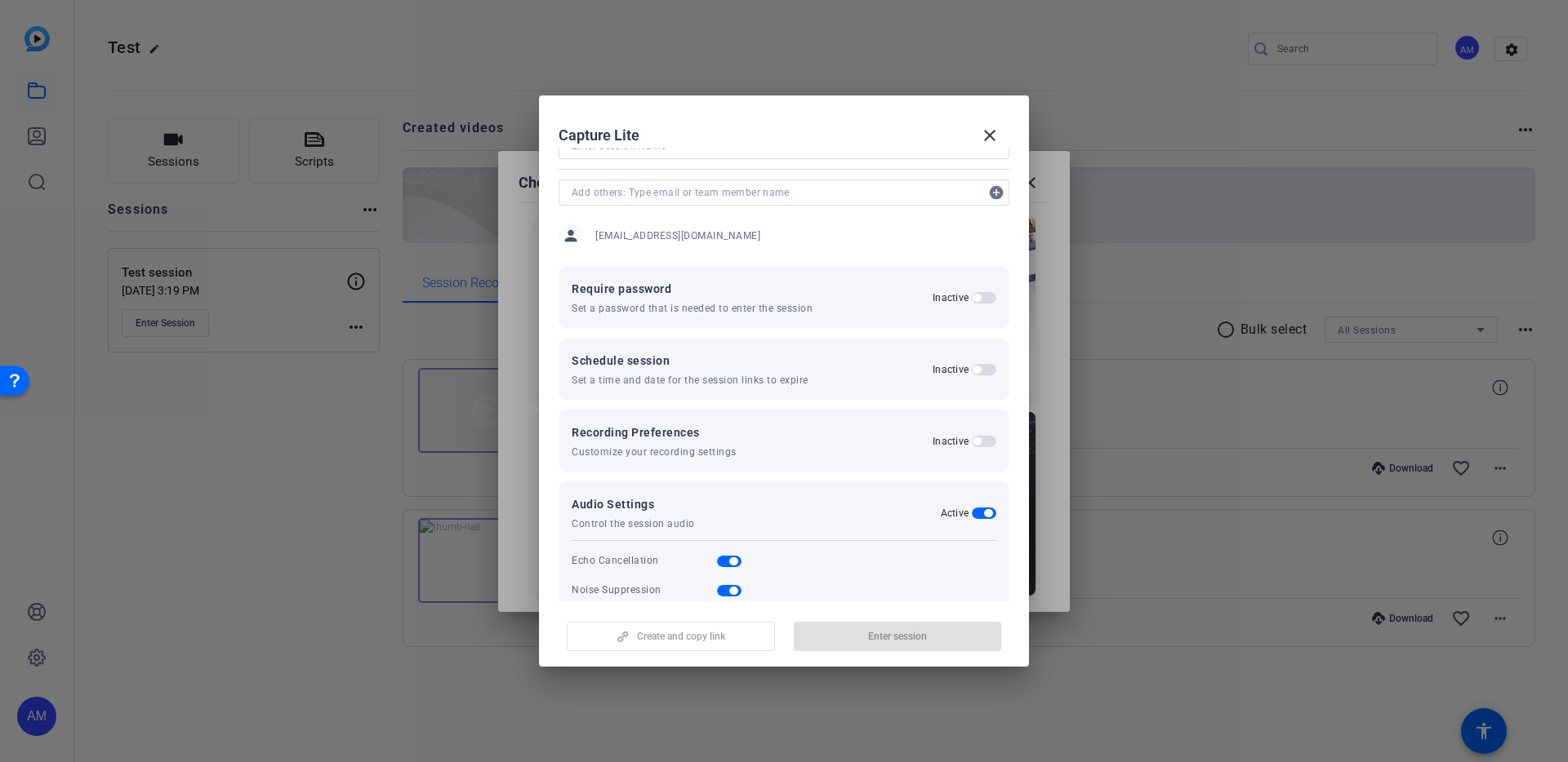
scroll to position [90, 0]
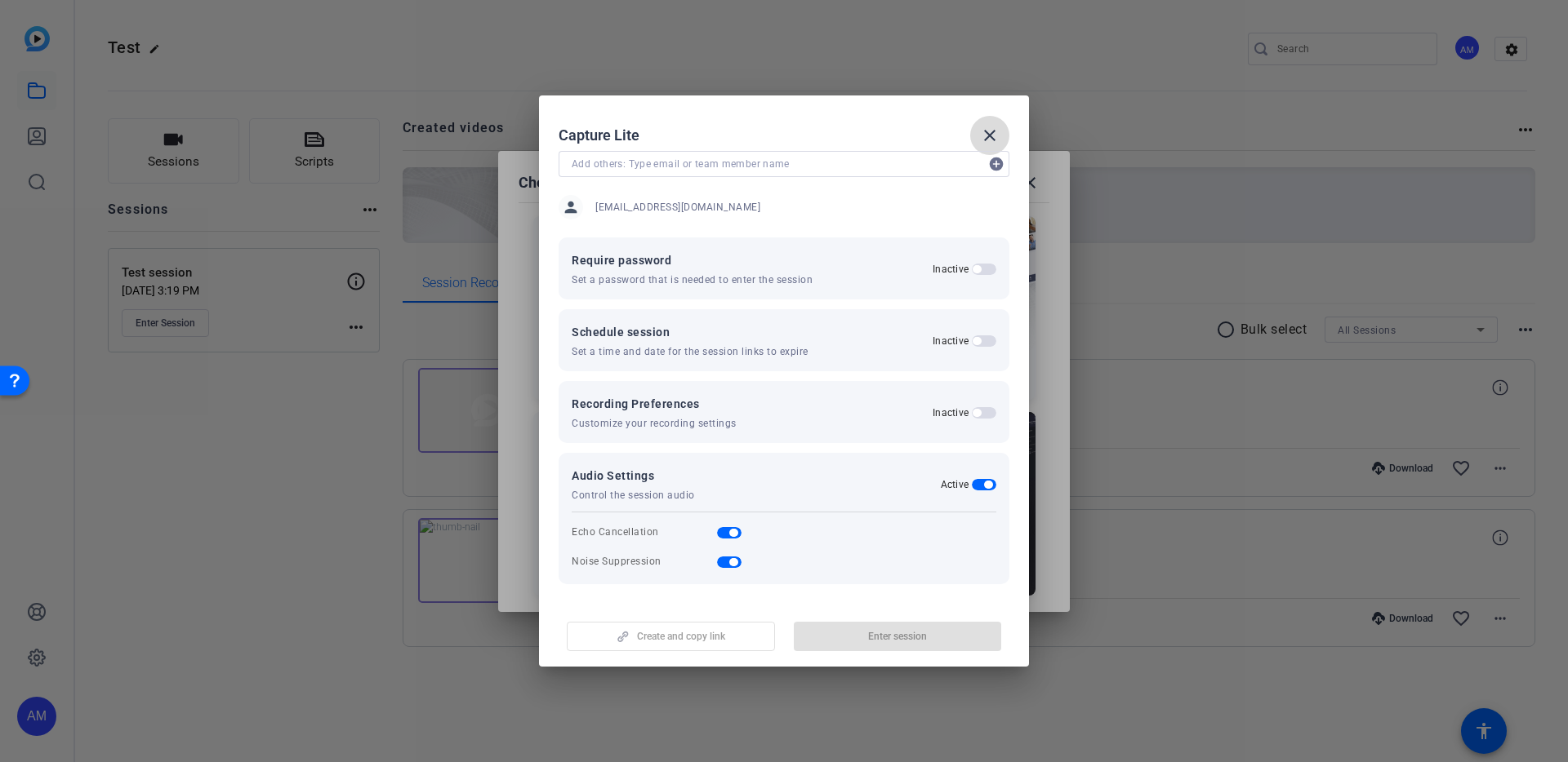
click at [985, 133] on mat-icon "close" at bounding box center [990, 135] width 19 height 19
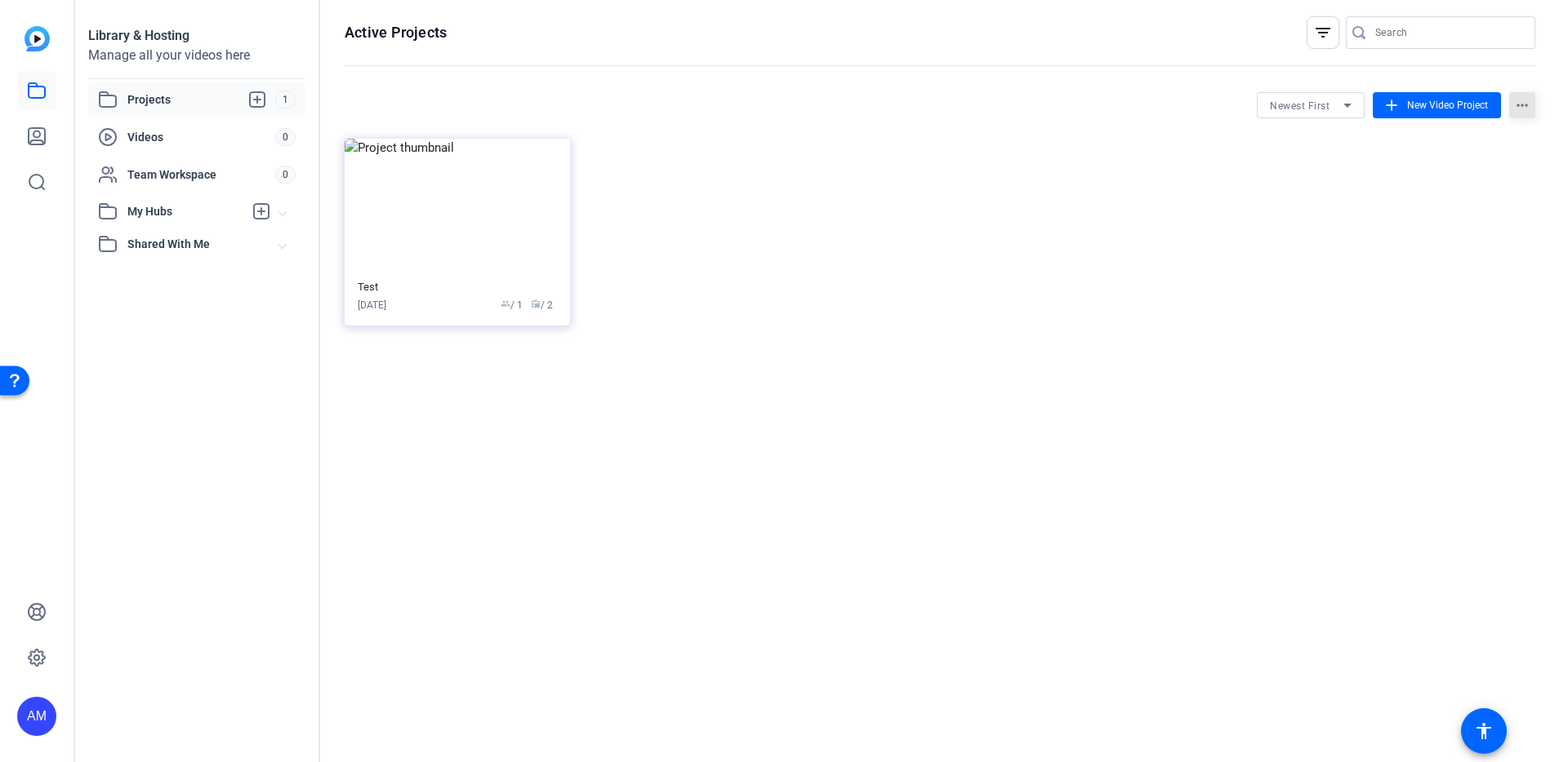
click at [1517, 107] on mat-icon "more_horiz" at bounding box center [1522, 104] width 26 height 26
click at [161, 125] on div at bounding box center [784, 381] width 1568 height 762
click at [169, 97] on span "Projects" at bounding box center [201, 100] width 148 height 19
click at [395, 178] on img at bounding box center [457, 206] width 225 height 133
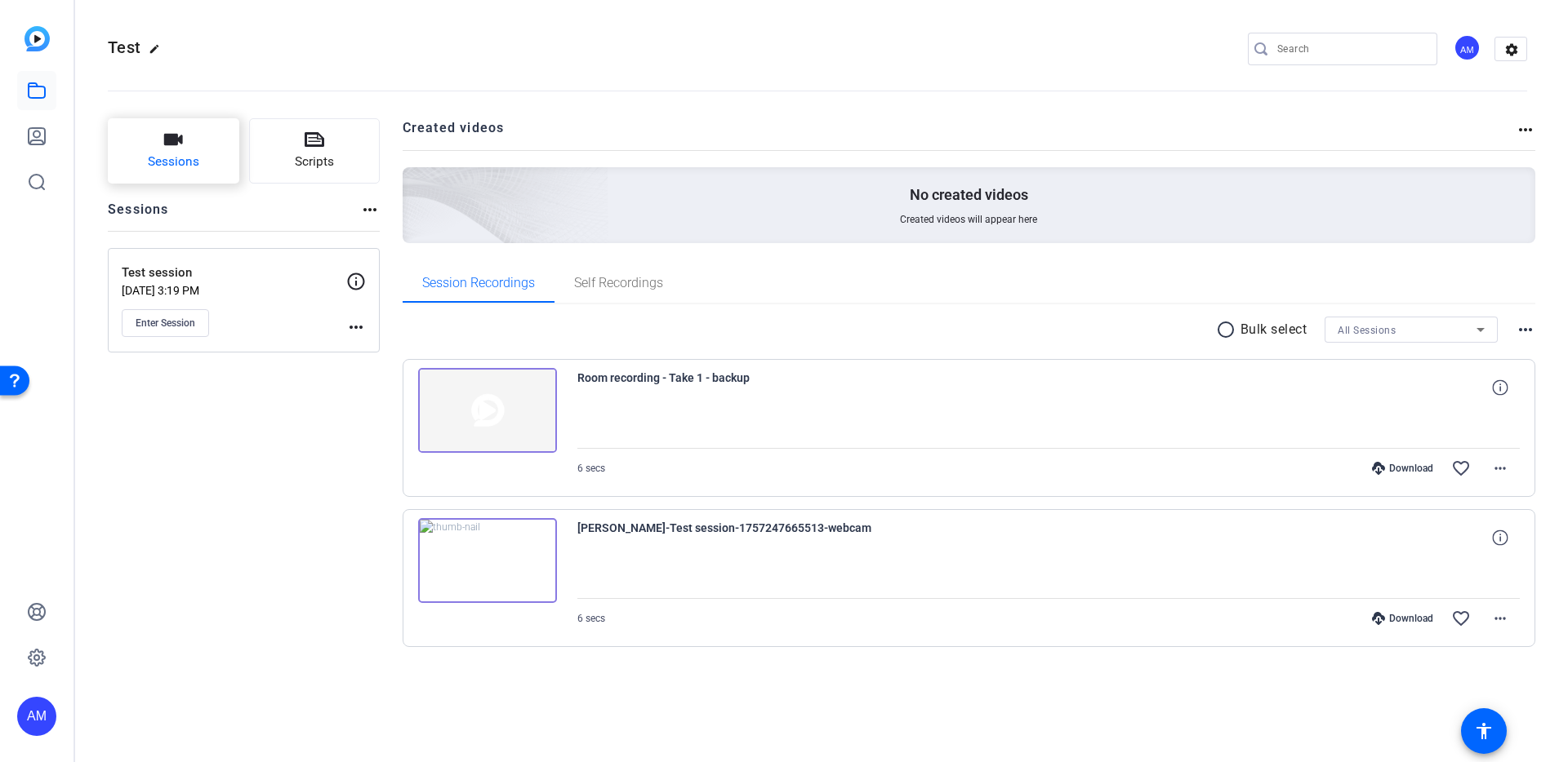
click at [195, 161] on span "Sessions" at bounding box center [173, 161] width 51 height 18
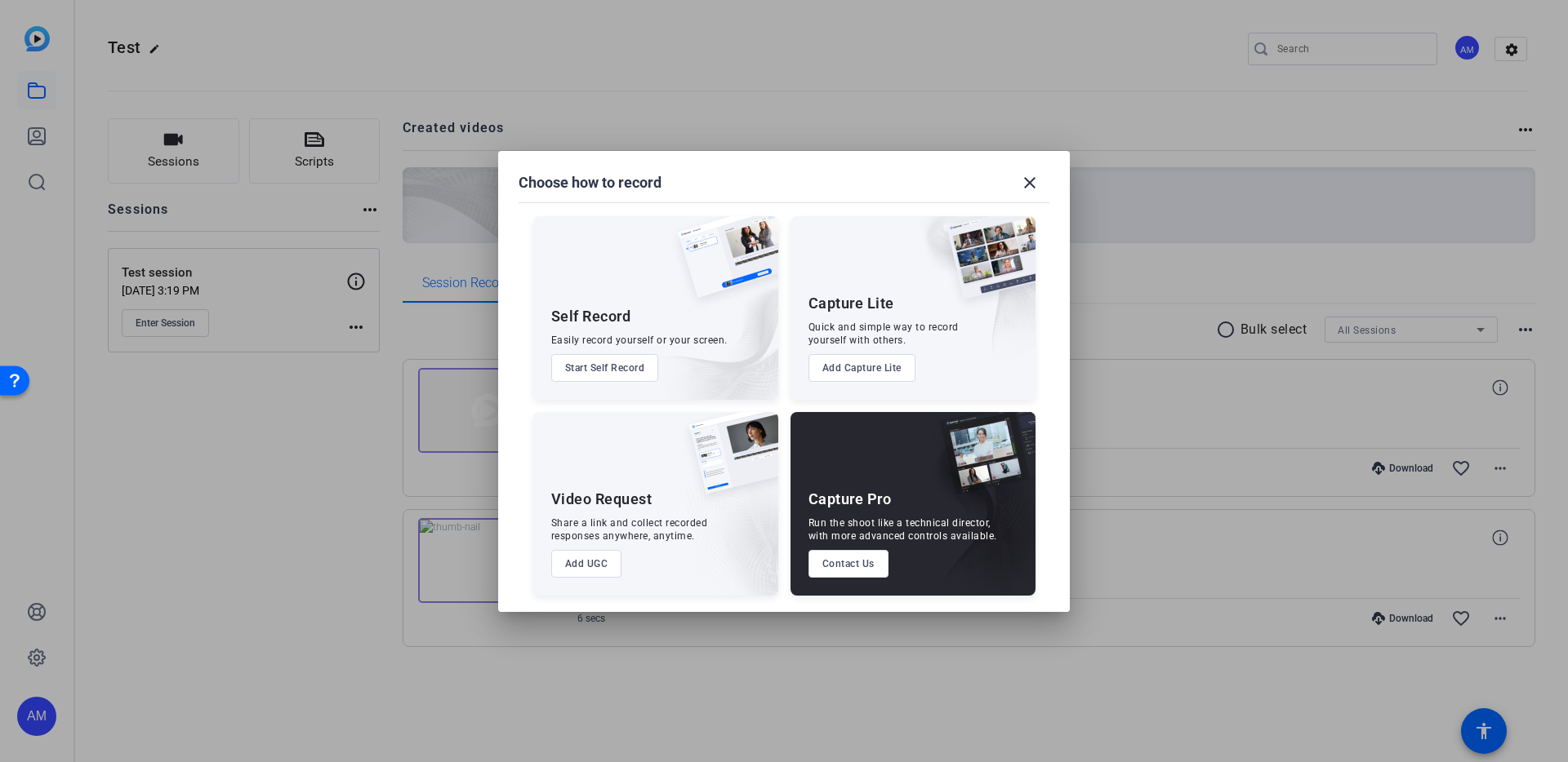
click at [899, 499] on div "Capture Pro Run the shoot like a technical director, with more advanced control…" at bounding box center [912, 504] width 245 height 184
click at [869, 566] on button "Contact Us" at bounding box center [848, 564] width 80 height 28
click at [598, 560] on button "Add UGC" at bounding box center [586, 564] width 71 height 28
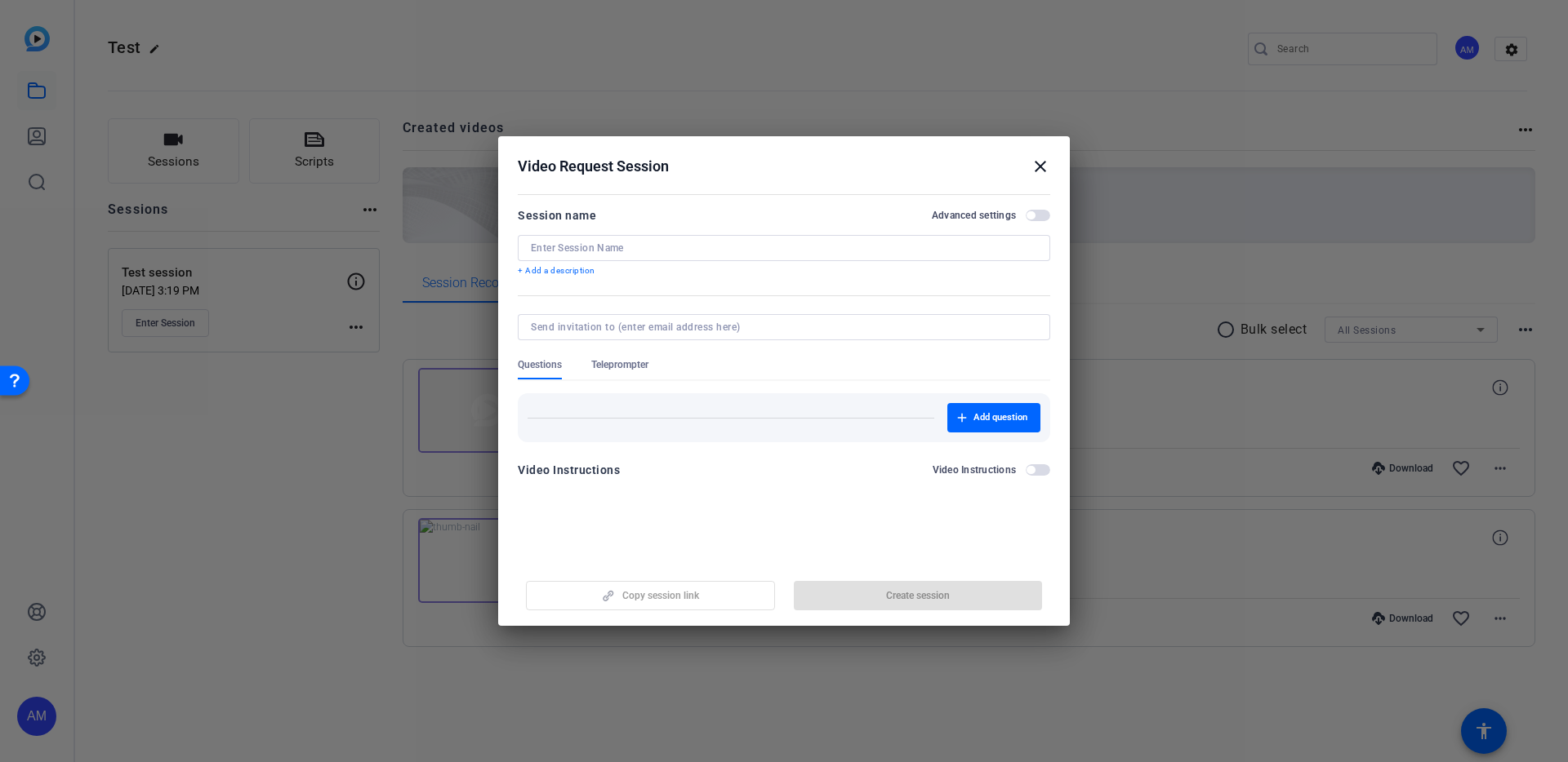
click at [840, 265] on p "+ Add a description" at bounding box center [784, 272] width 532 height 14
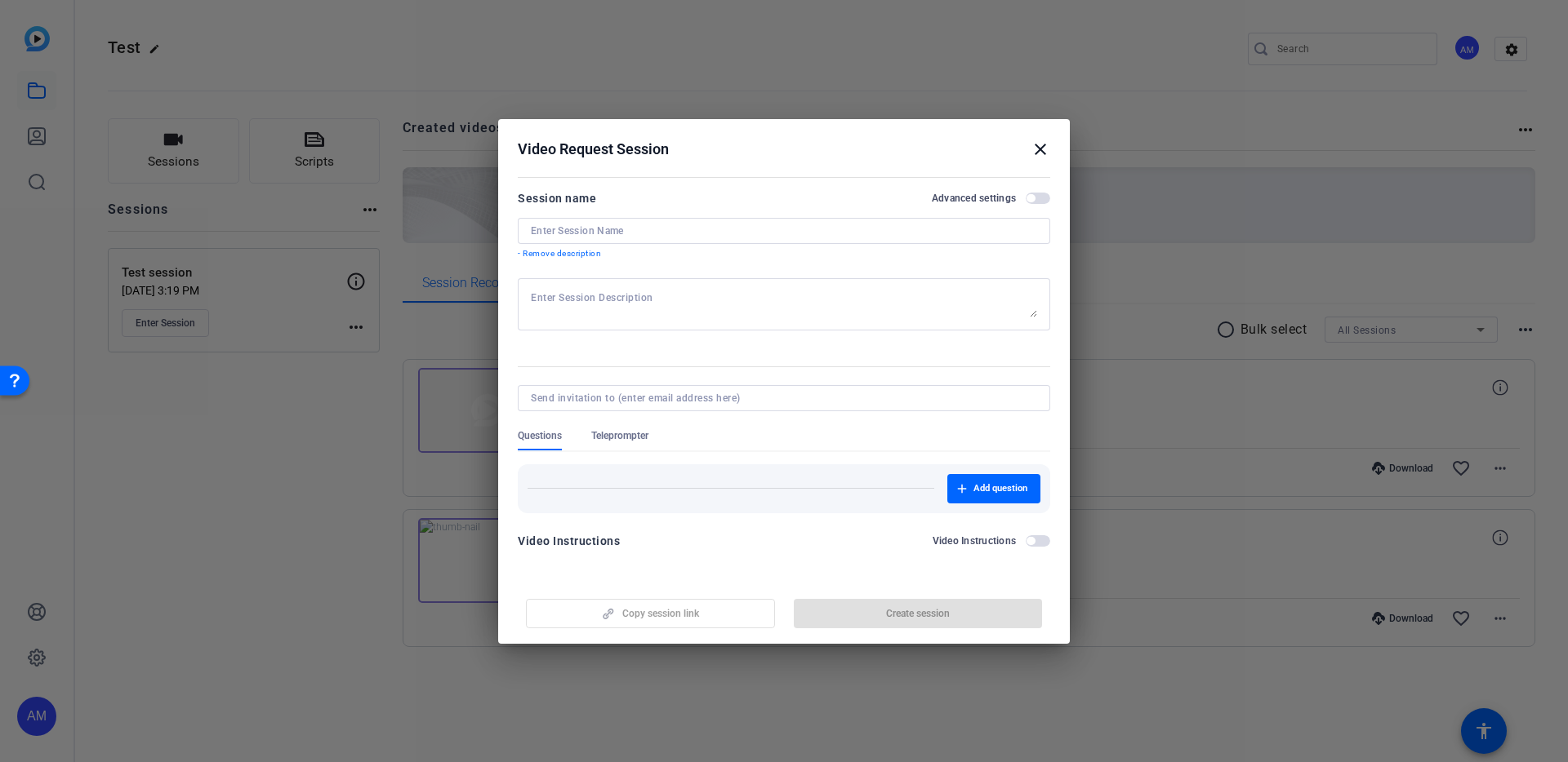
click at [657, 424] on div at bounding box center [784, 420] width 532 height 18
click at [653, 430] on div "Teleprompter" at bounding box center [628, 440] width 74 height 21
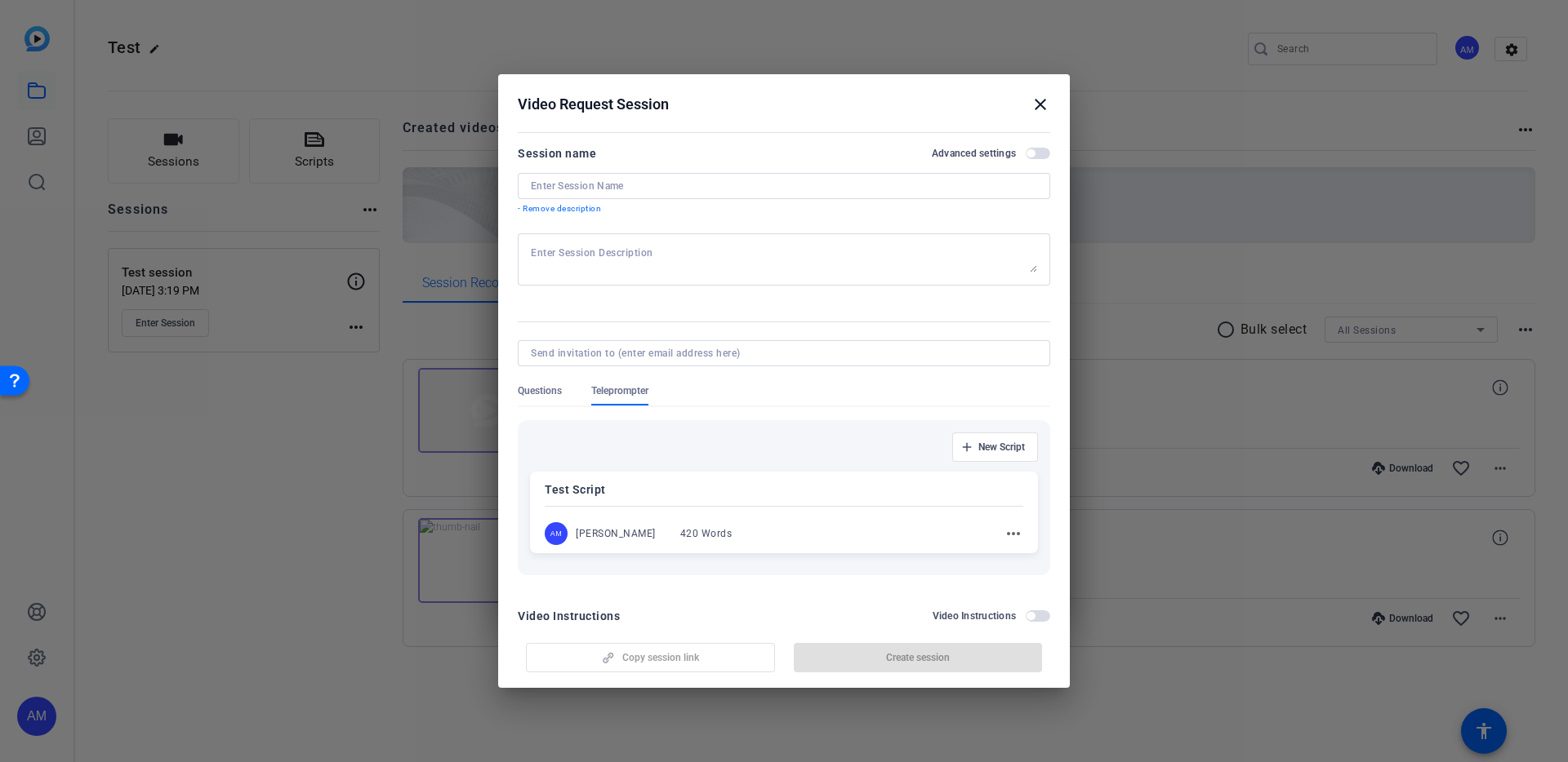
click at [702, 196] on div at bounding box center [784, 186] width 506 height 26
click at [1040, 623] on mat-dialog-actions "Copy session link Create session" at bounding box center [784, 656] width 572 height 66
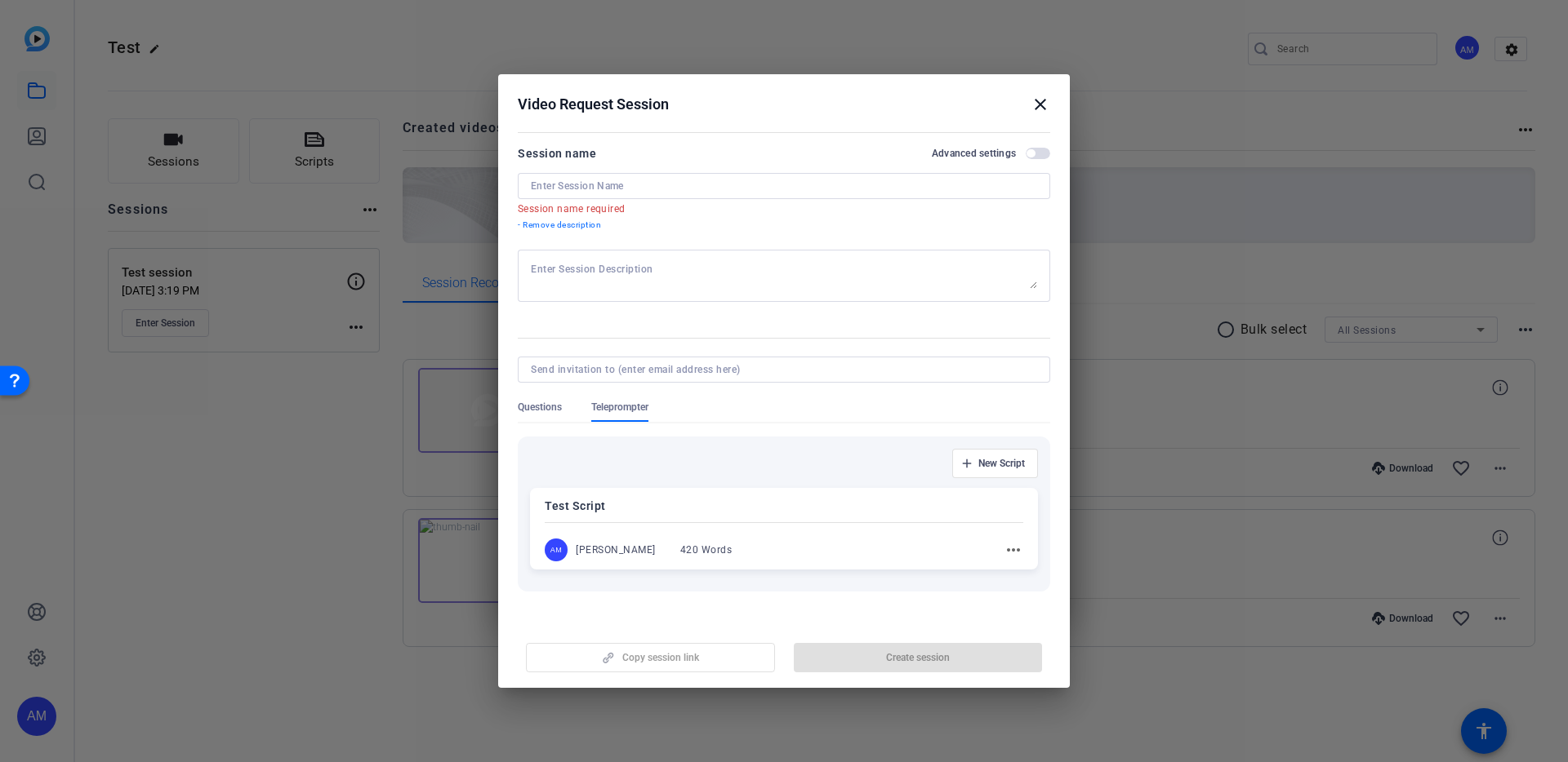
scroll to position [47, 0]
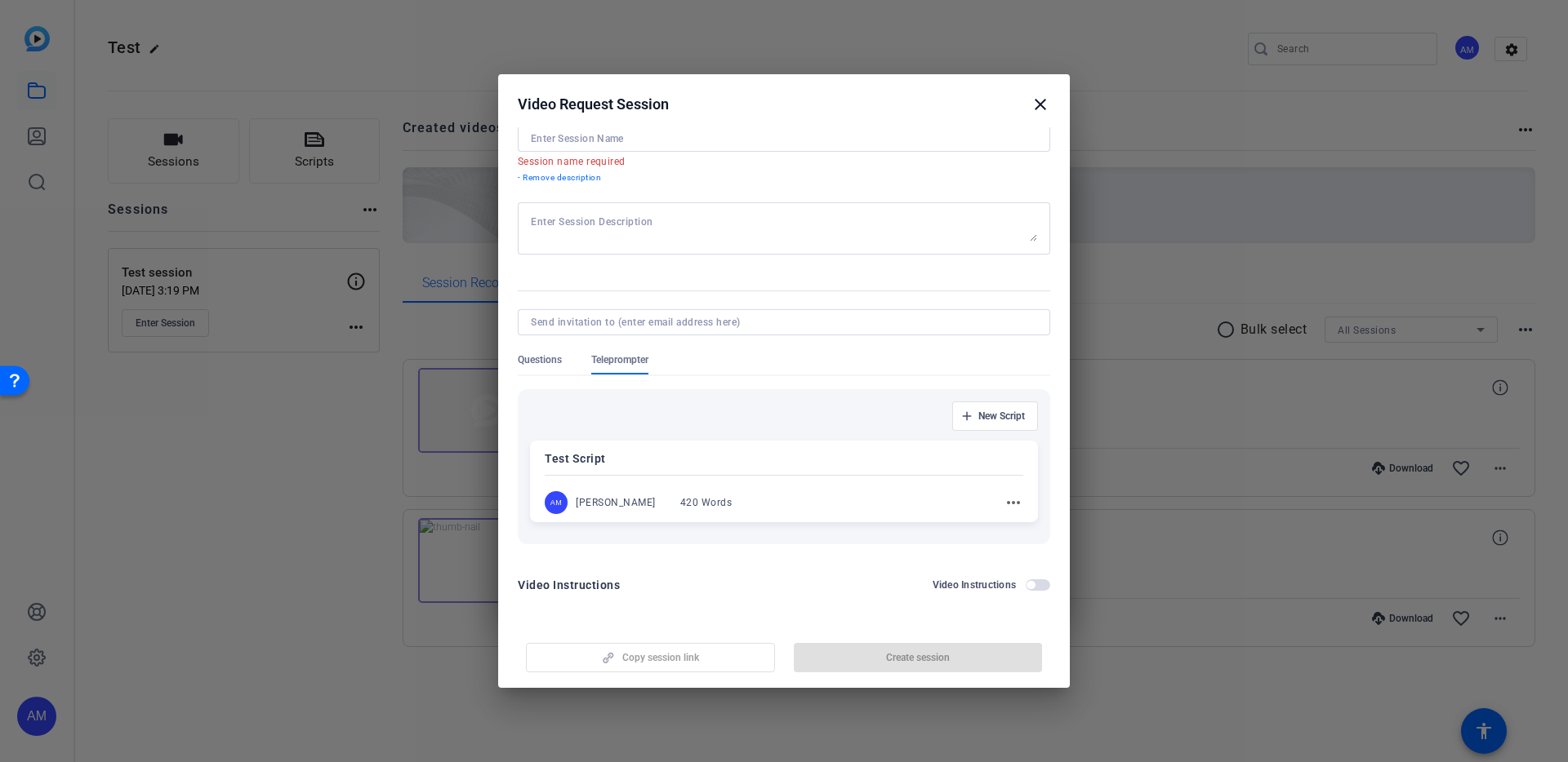
click at [1027, 595] on div "Video Instructions Video Instructions" at bounding box center [784, 585] width 532 height 19
click at [1028, 589] on span "button" at bounding box center [1030, 585] width 8 height 8
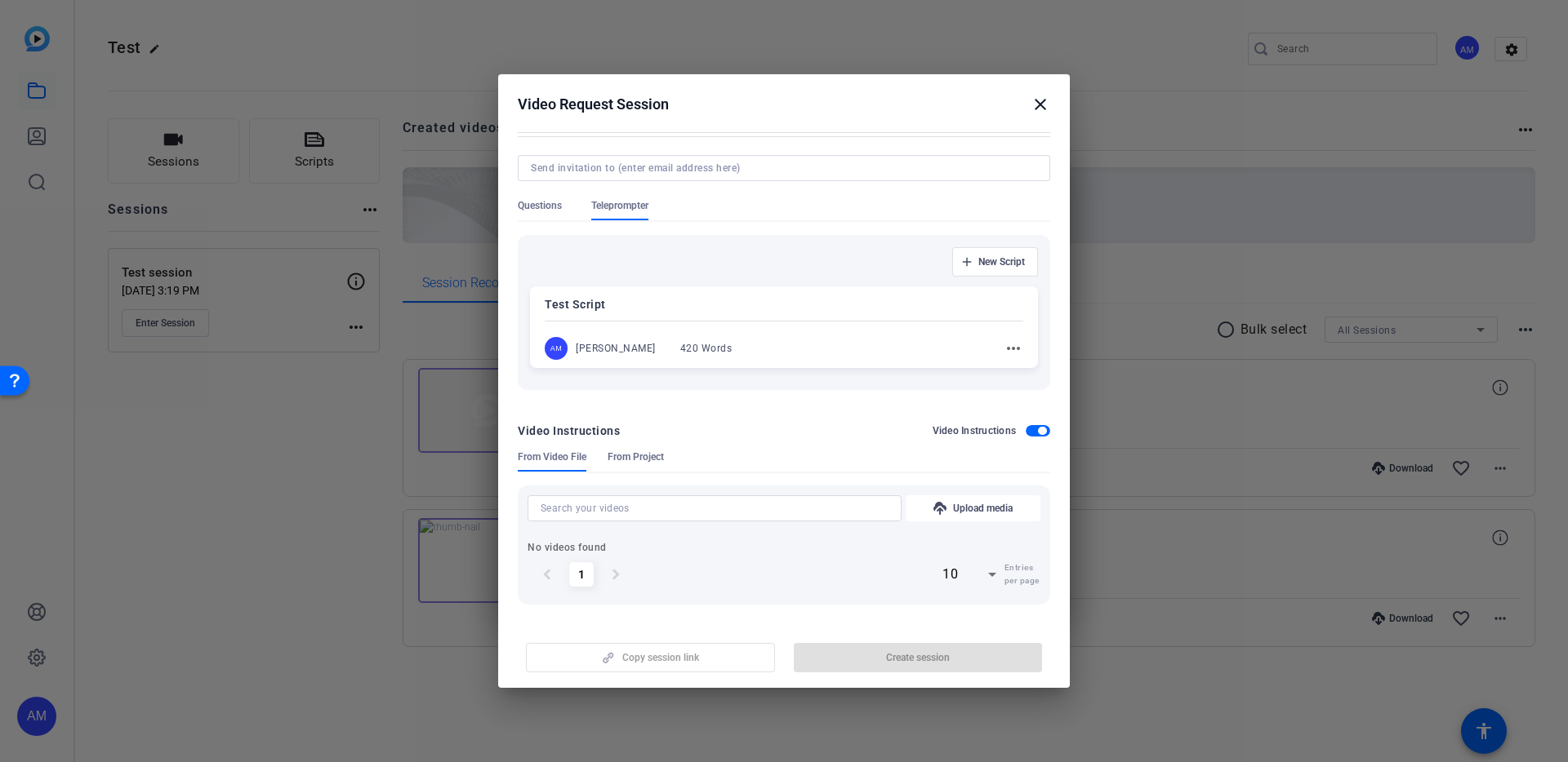
scroll to position [0, 0]
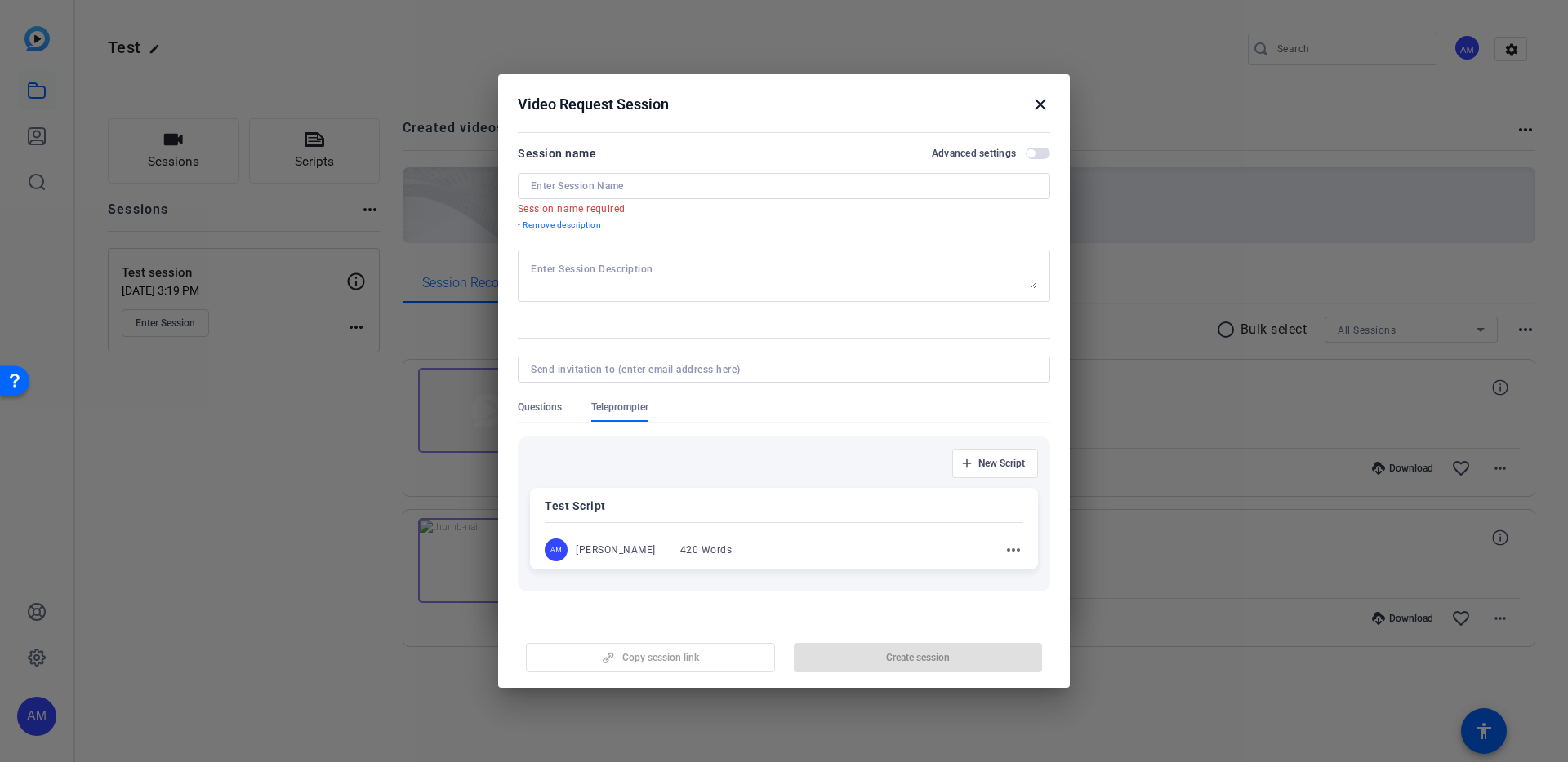
click at [565, 414] on div "Questions" at bounding box center [554, 411] width 74 height 21
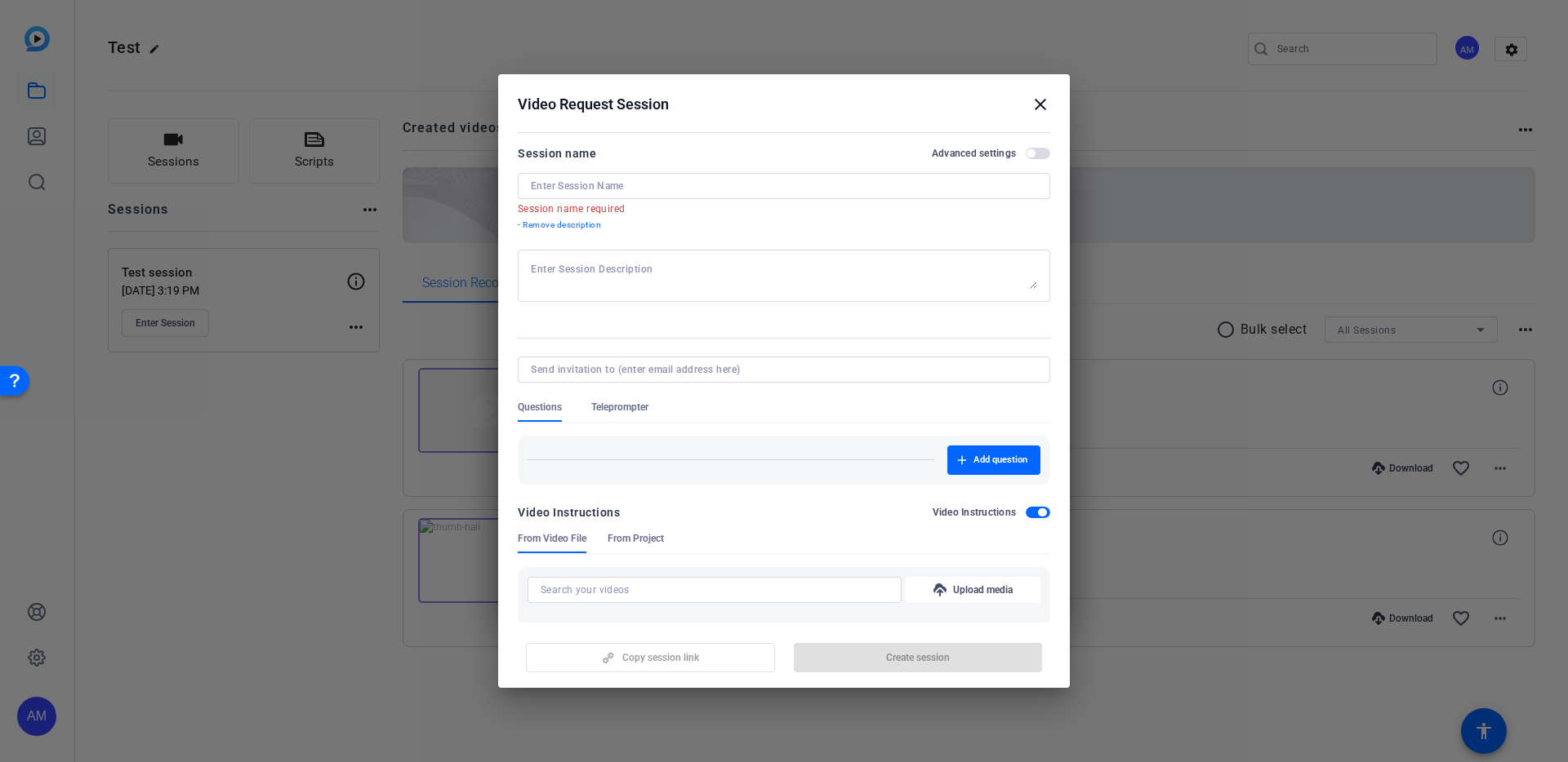
click at [1042, 157] on span "button" at bounding box center [1037, 154] width 24 height 12
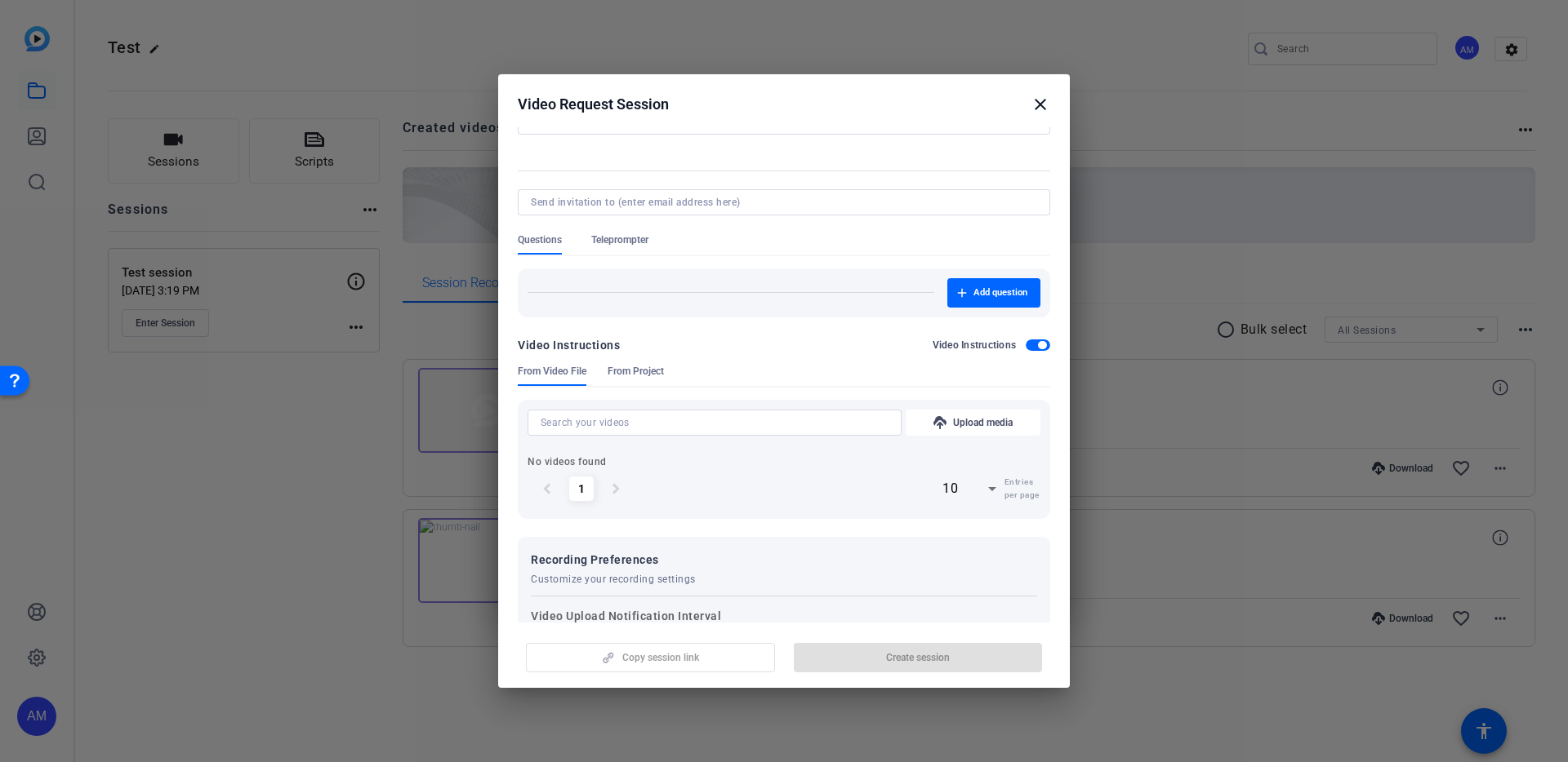
scroll to position [343, 0]
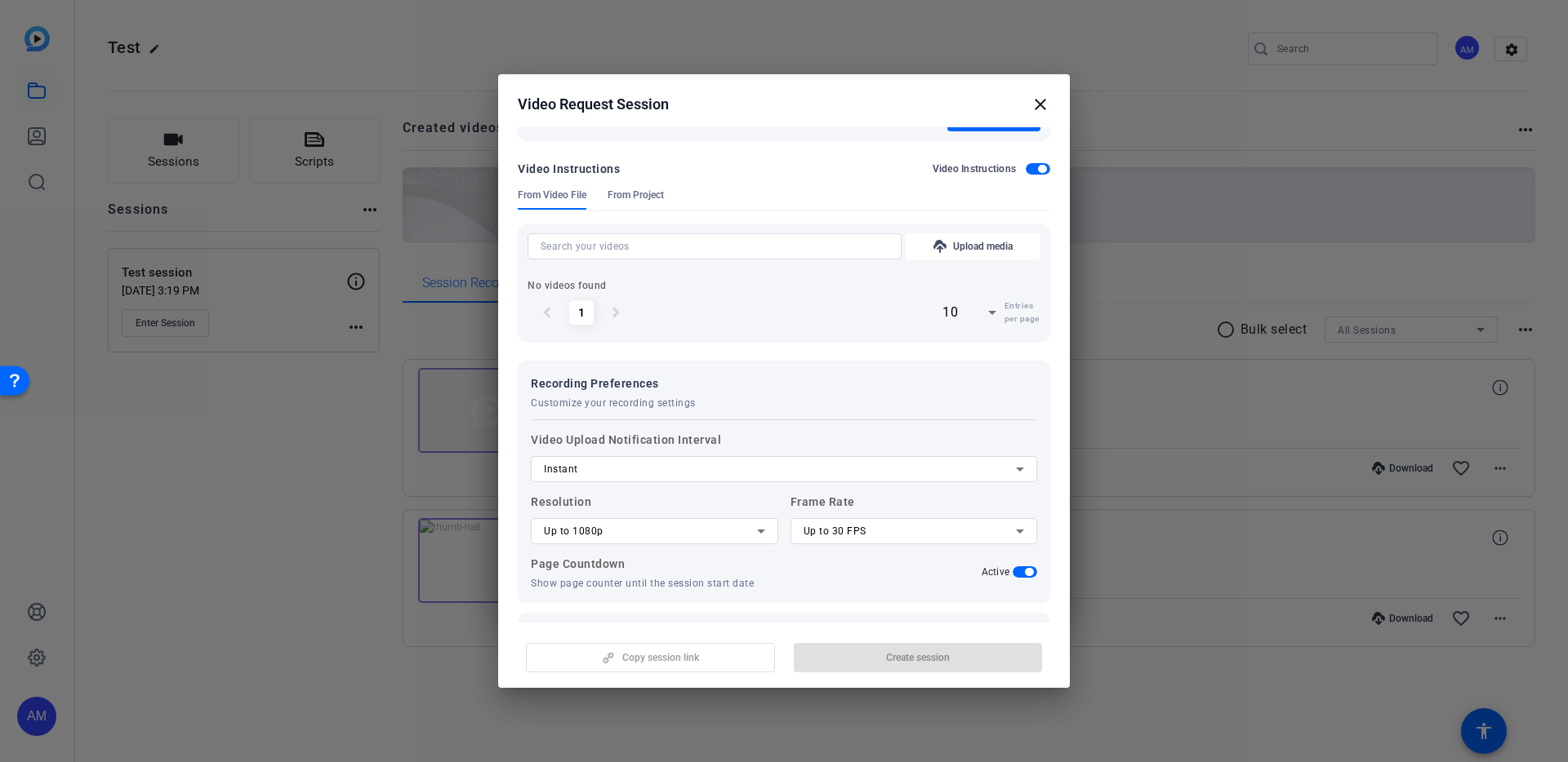
click at [1046, 103] on mat-icon "close" at bounding box center [1040, 104] width 19 height 19
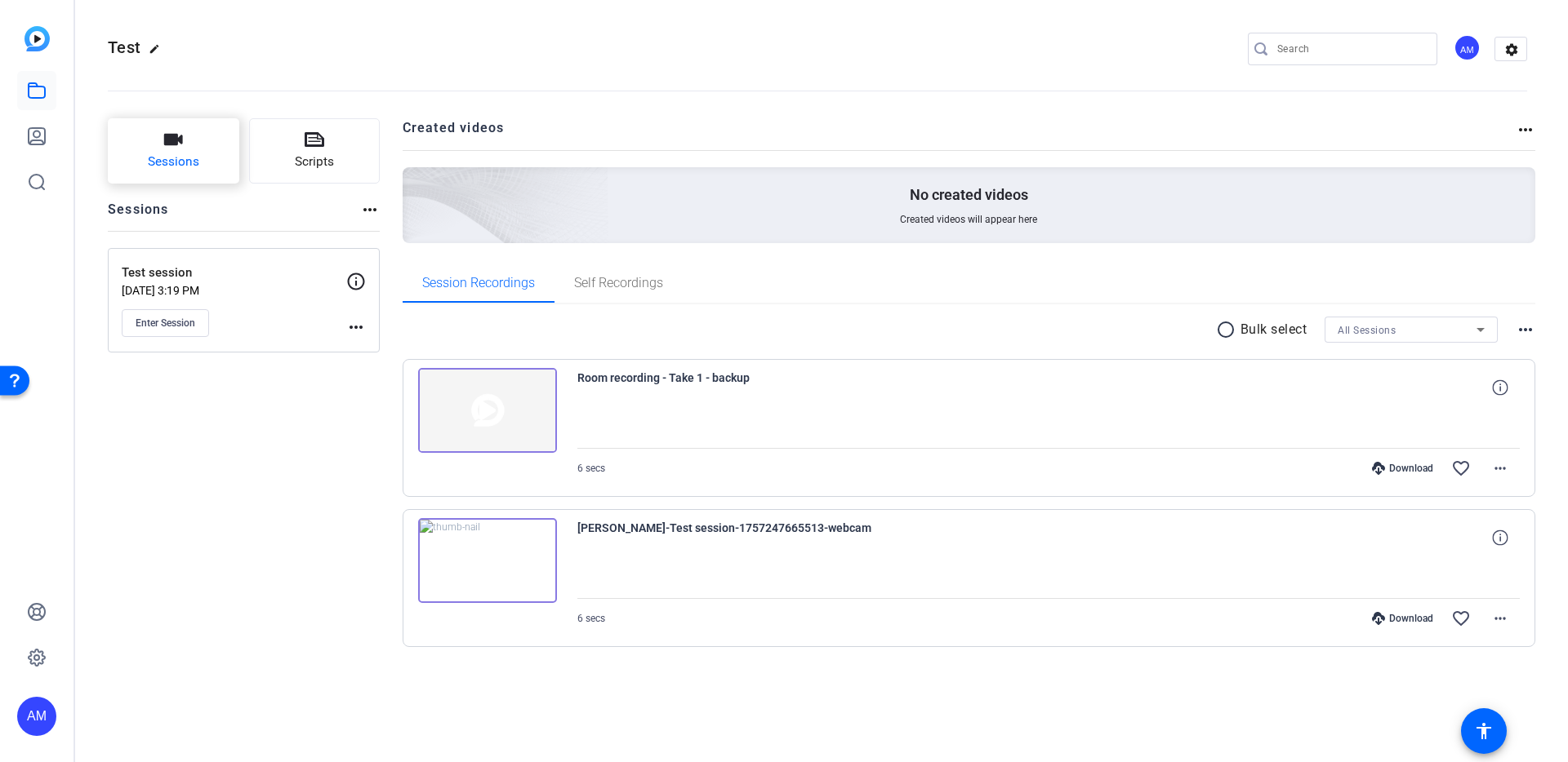
click at [194, 166] on span "Sessions" at bounding box center [173, 161] width 51 height 18
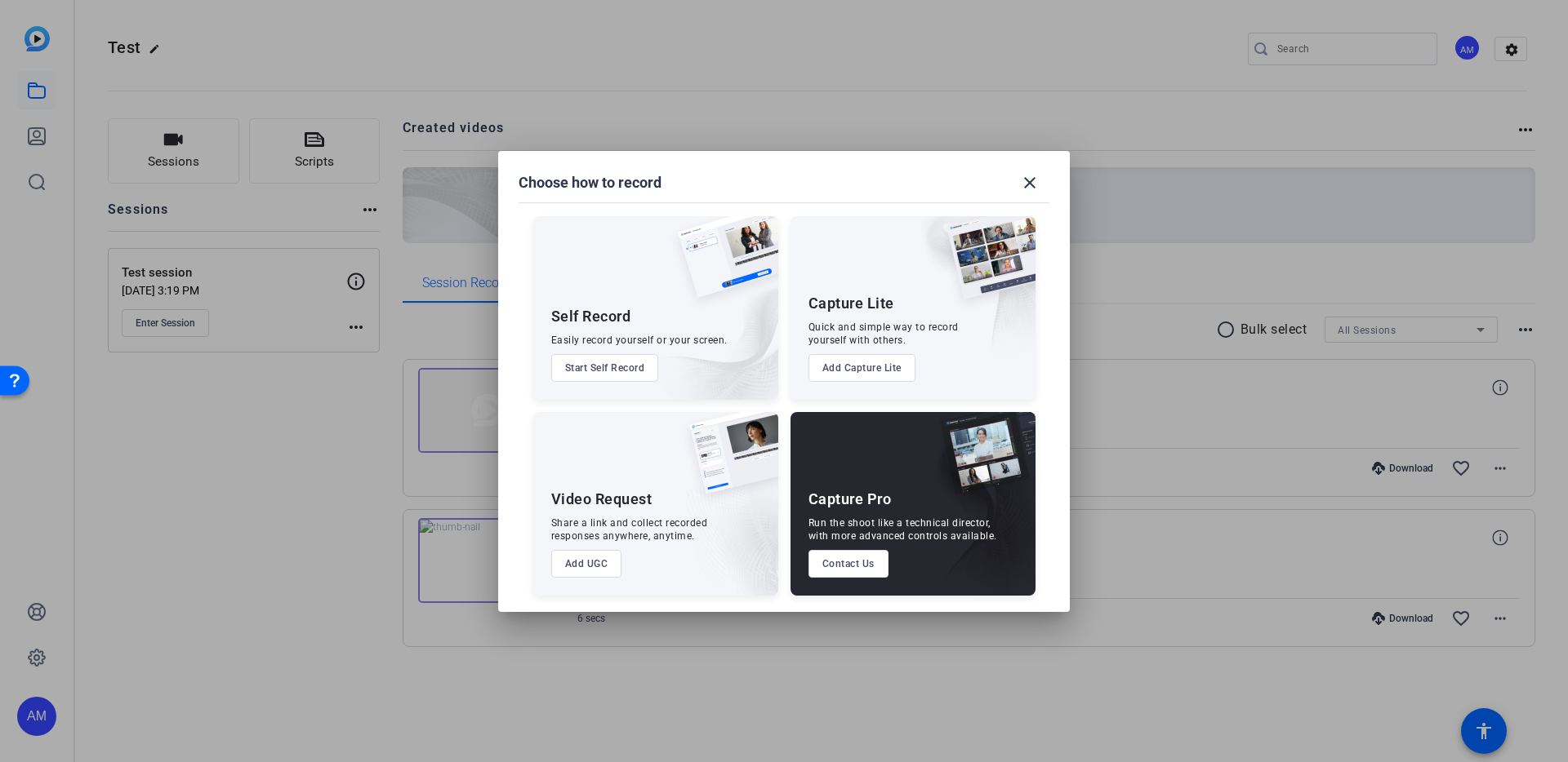
click at [873, 566] on button "Contact Us" at bounding box center [848, 564] width 80 height 28
click at [1036, 176] on mat-icon "close" at bounding box center [1029, 183] width 19 height 19
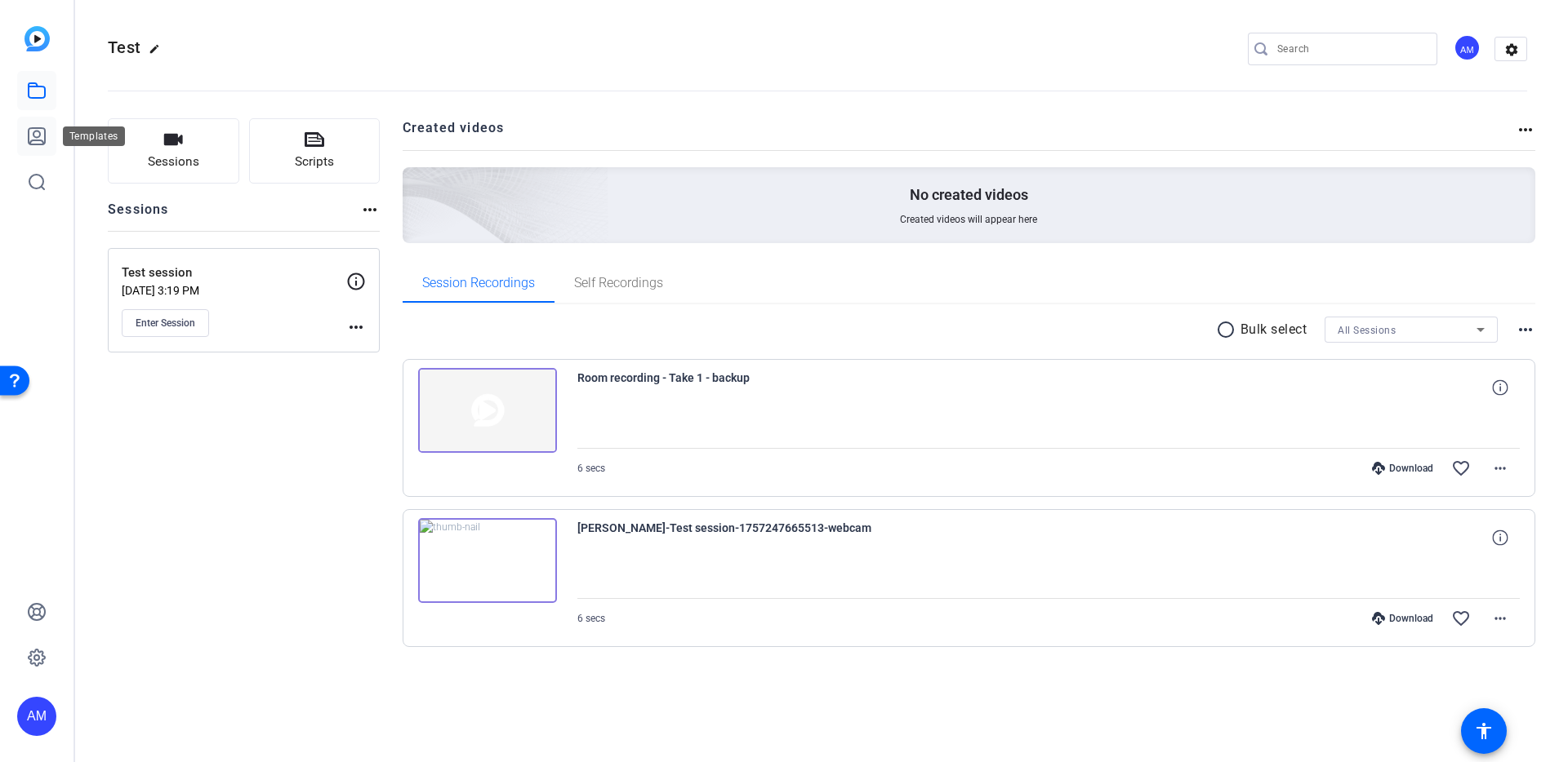
click at [49, 151] on link at bounding box center [37, 136] width 40 height 40
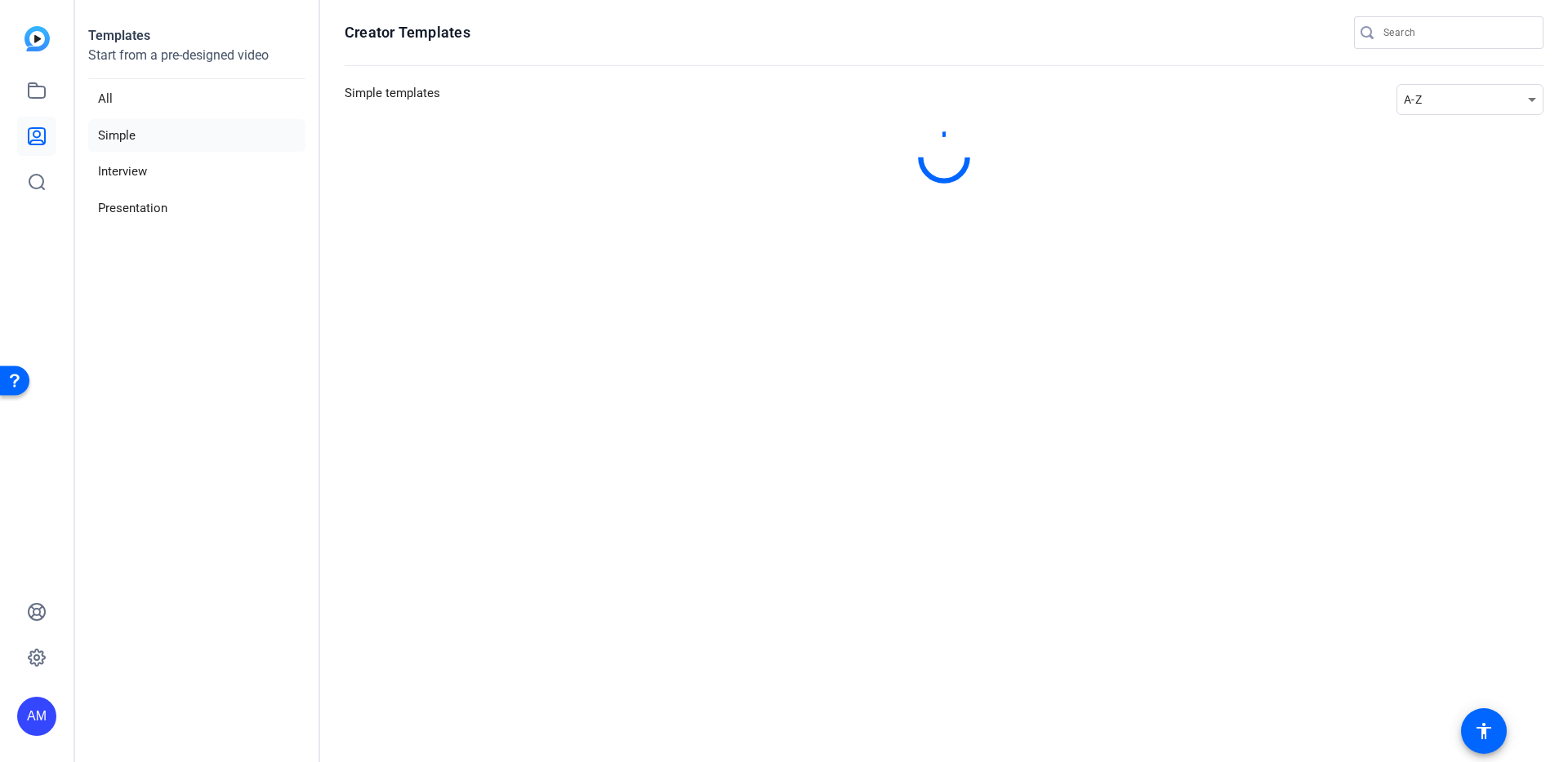
click at [44, 142] on icon at bounding box center [37, 136] width 16 height 16
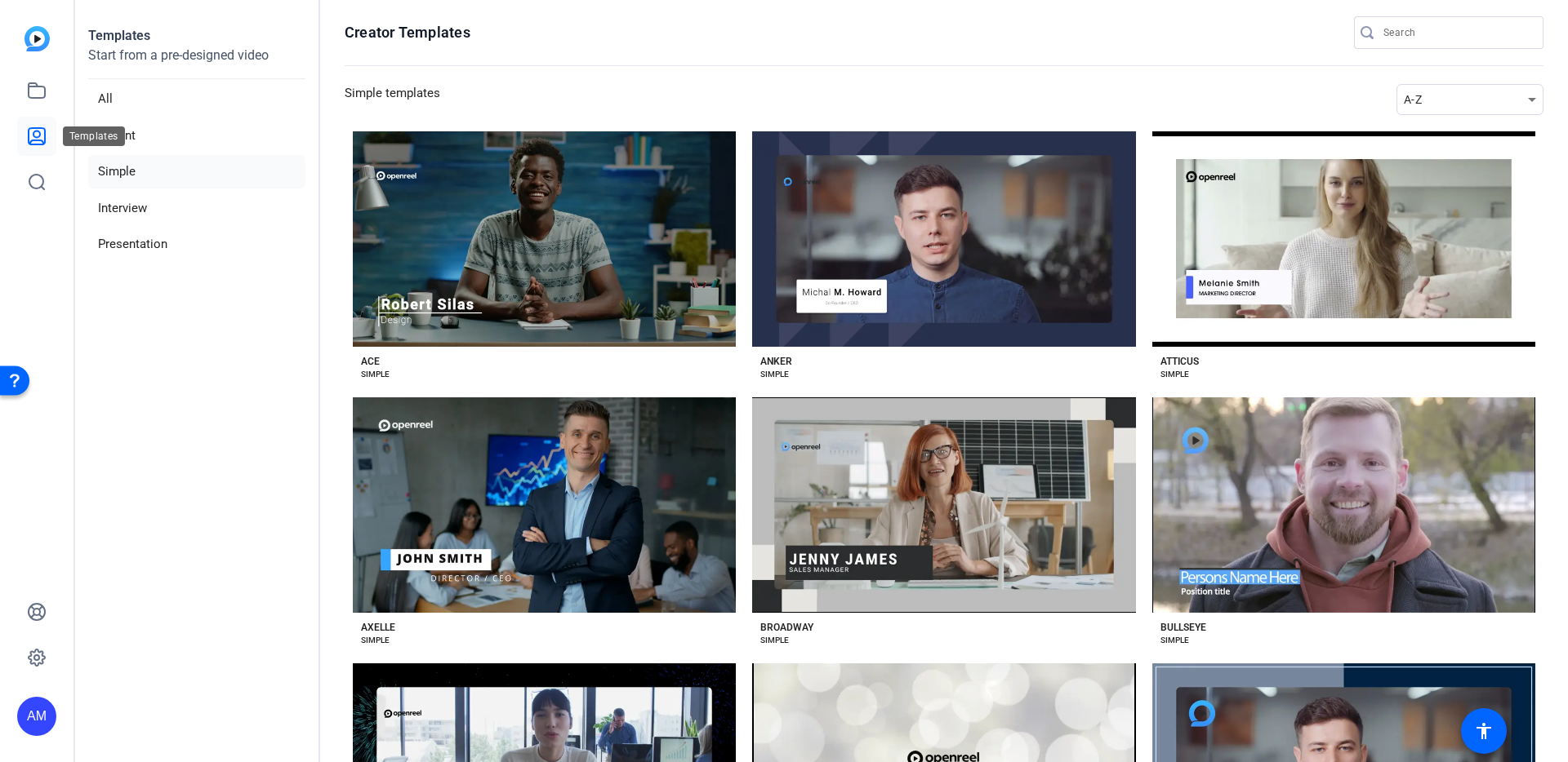
click at [49, 129] on link at bounding box center [37, 136] width 40 height 40
click at [146, 207] on li "Interview" at bounding box center [196, 208] width 218 height 34
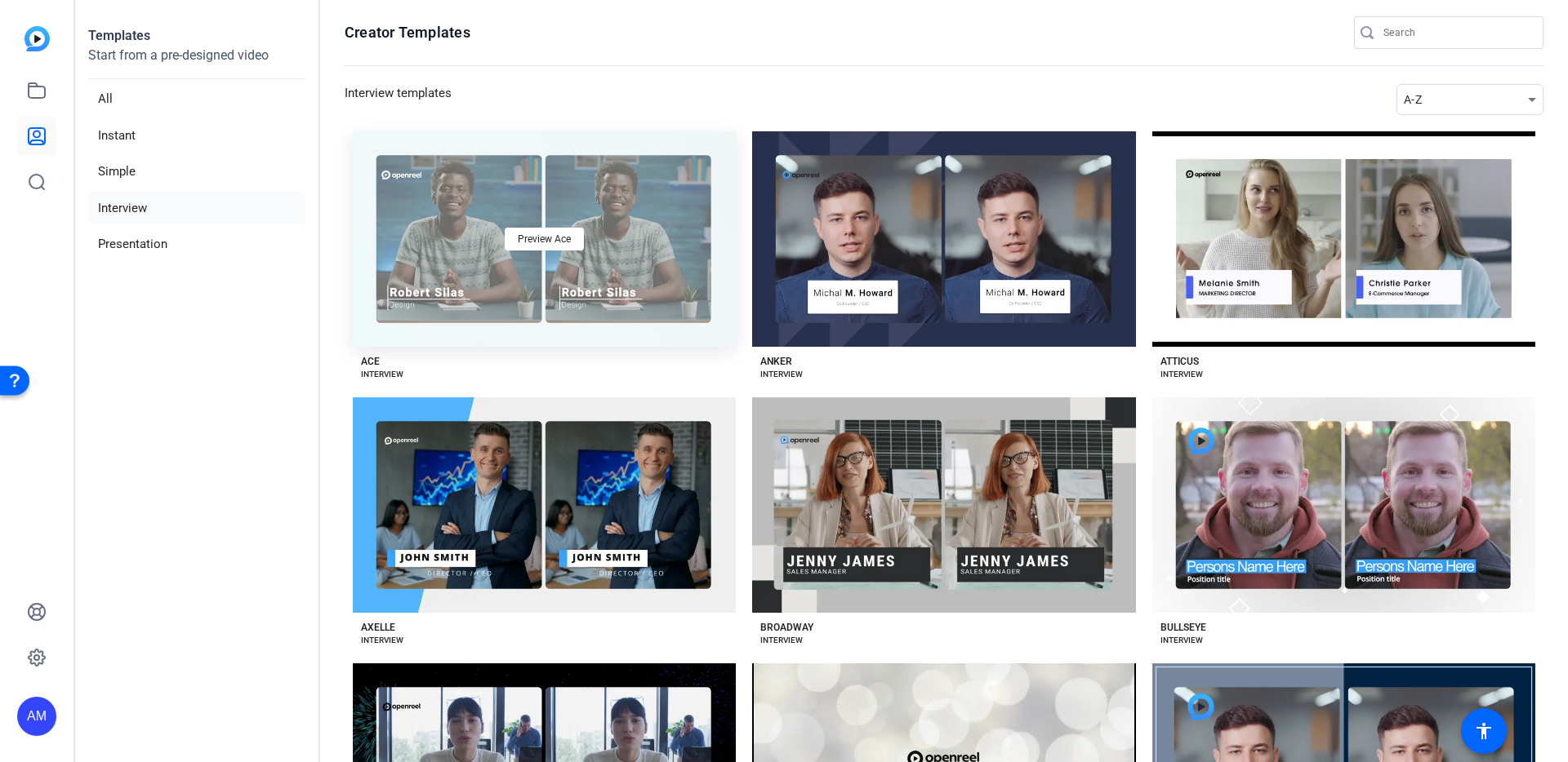
click at [512, 280] on div "Preview Ace" at bounding box center [545, 239] width 383 height 216
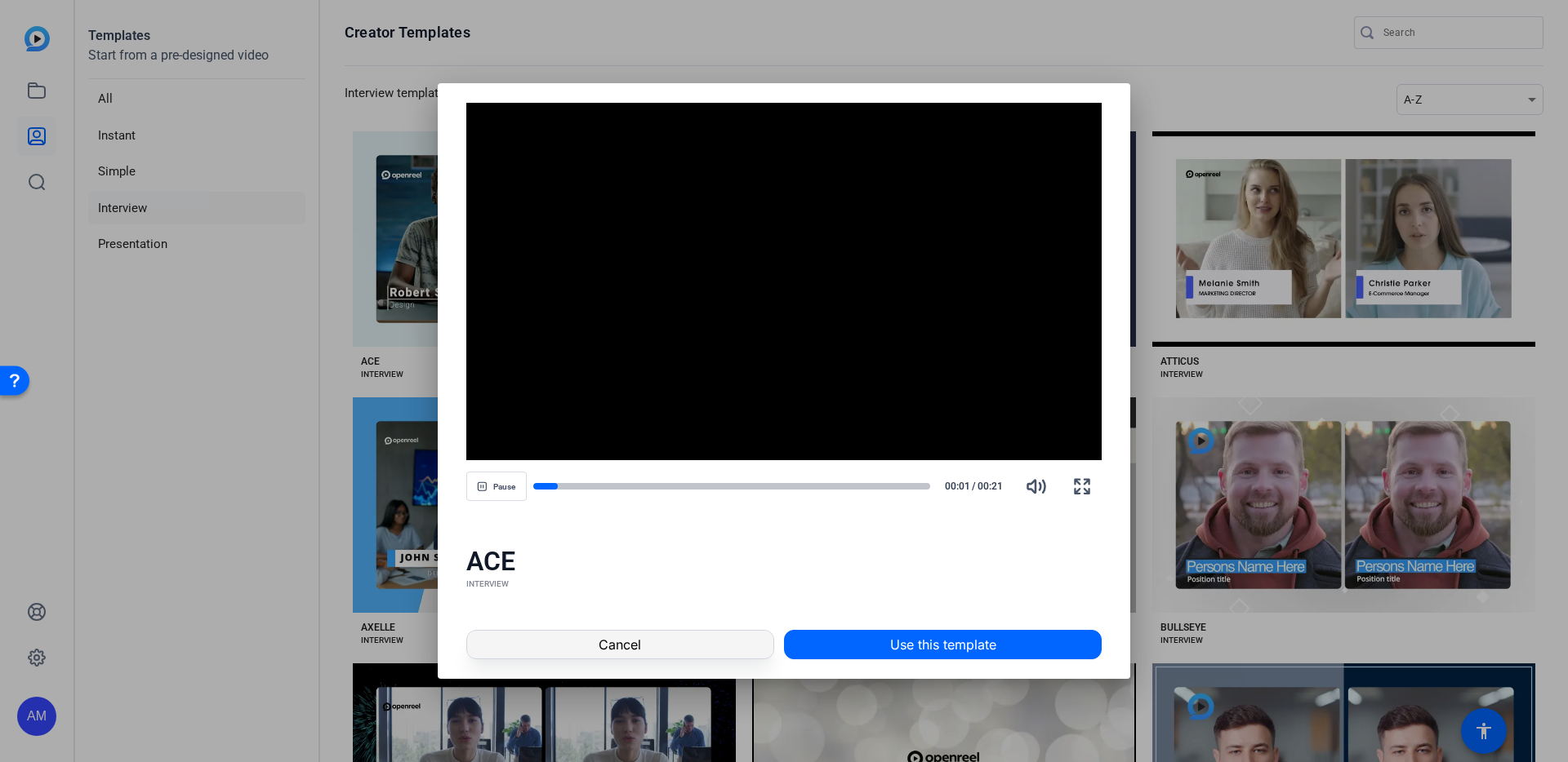
click at [704, 636] on span at bounding box center [620, 645] width 307 height 40
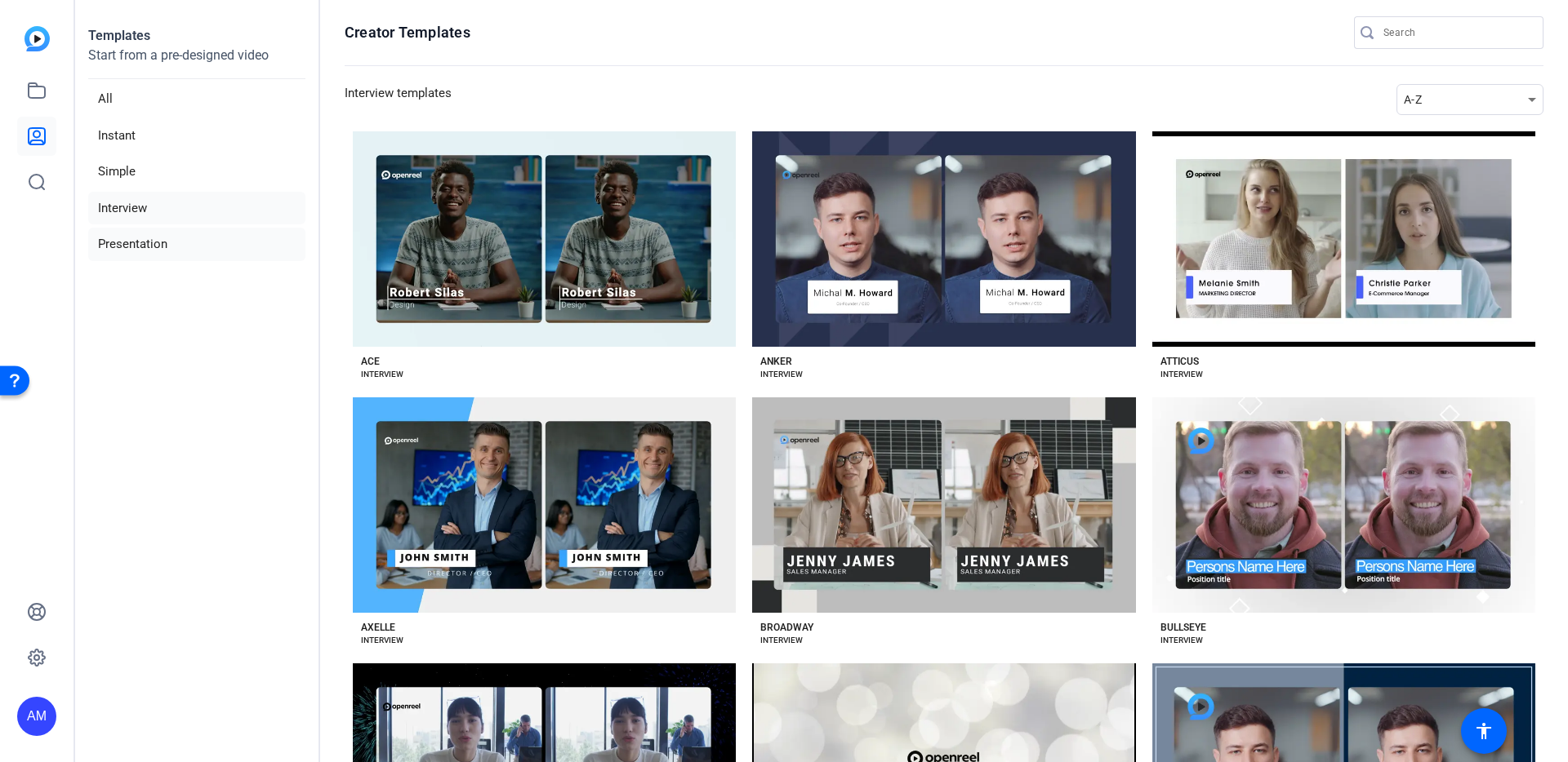
click at [158, 248] on li "Presentation" at bounding box center [196, 245] width 218 height 34
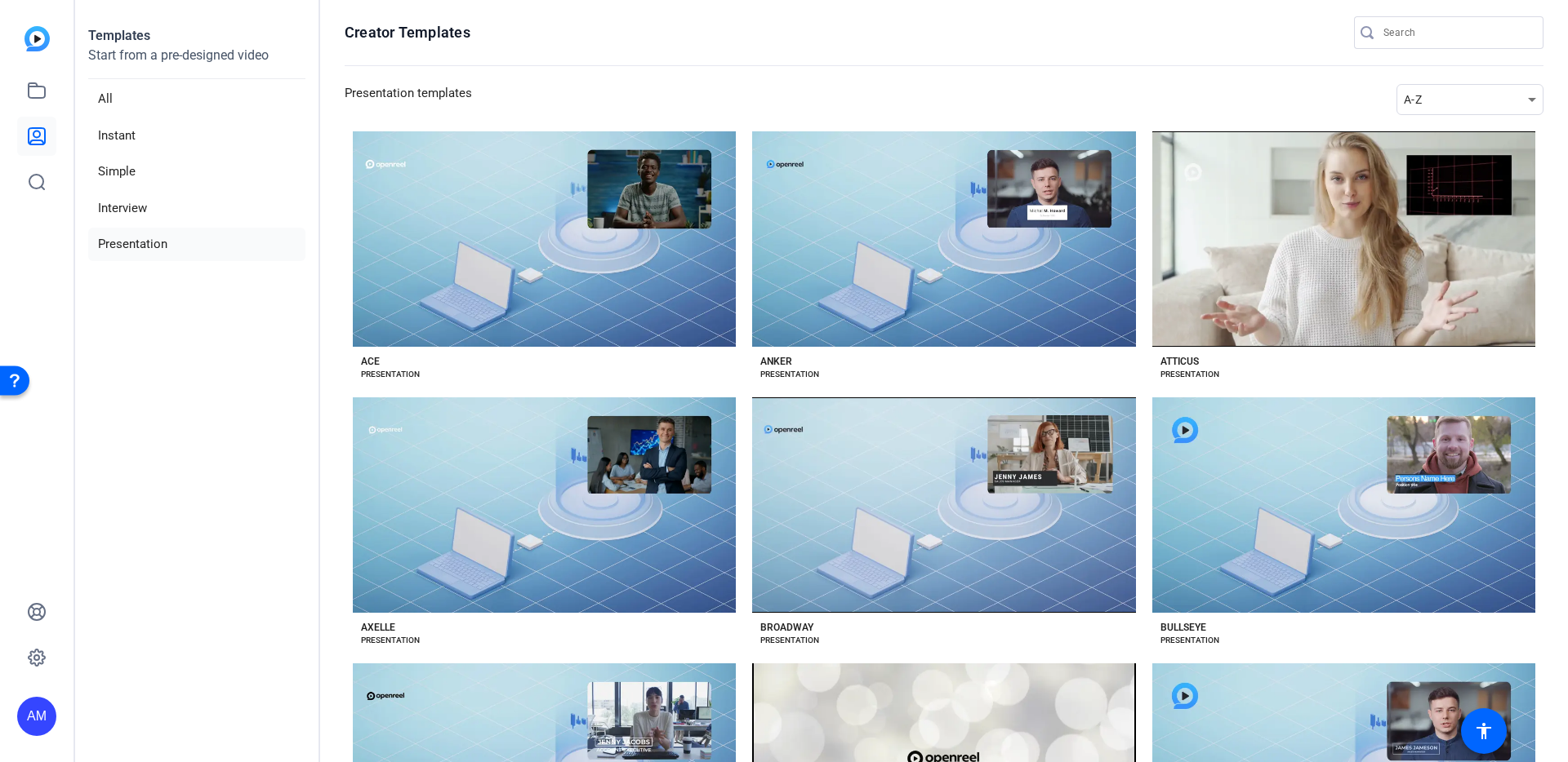
click at [57, 199] on div "AM" at bounding box center [37, 381] width 74 height 762
click at [44, 182] on icon at bounding box center [36, 182] width 15 height 15
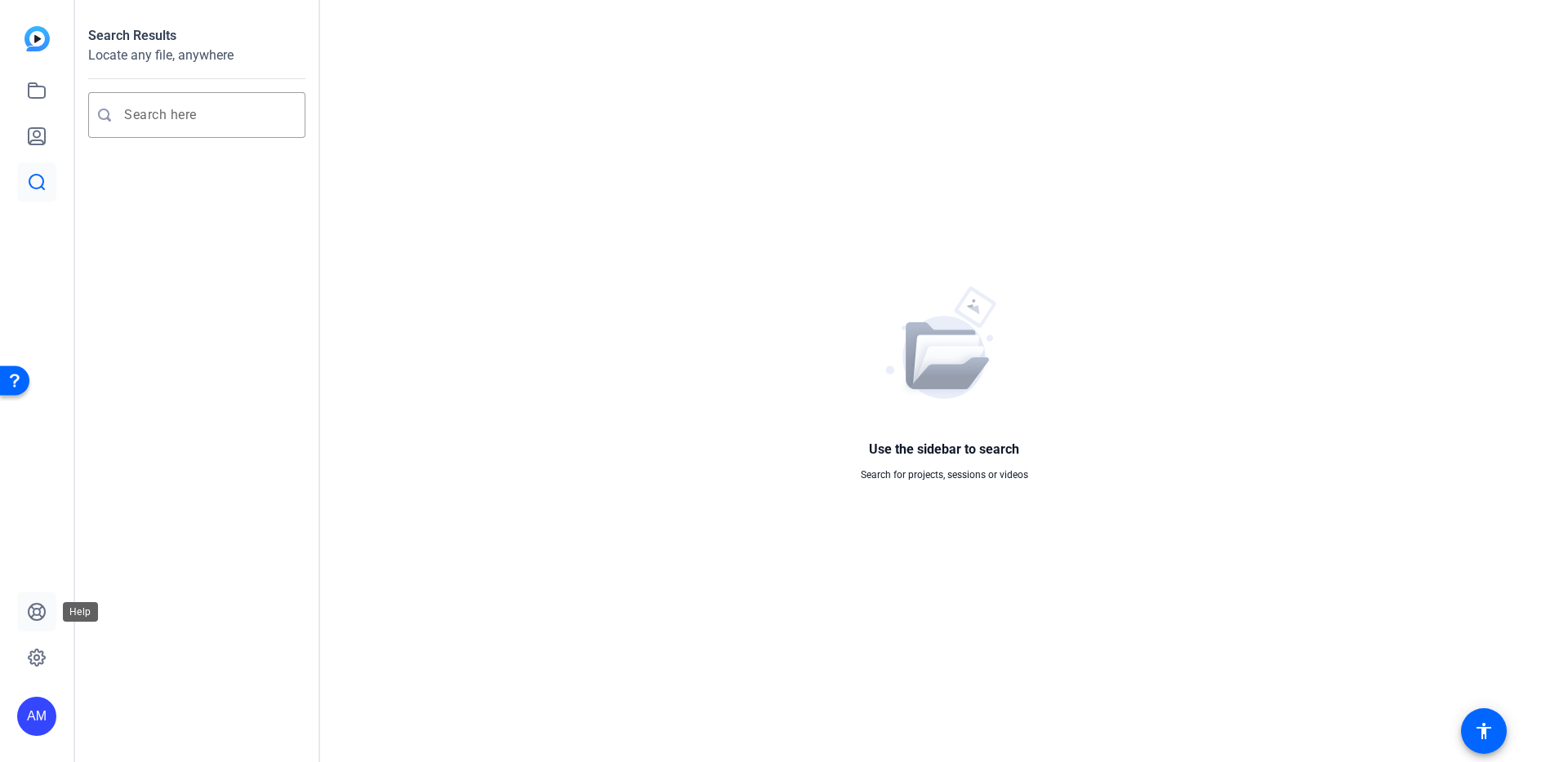
click at [42, 621] on icon at bounding box center [37, 612] width 19 height 19
